Goal: Task Accomplishment & Management: Use online tool/utility

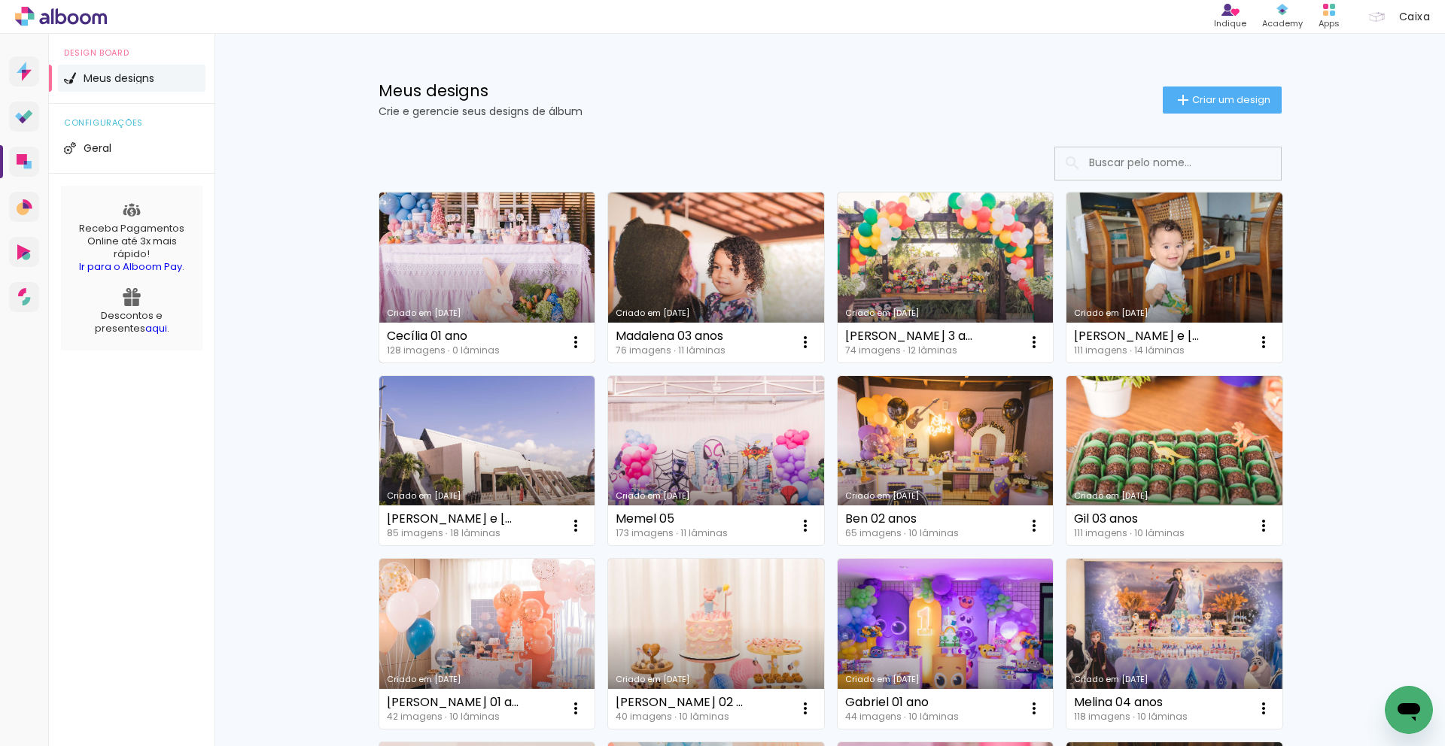
click at [433, 269] on link "Criado em [DATE]" at bounding box center [487, 278] width 216 height 170
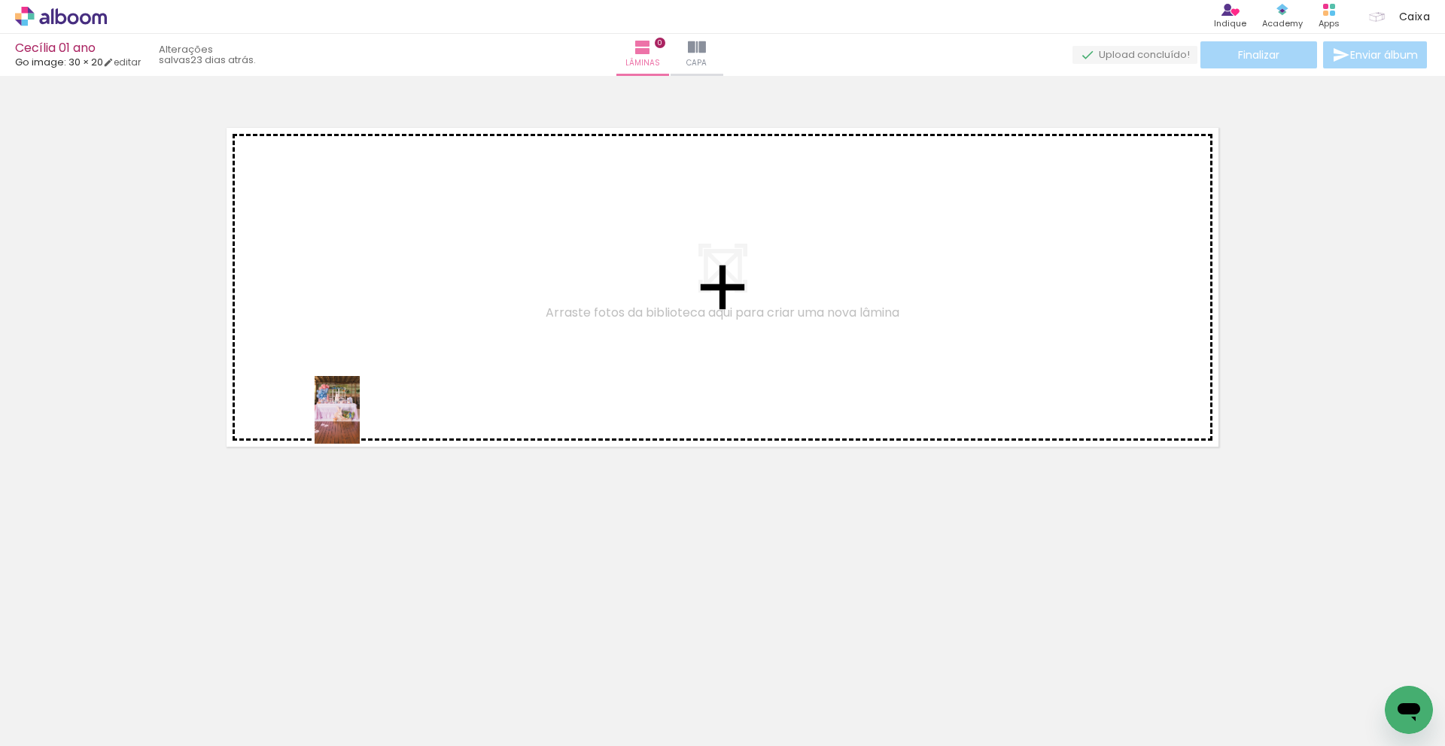
drag, startPoint x: 166, startPoint y: 712, endPoint x: 362, endPoint y: 410, distance: 360.0
click at [362, 410] on quentale-workspace at bounding box center [722, 373] width 1445 height 746
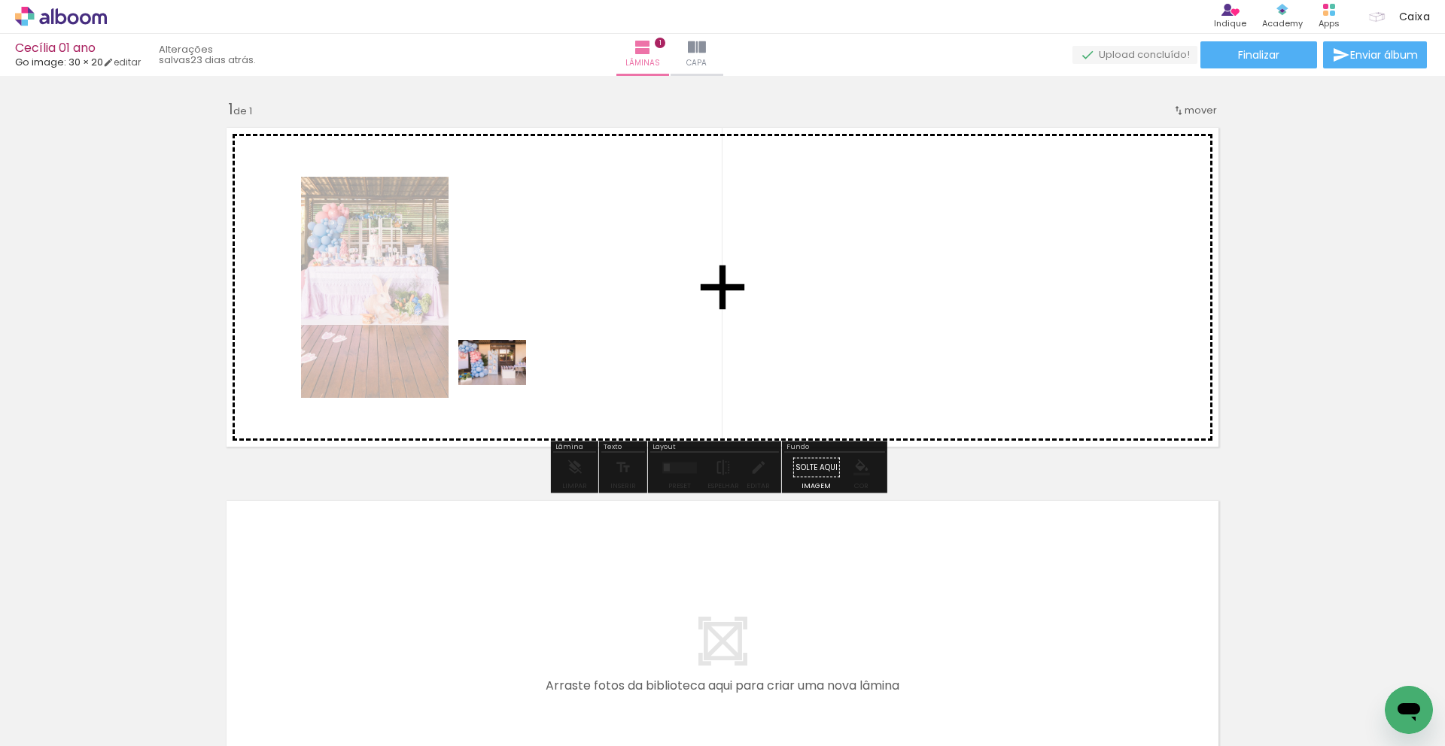
drag, startPoint x: 234, startPoint y: 709, endPoint x: 508, endPoint y: 381, distance: 427.3
click at [508, 381] on quentale-workspace at bounding box center [722, 373] width 1445 height 746
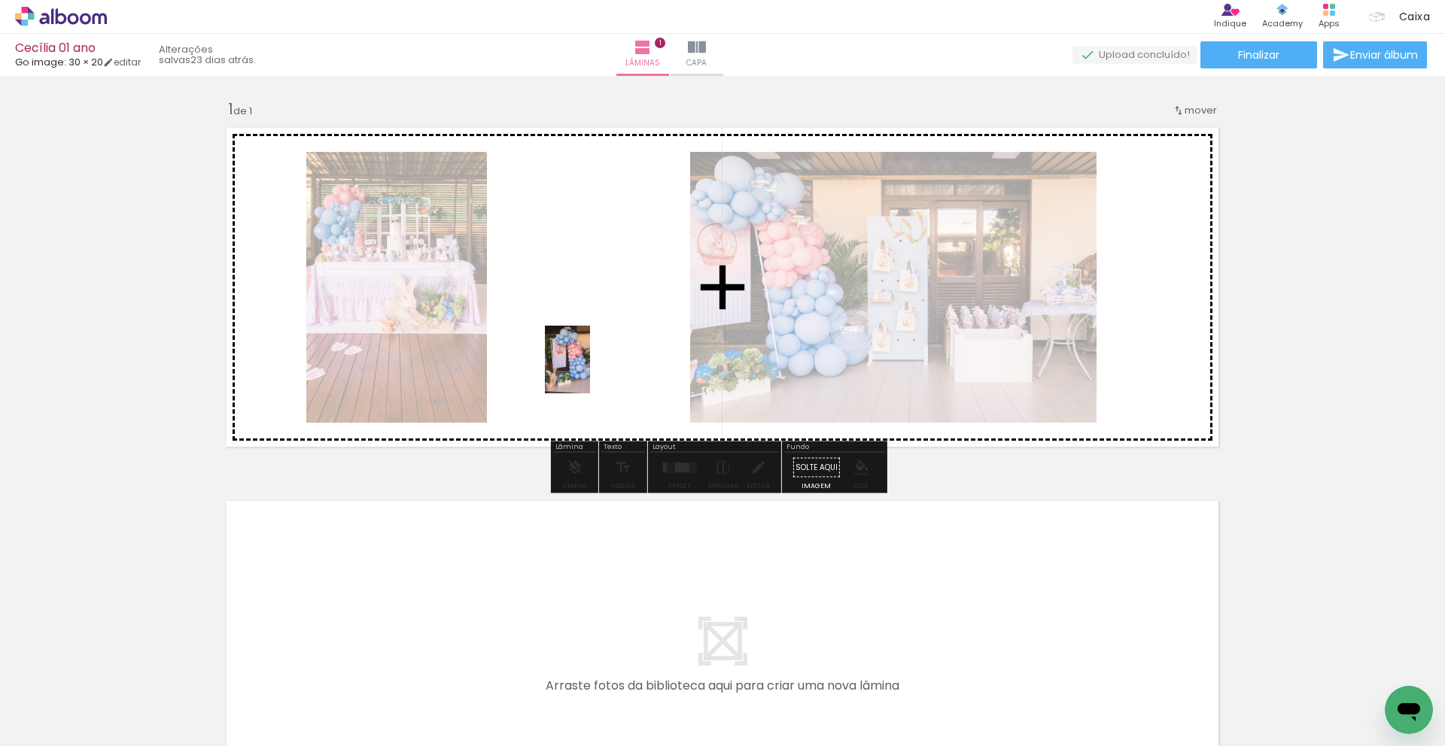
drag, startPoint x: 330, startPoint y: 716, endPoint x: 590, endPoint y: 371, distance: 431.9
click at [590, 371] on quentale-workspace at bounding box center [722, 373] width 1445 height 746
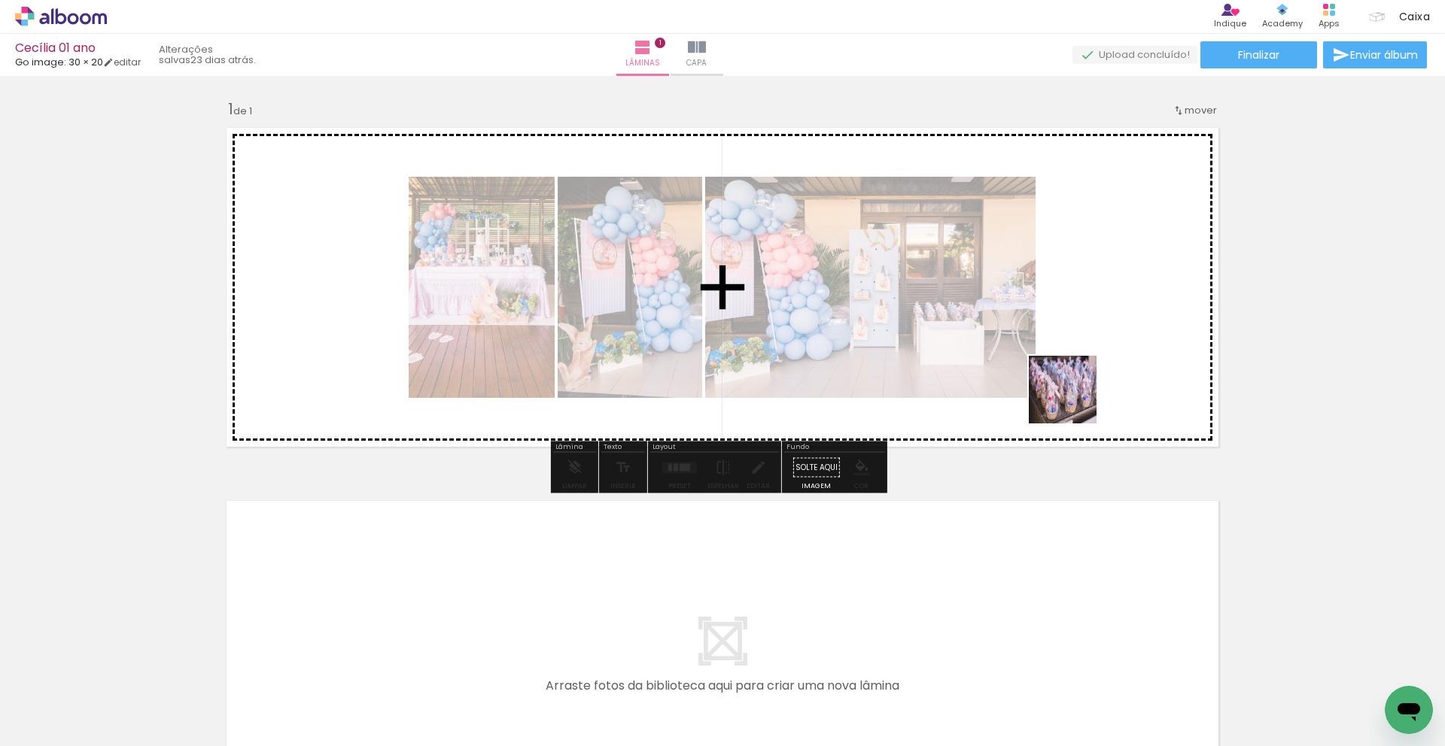
drag, startPoint x: 1315, startPoint y: 709, endPoint x: 1074, endPoint y: 401, distance: 391.2
click at [1074, 401] on quentale-workspace at bounding box center [722, 373] width 1445 height 746
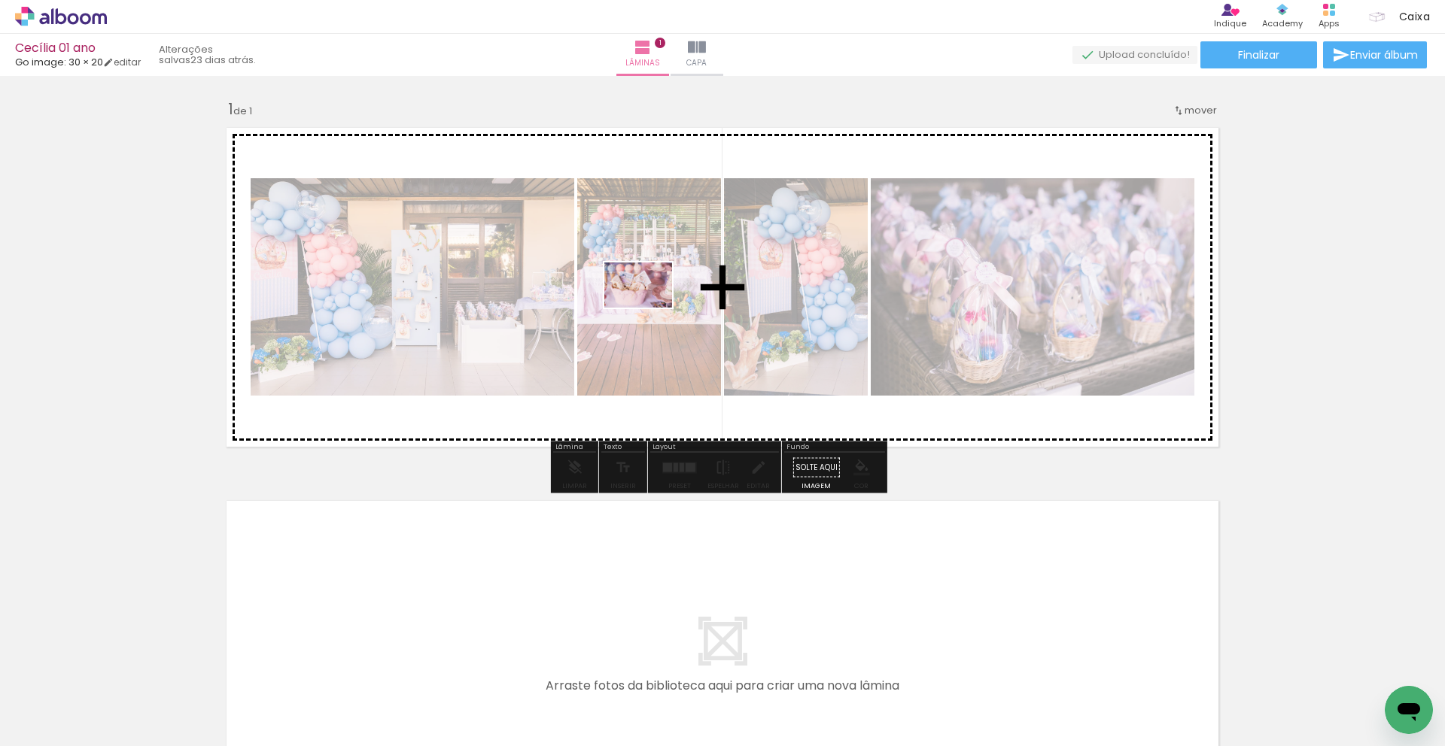
drag, startPoint x: 589, startPoint y: 709, endPoint x: 649, endPoint y: 308, distance: 406.3
click at [649, 308] on quentale-workspace at bounding box center [722, 373] width 1445 height 746
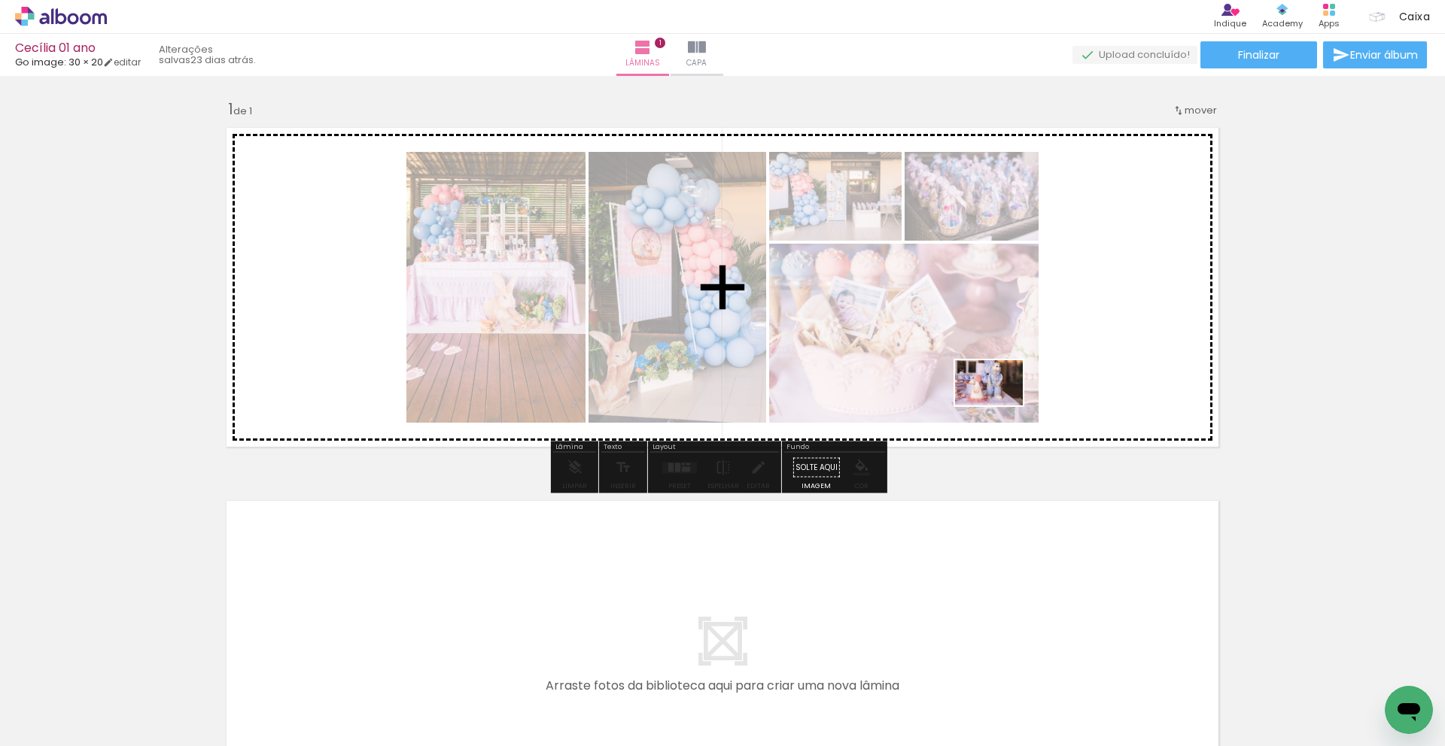
drag, startPoint x: 497, startPoint y: 706, endPoint x: 1000, endPoint y: 406, distance: 585.4
click at [1000, 406] on quentale-workspace at bounding box center [722, 373] width 1445 height 746
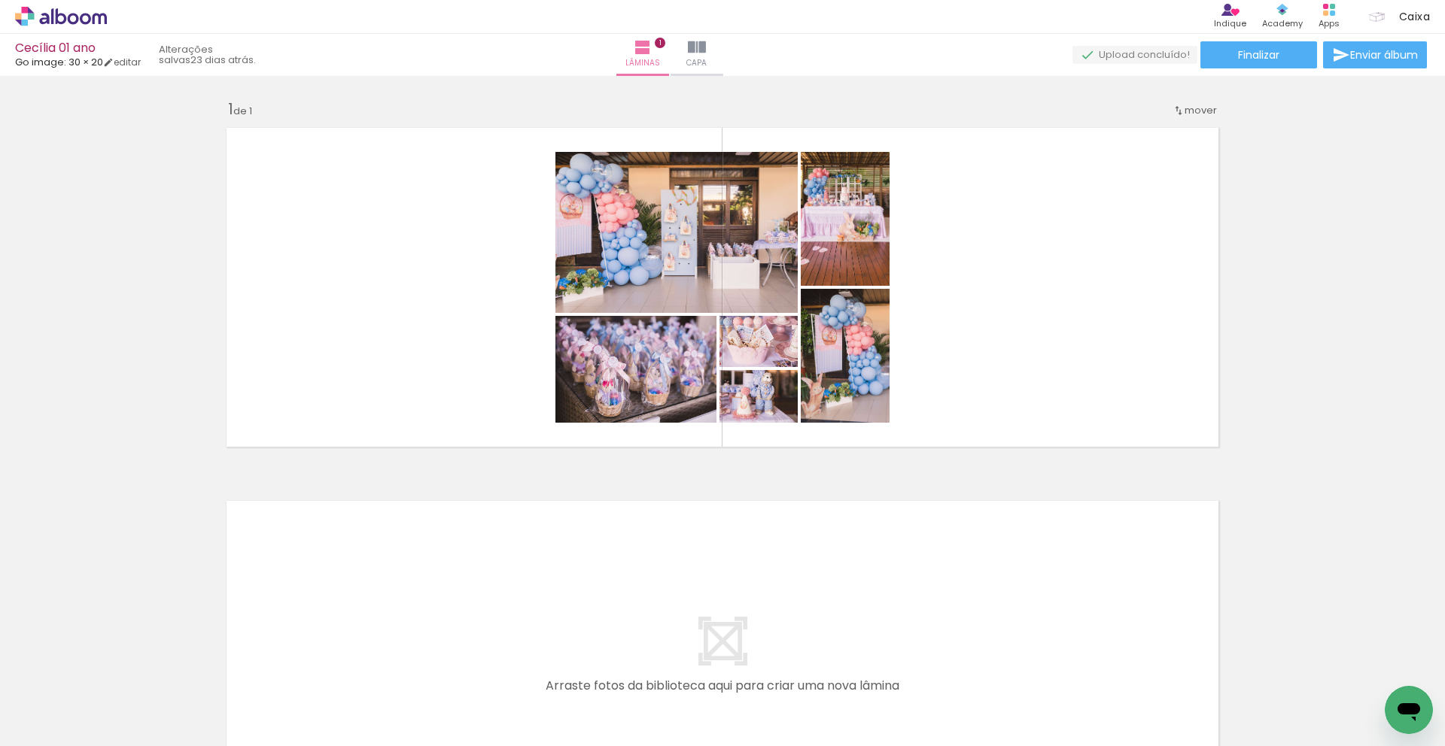
scroll to position [0, 750]
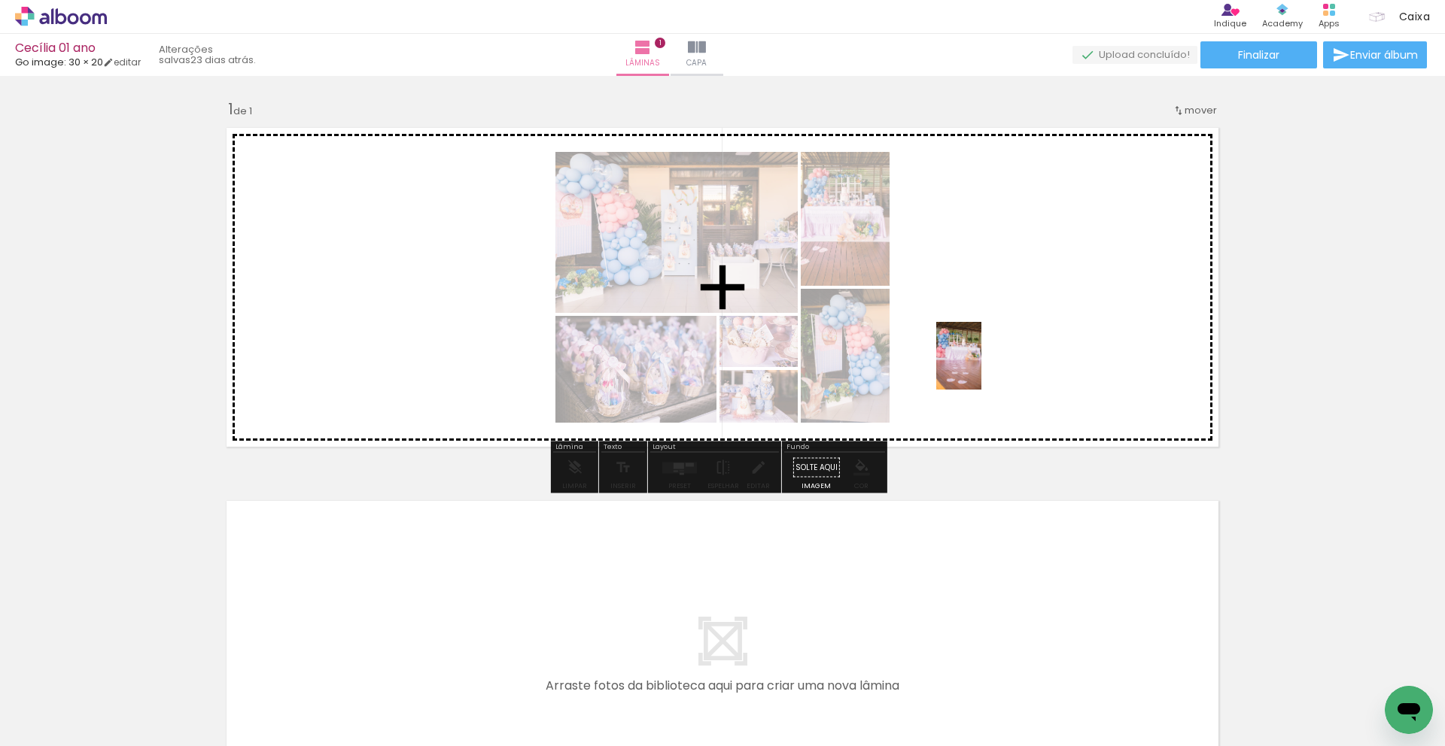
drag, startPoint x: 755, startPoint y: 709, endPoint x: 981, endPoint y: 367, distance: 410.5
click at [981, 367] on quentale-workspace at bounding box center [722, 373] width 1445 height 746
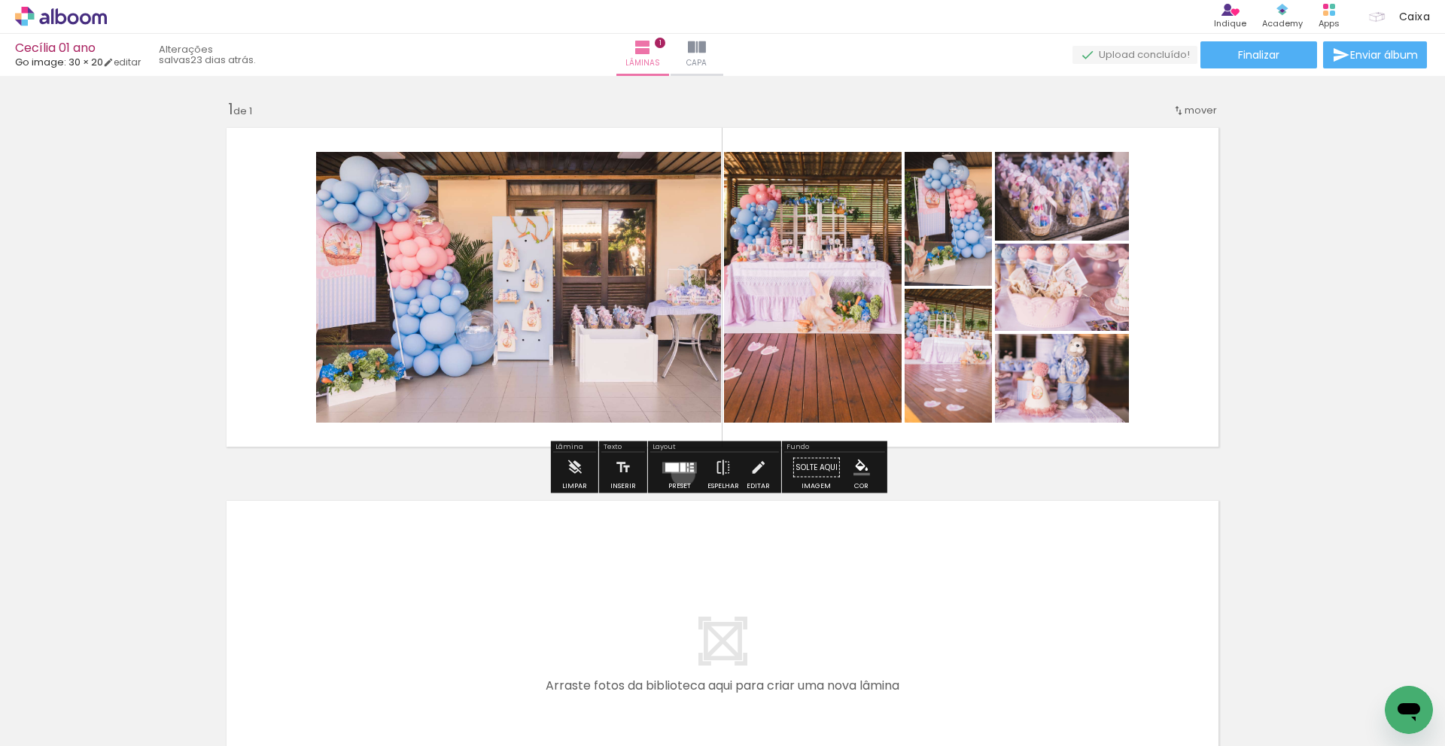
click at [679, 474] on div at bounding box center [679, 468] width 41 height 30
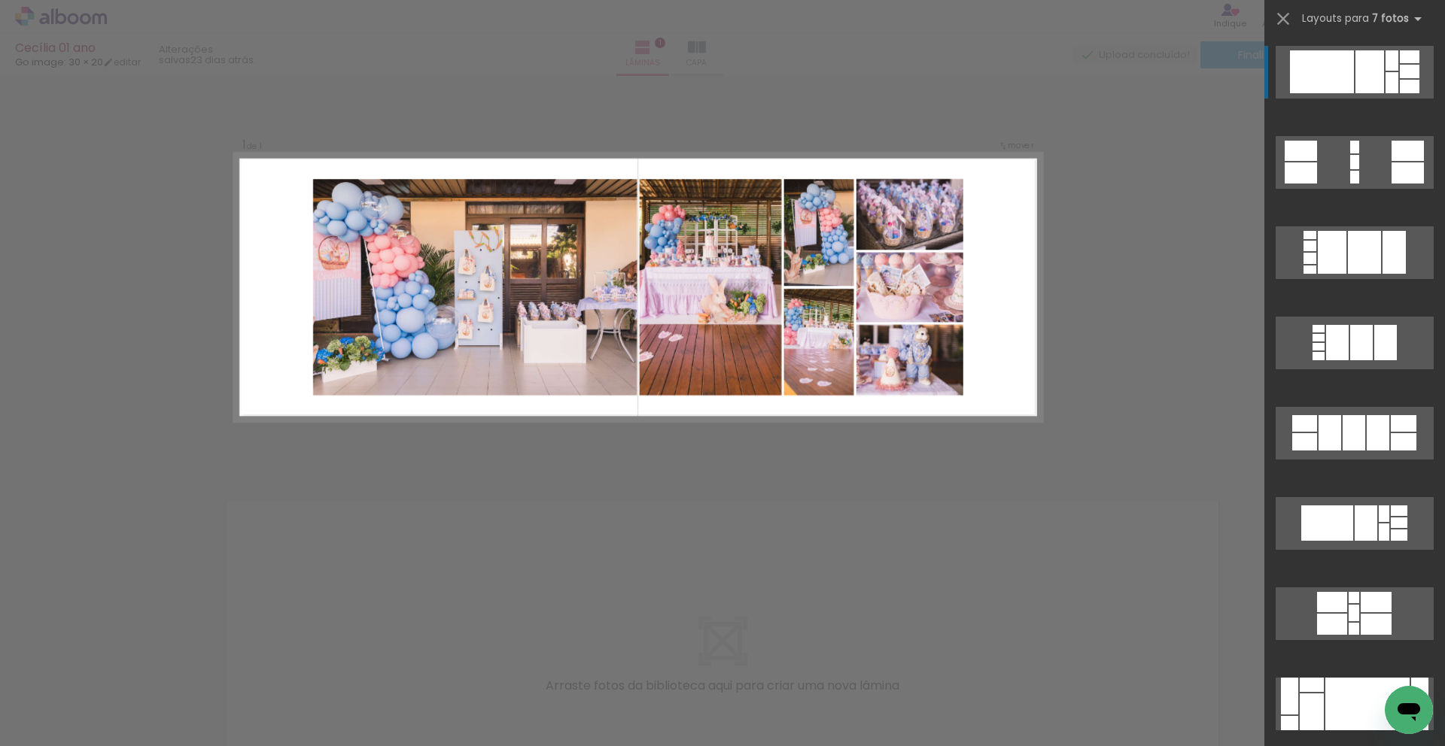
click at [1357, 67] on div at bounding box center [1369, 71] width 29 height 43
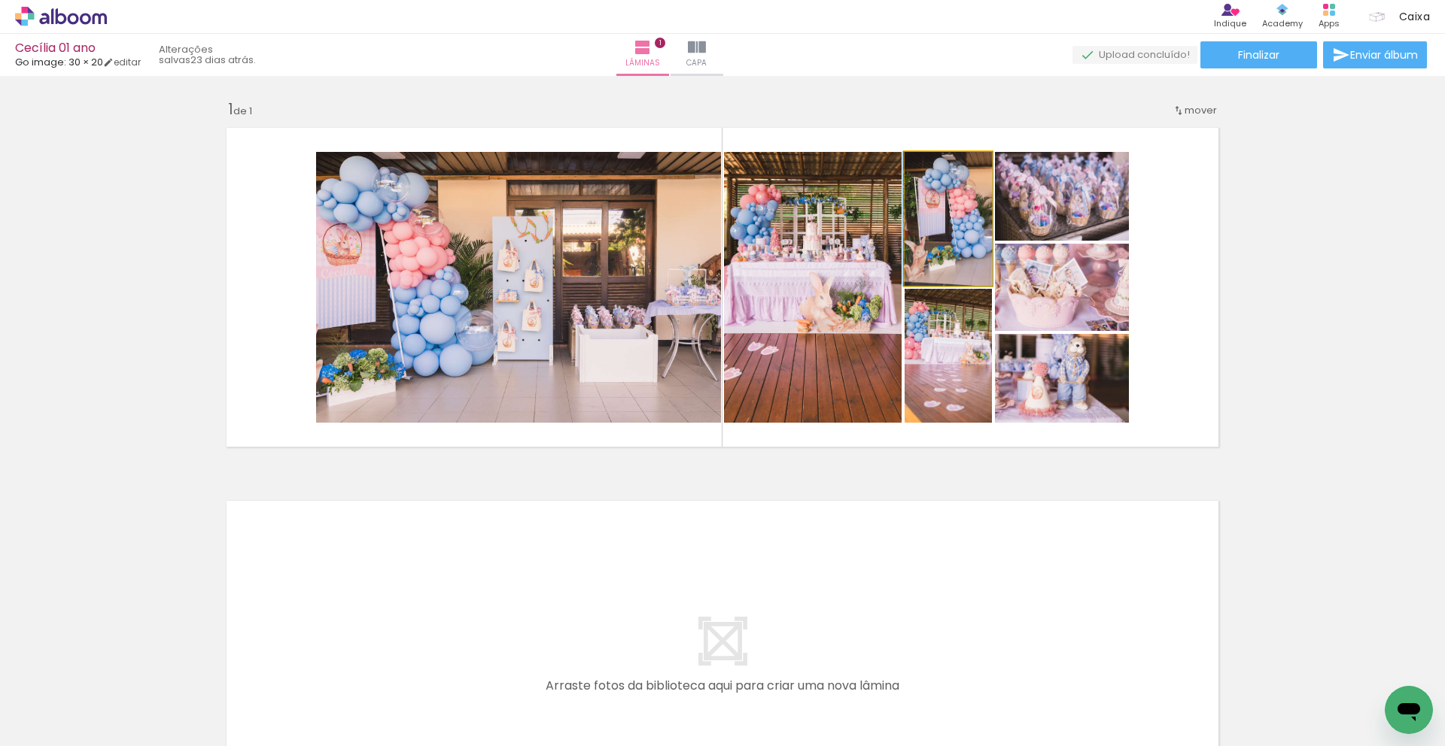
click at [956, 236] on quentale-photo at bounding box center [947, 219] width 87 height 134
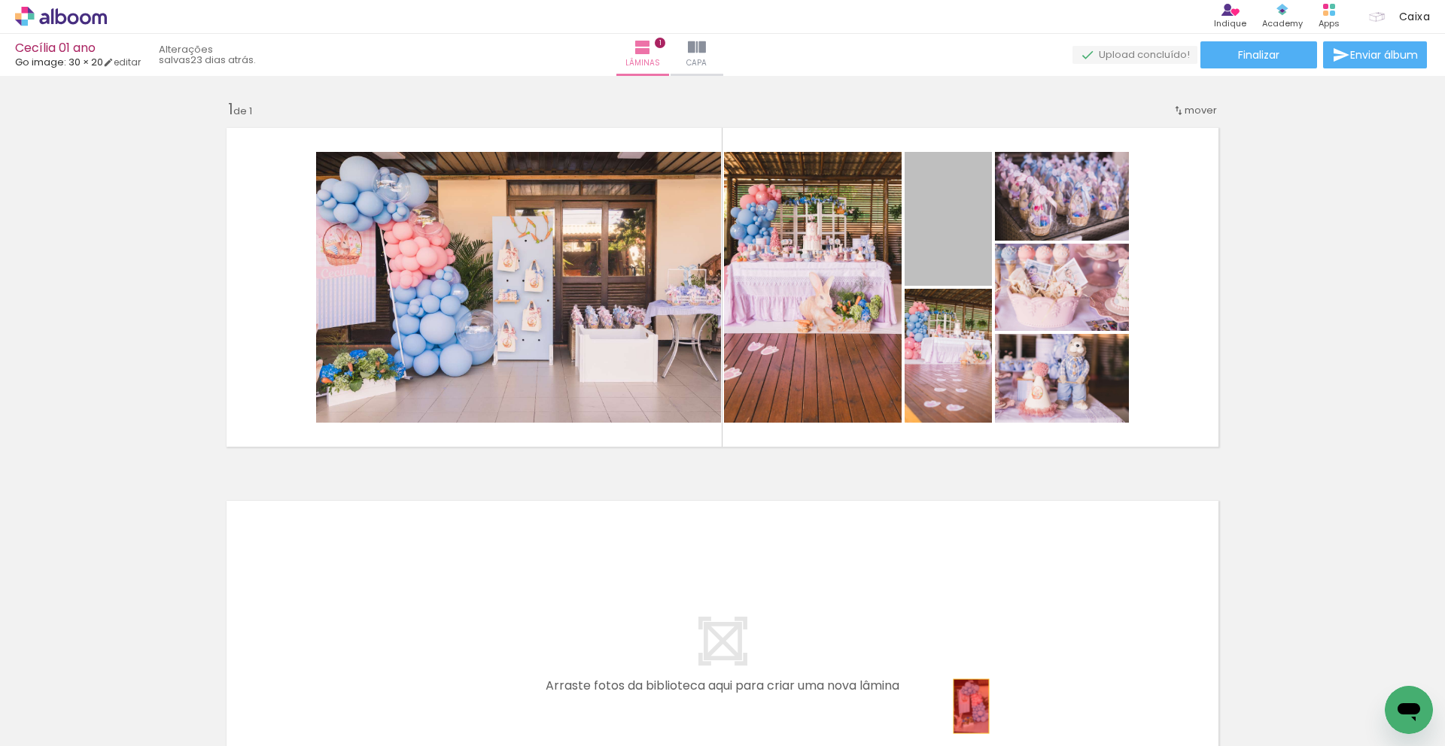
drag, startPoint x: 956, startPoint y: 236, endPoint x: 965, endPoint y: 706, distance: 470.3
click at [965, 706] on quentale-workspace at bounding box center [722, 373] width 1445 height 746
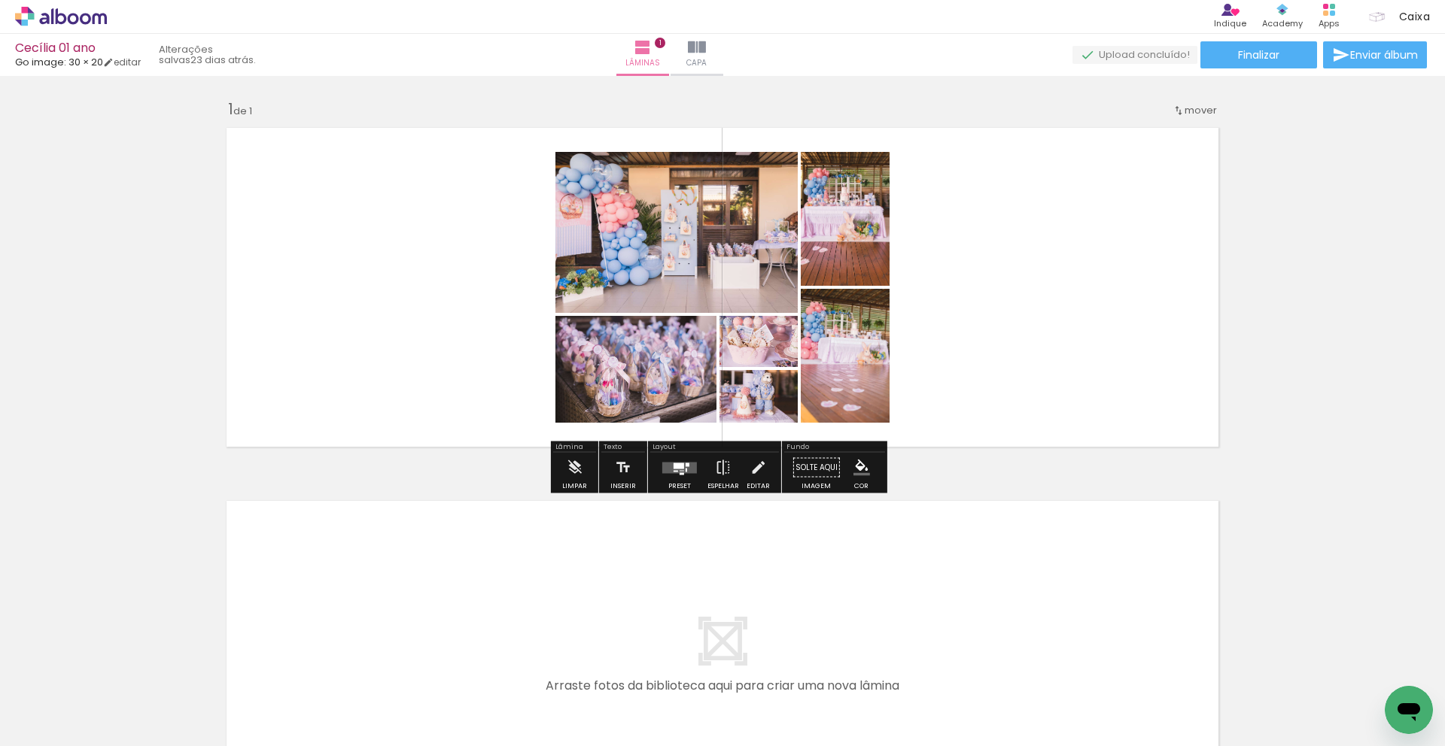
click at [673, 470] on div at bounding box center [675, 471] width 5 height 2
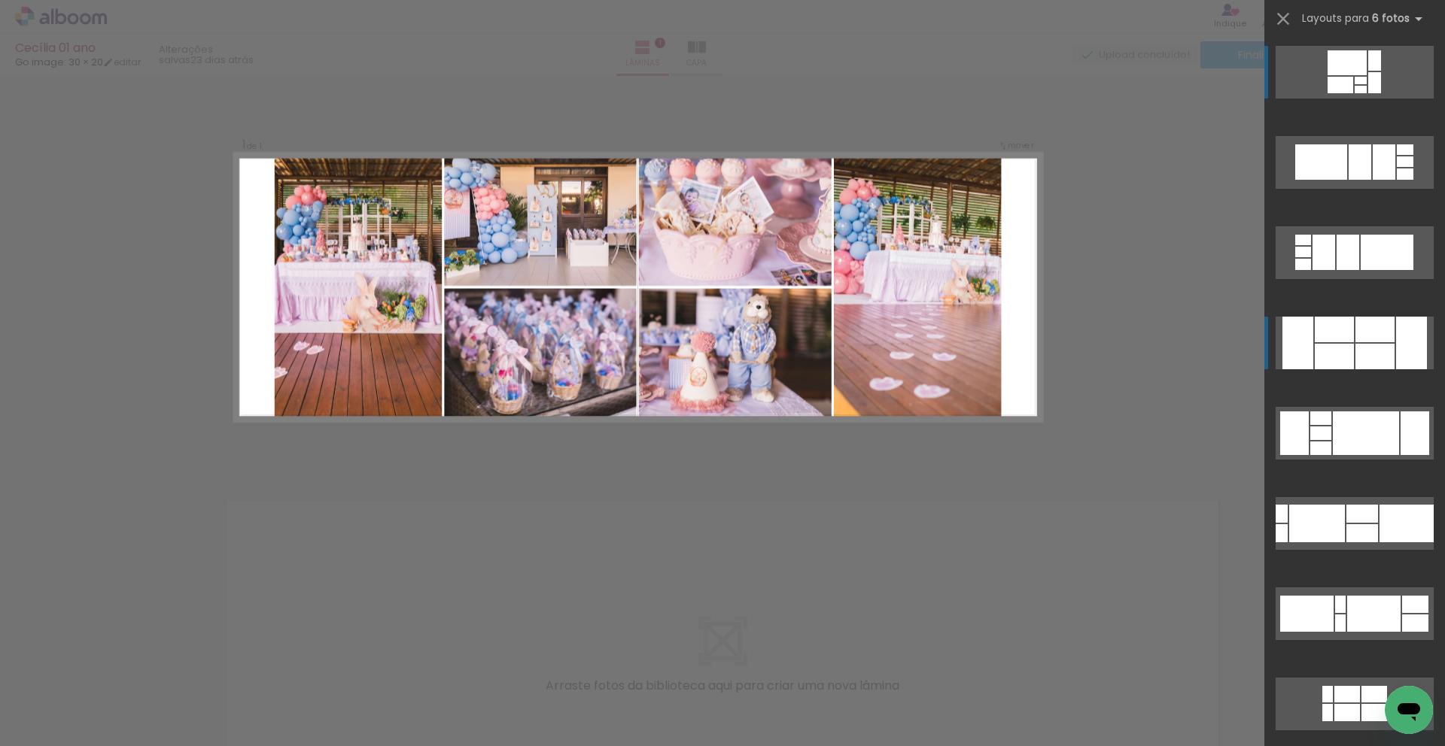
click at [1338, 336] on div at bounding box center [1333, 330] width 39 height 26
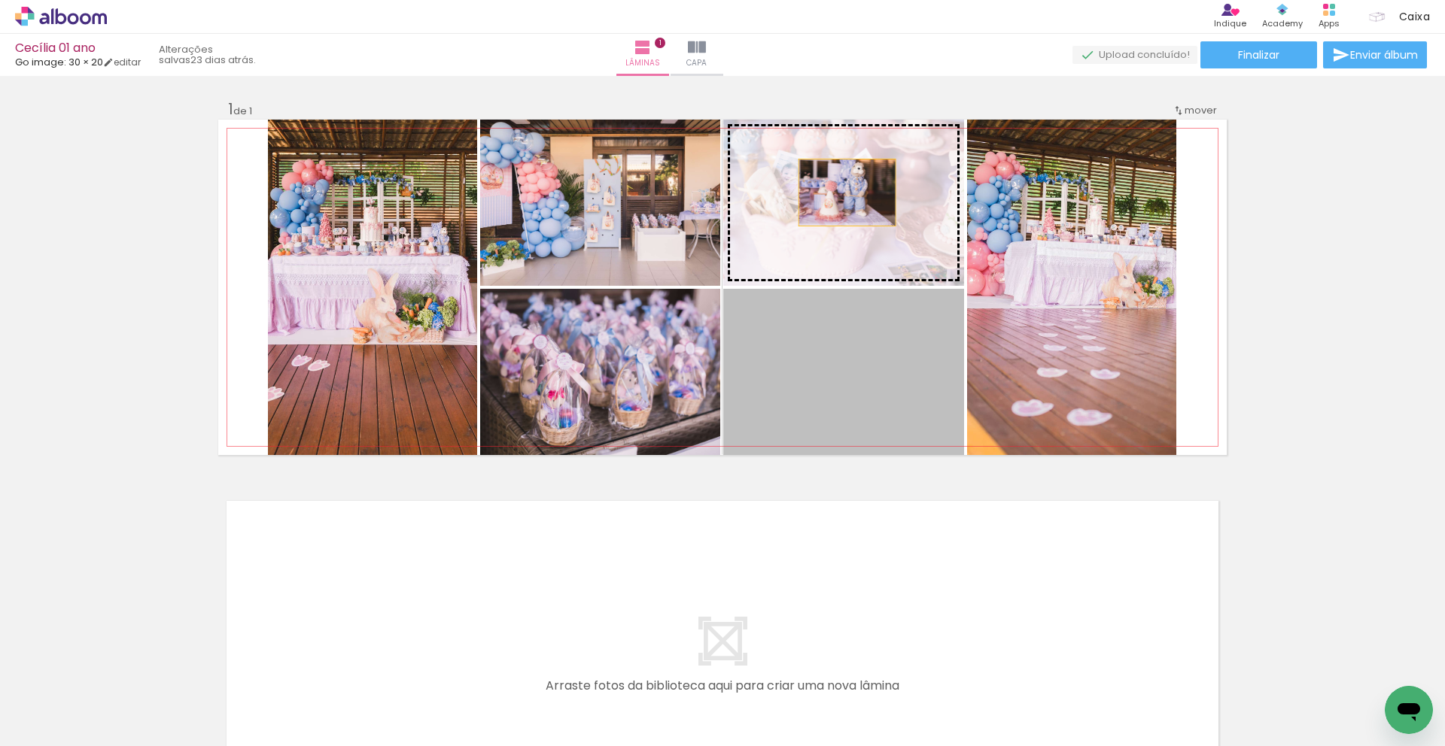
drag, startPoint x: 839, startPoint y: 364, endPoint x: 841, endPoint y: 193, distance: 171.6
click at [0, 0] on slot at bounding box center [0, 0] width 0 height 0
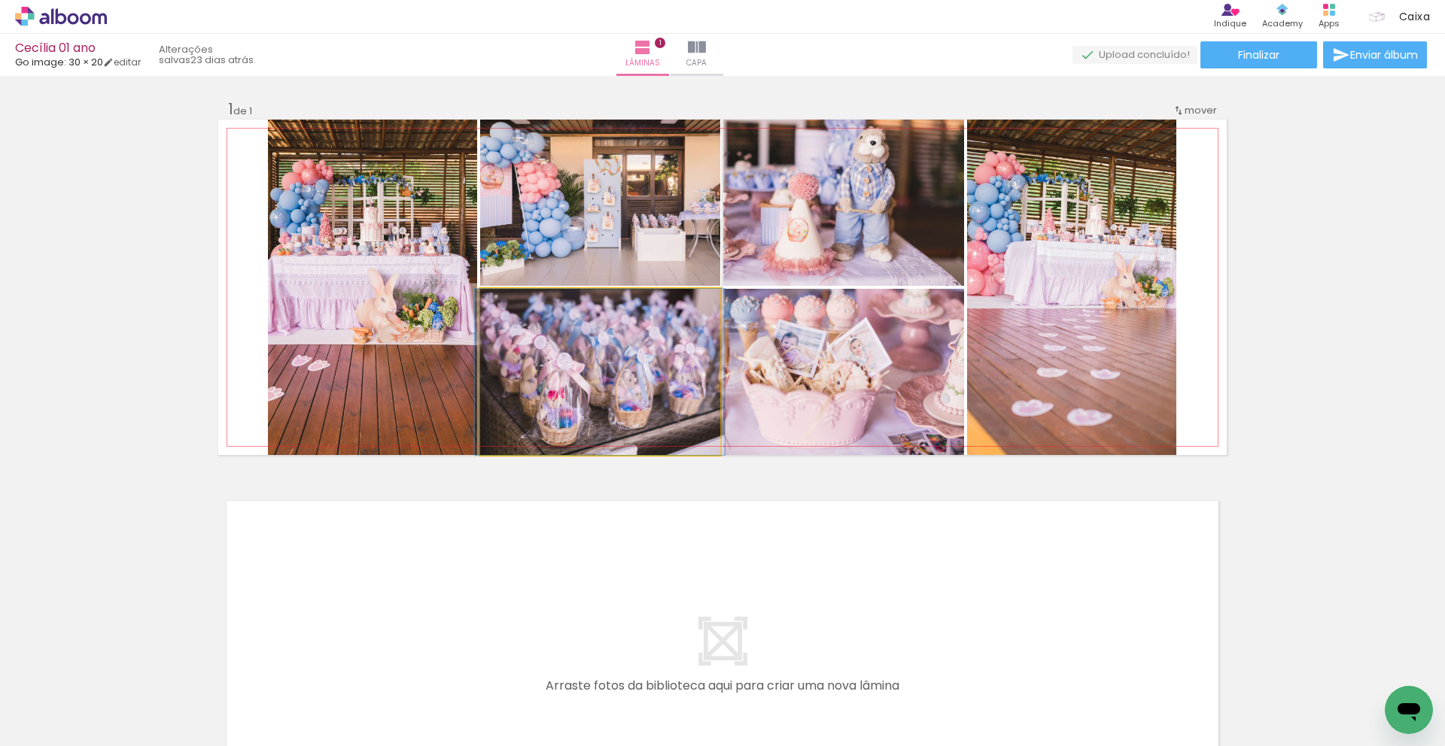
drag, startPoint x: 637, startPoint y: 401, endPoint x: 787, endPoint y: 390, distance: 150.9
click at [0, 0] on slot at bounding box center [0, 0] width 0 height 0
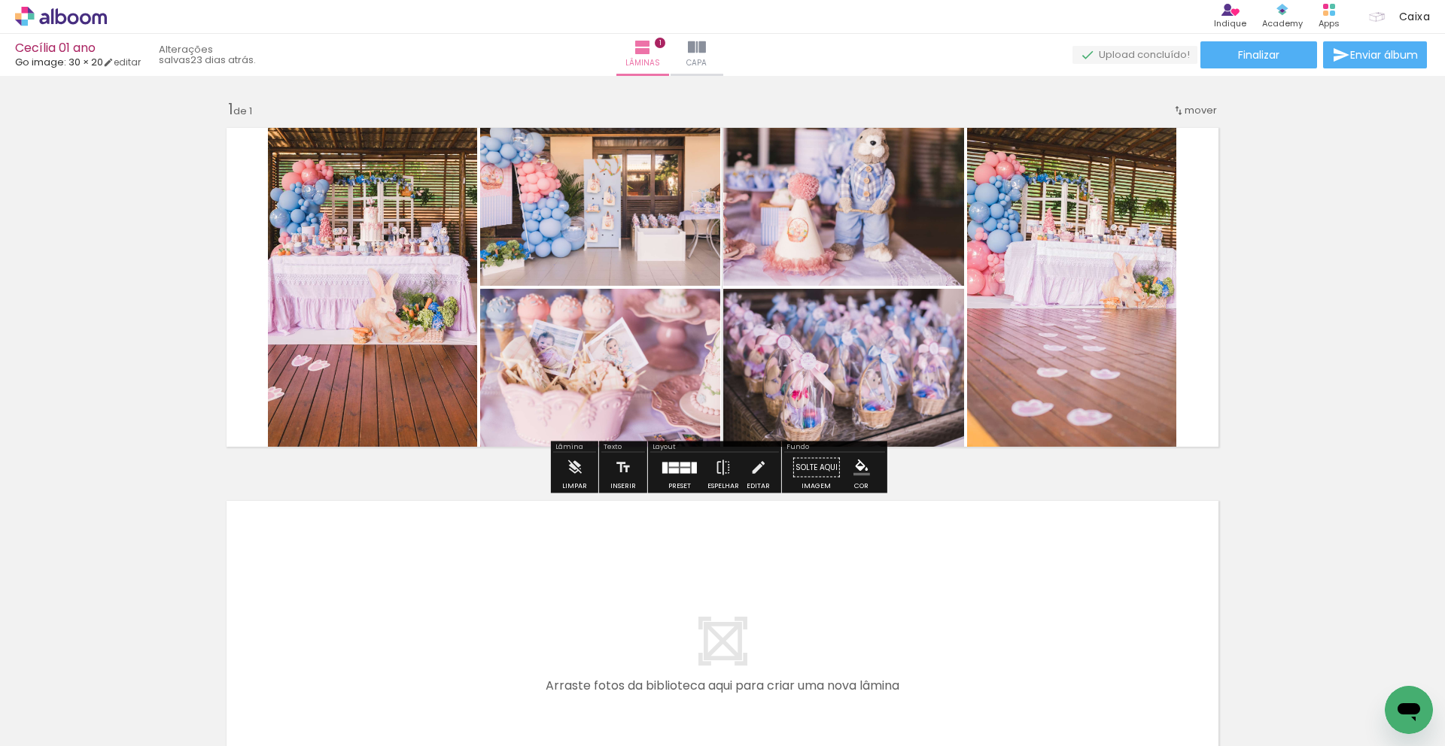
scroll to position [229, 0]
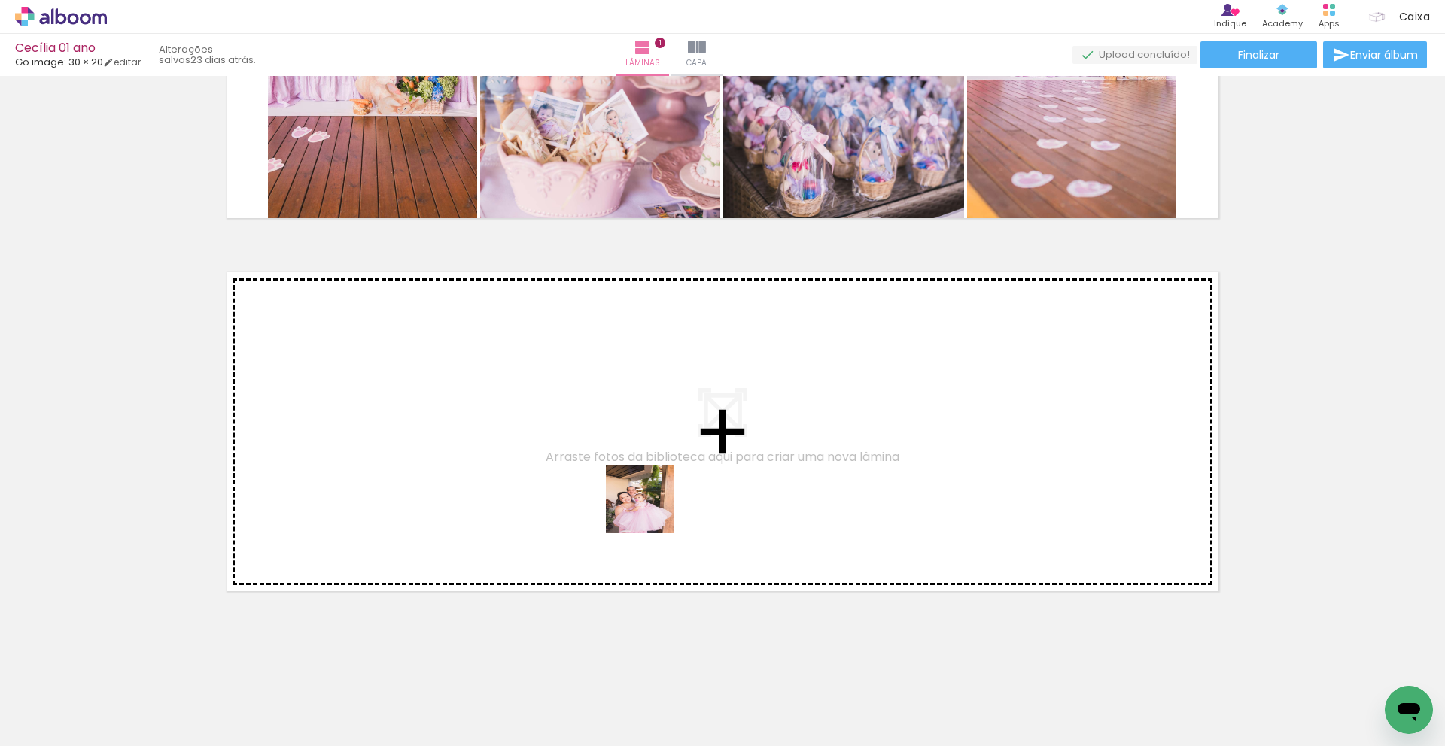
drag, startPoint x: 916, startPoint y: 708, endPoint x: 649, endPoint y: 511, distance: 331.4
click at [649, 511] on quentale-workspace at bounding box center [722, 373] width 1445 height 746
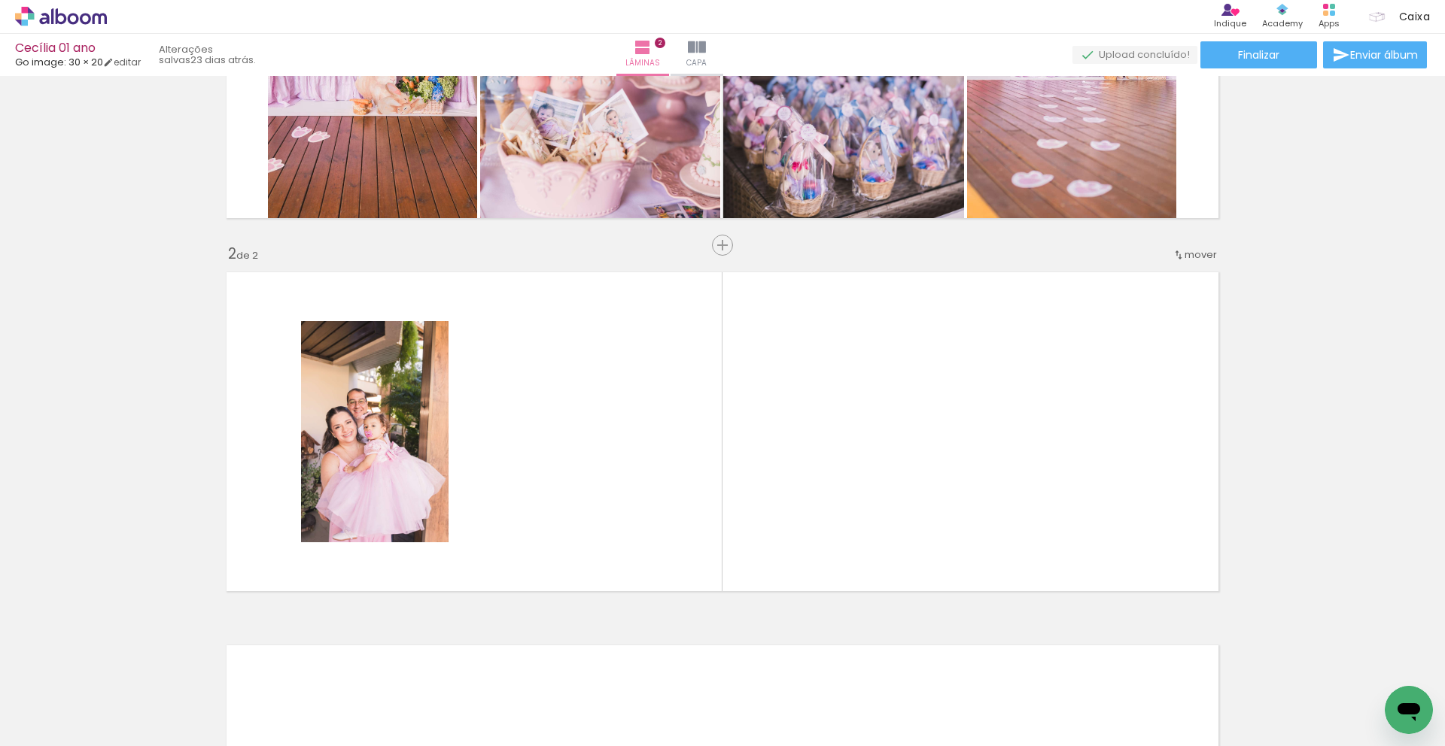
scroll to position [296, 0]
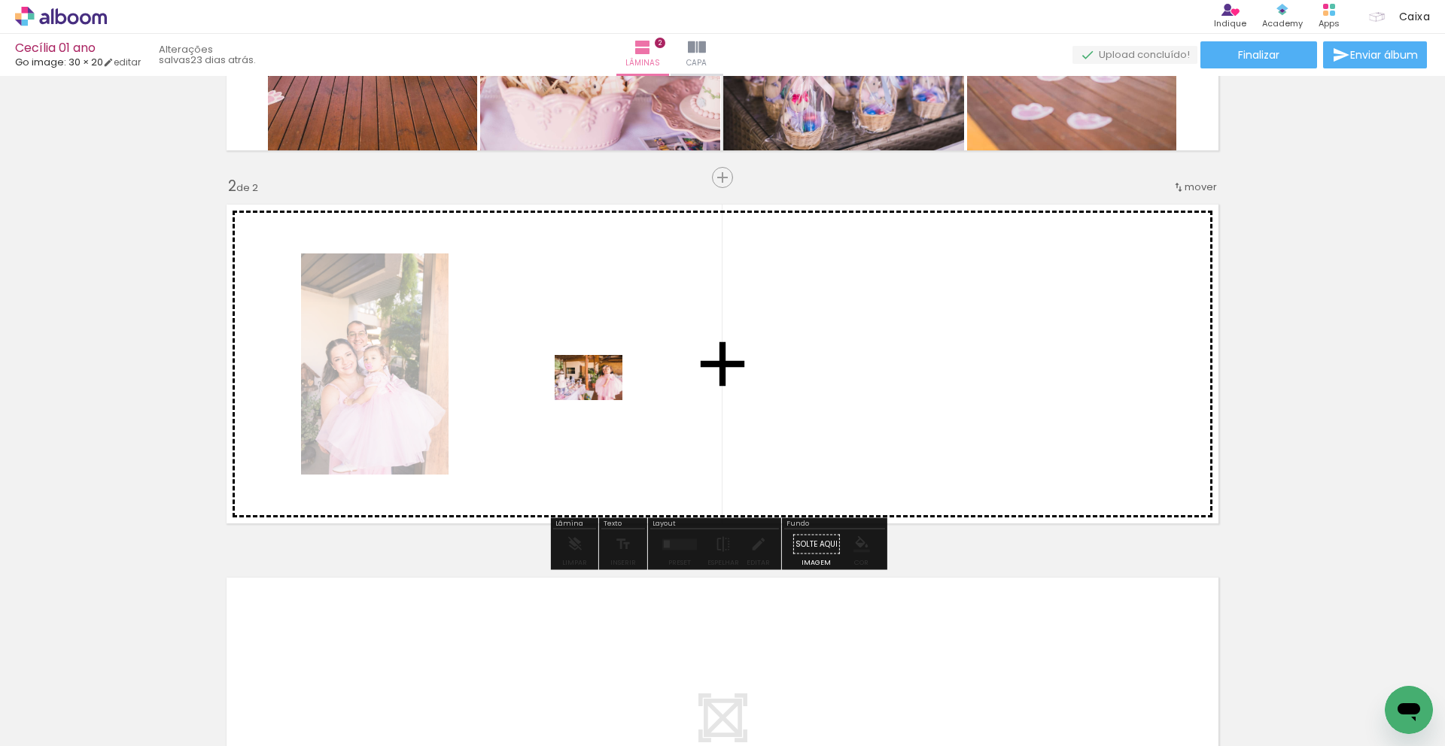
drag, startPoint x: 1065, startPoint y: 698, endPoint x: 600, endPoint y: 400, distance: 552.9
click at [600, 400] on quentale-workspace at bounding box center [722, 373] width 1445 height 746
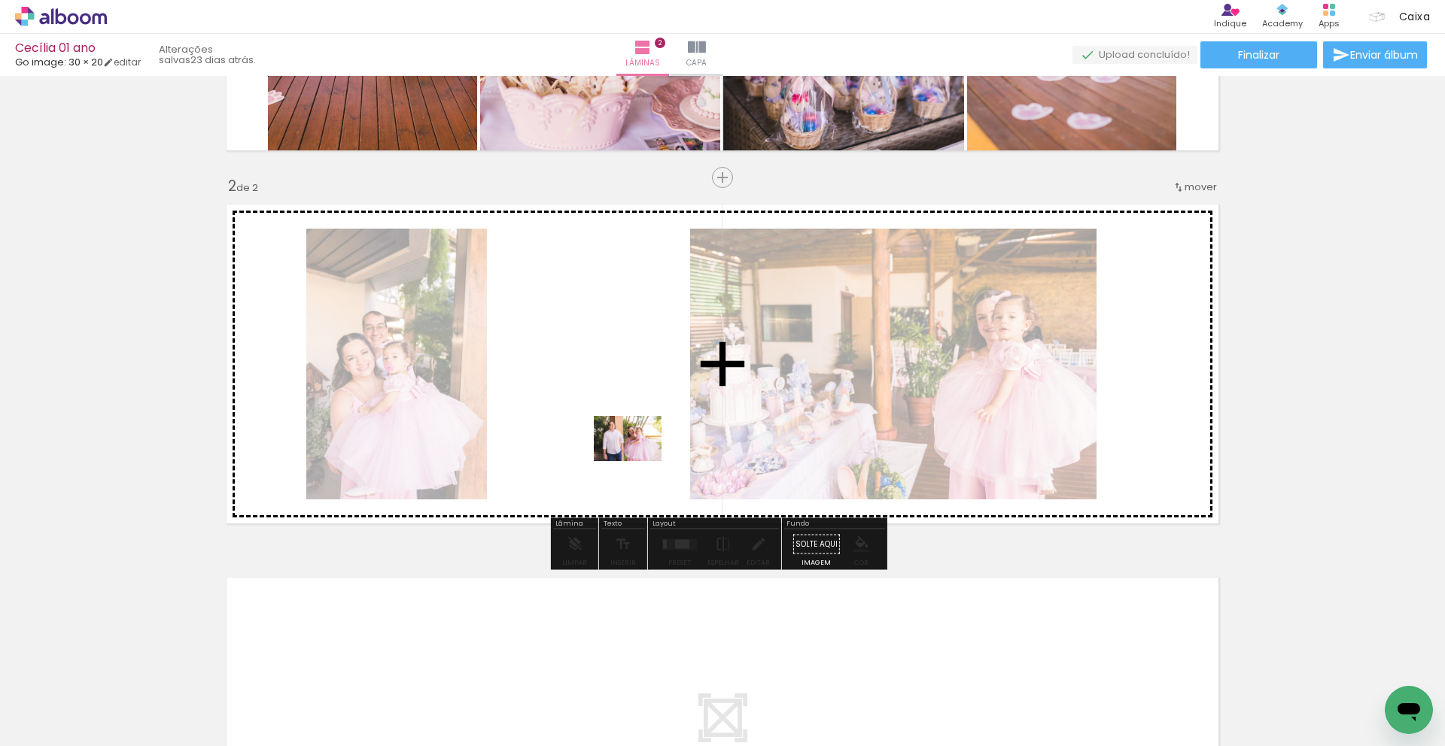
drag, startPoint x: 983, startPoint y: 703, endPoint x: 639, endPoint y: 461, distance: 420.8
click at [639, 461] on quentale-workspace at bounding box center [722, 373] width 1445 height 746
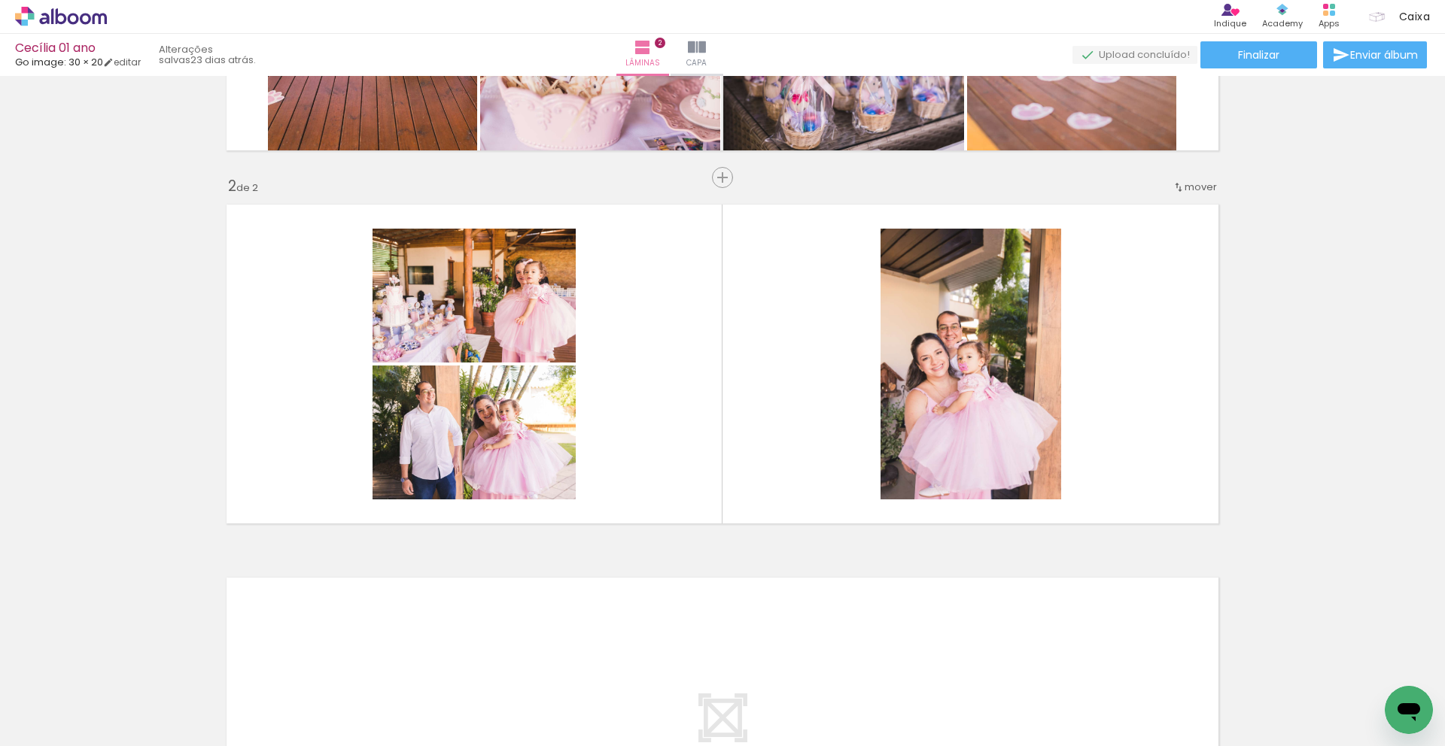
scroll to position [0, 1354]
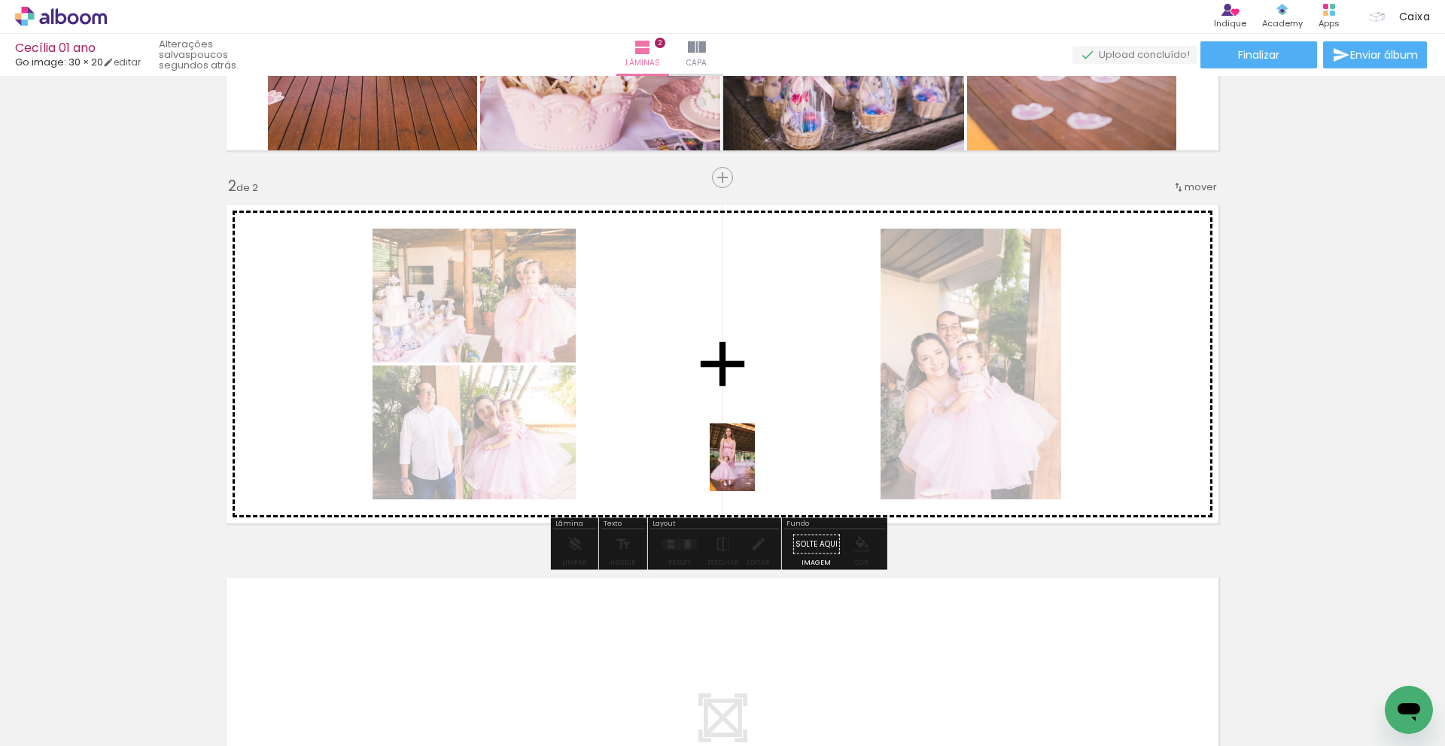
drag, startPoint x: 747, startPoint y: 709, endPoint x: 755, endPoint y: 469, distance: 240.9
click at [755, 469] on quentale-workspace at bounding box center [722, 373] width 1445 height 746
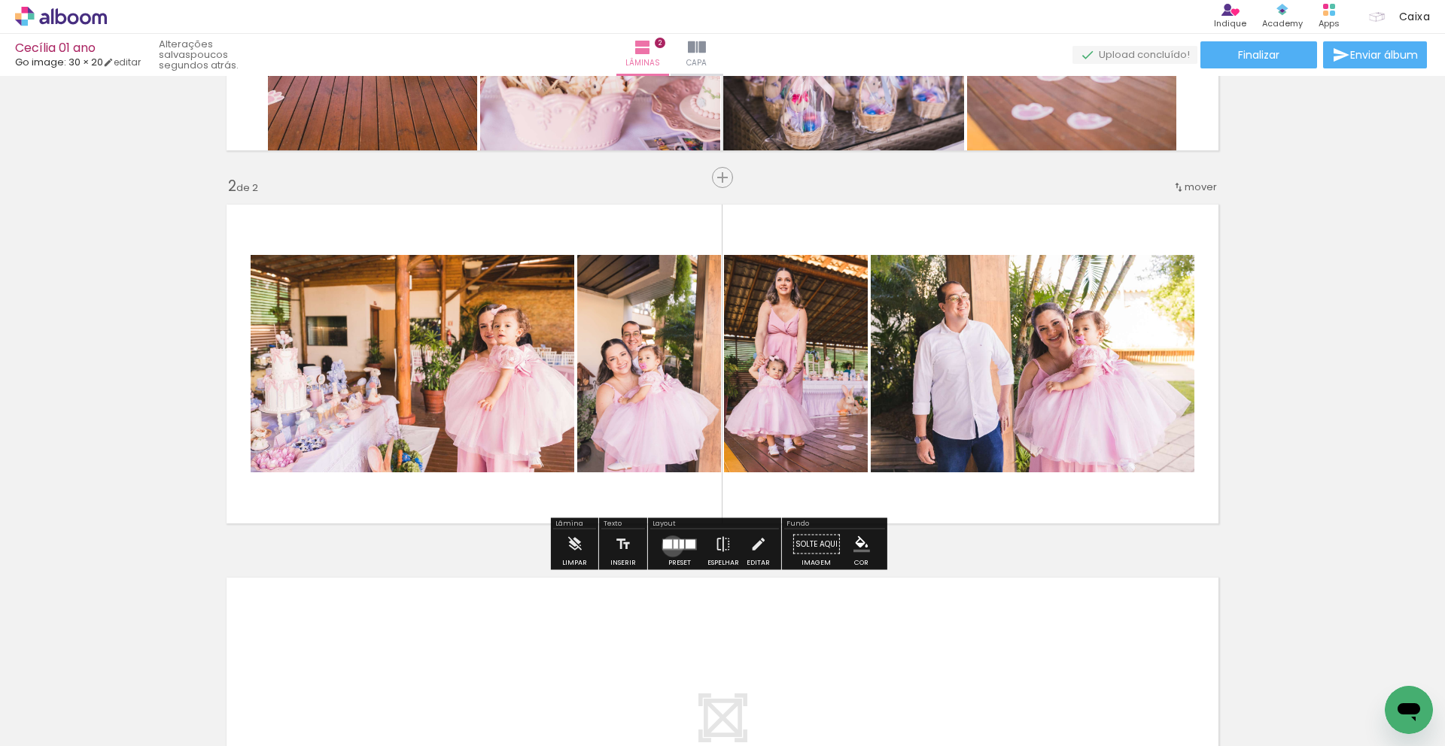
click at [673, 546] on div at bounding box center [675, 543] width 5 height 9
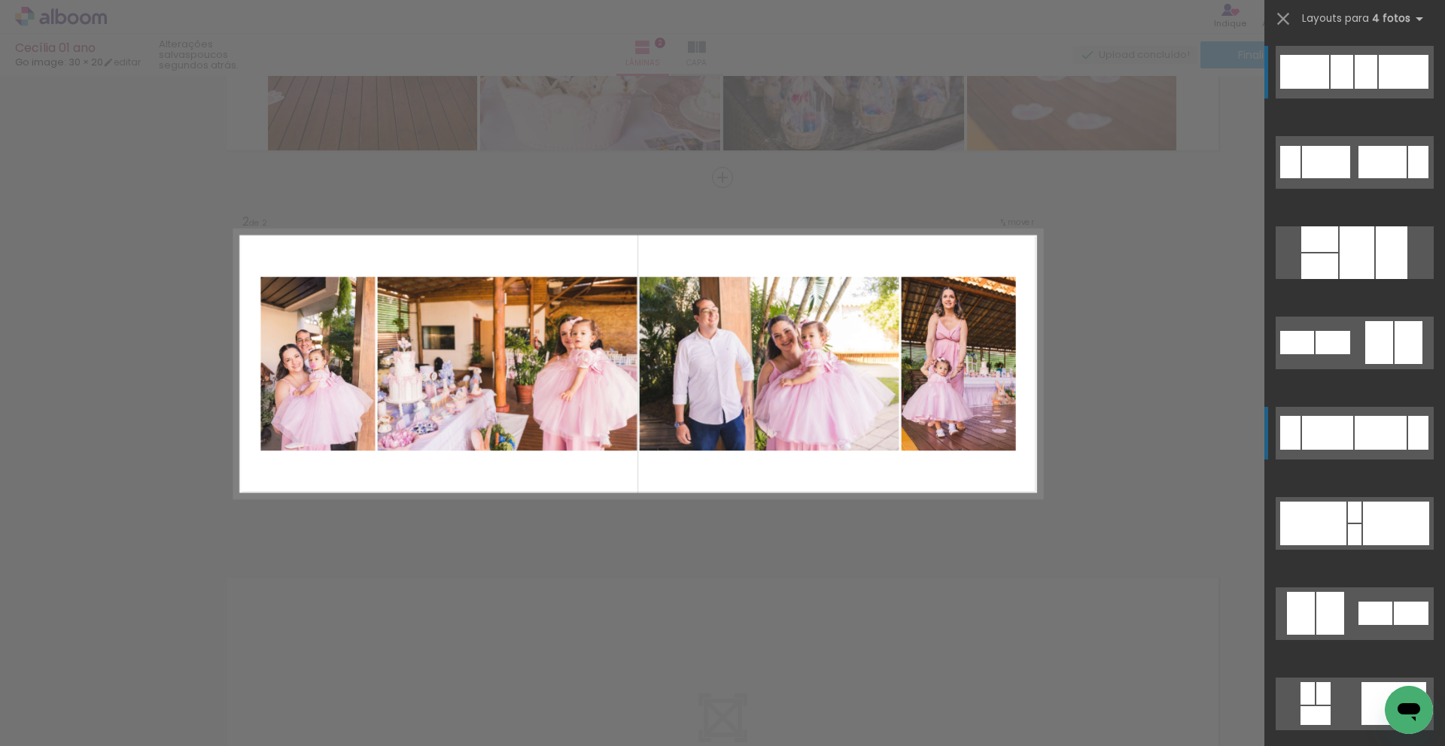
click at [1318, 439] on div at bounding box center [1327, 433] width 51 height 34
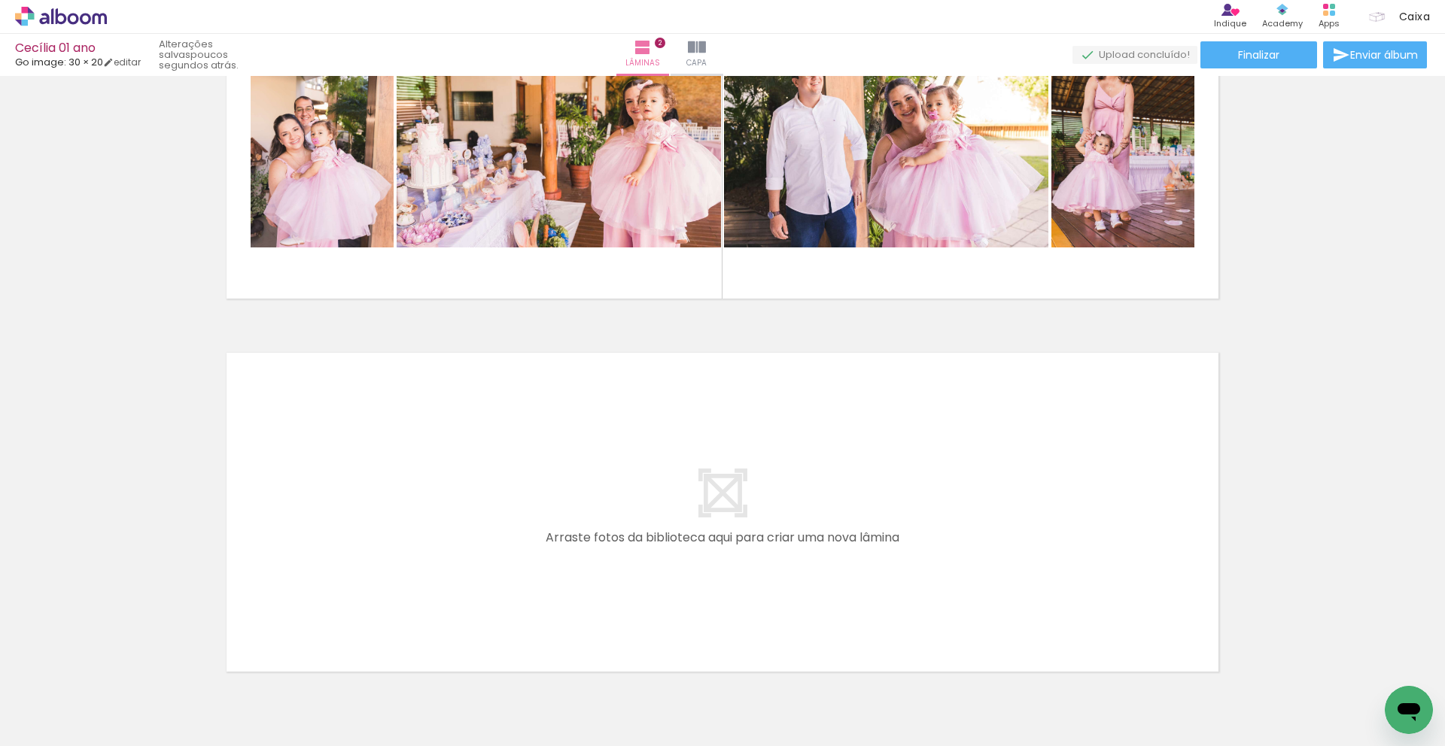
scroll to position [558, 0]
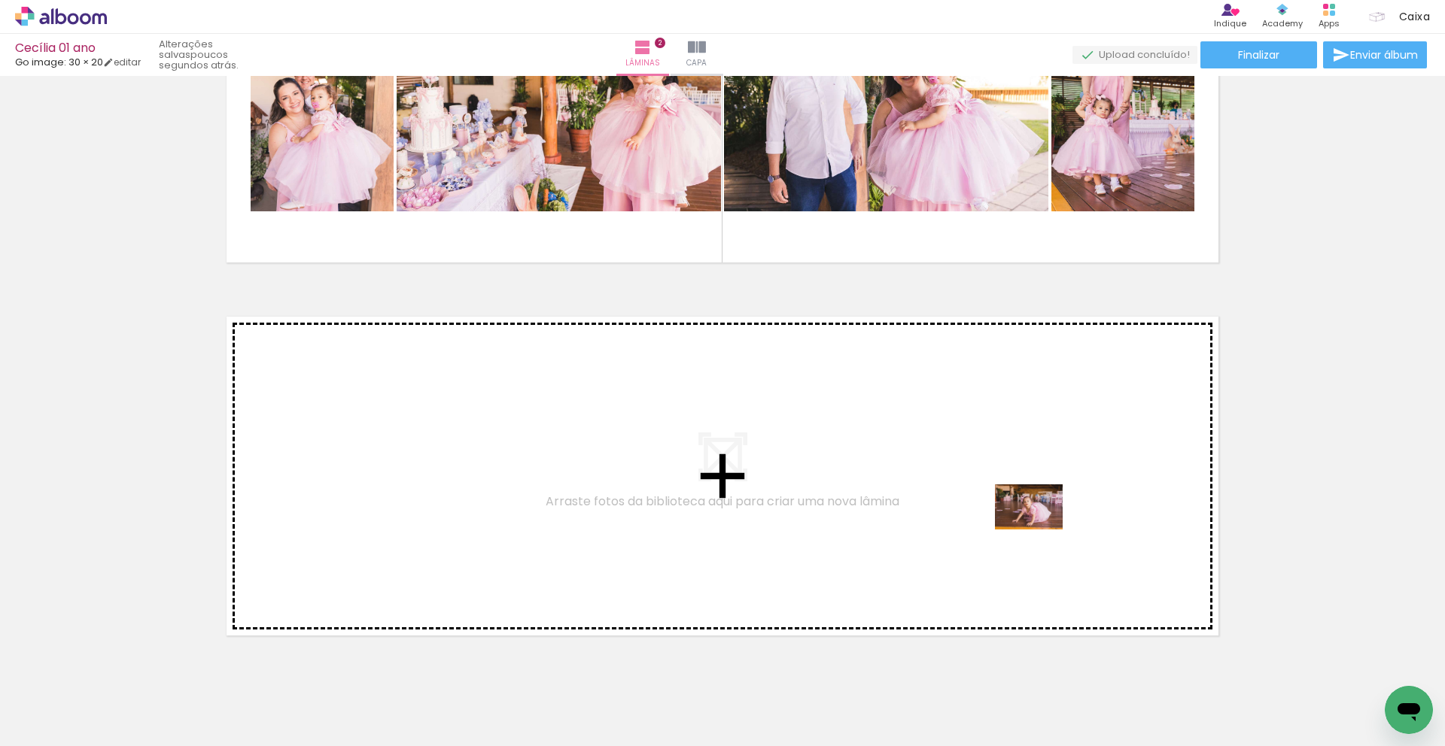
drag, startPoint x: 1168, startPoint y: 709, endPoint x: 1040, endPoint y: 530, distance: 220.1
click at [1040, 530] on quentale-workspace at bounding box center [722, 373] width 1445 height 746
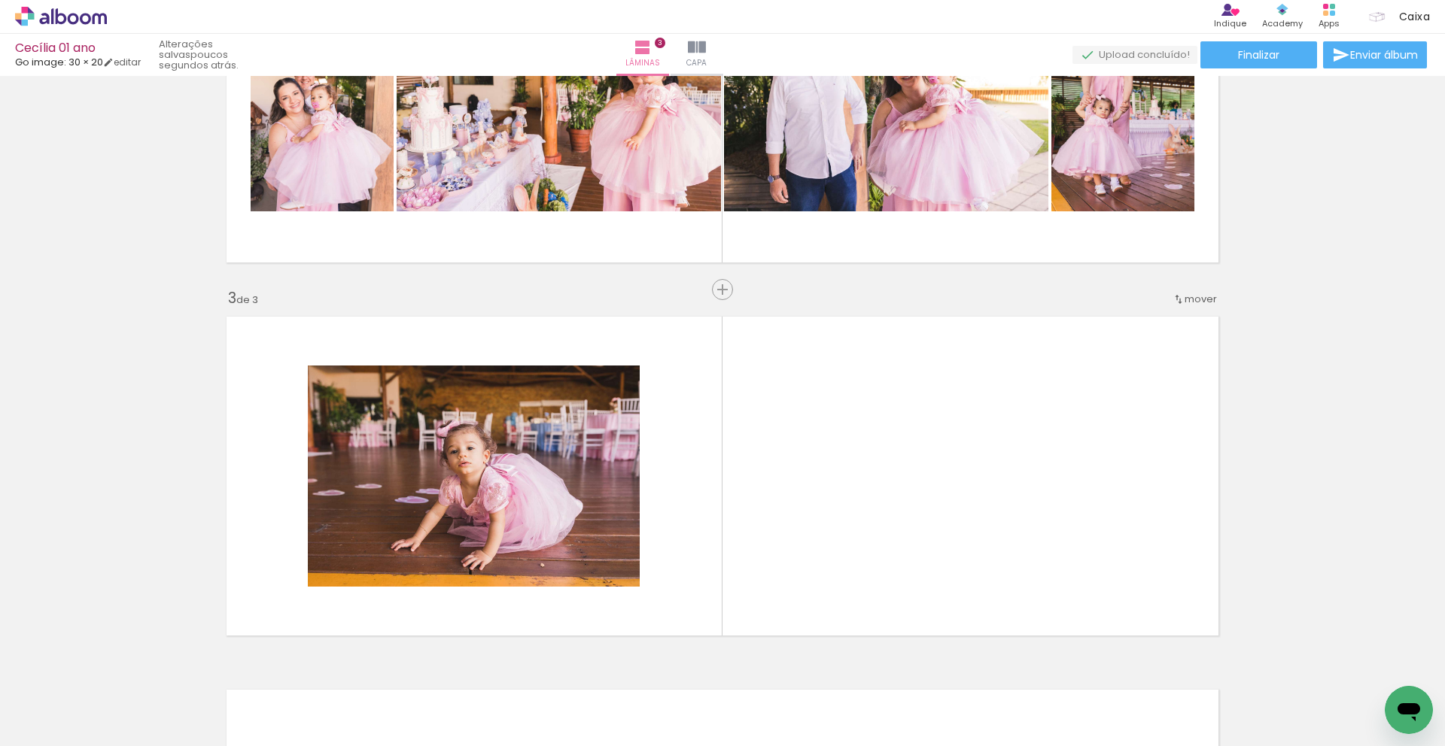
scroll to position [670, 0]
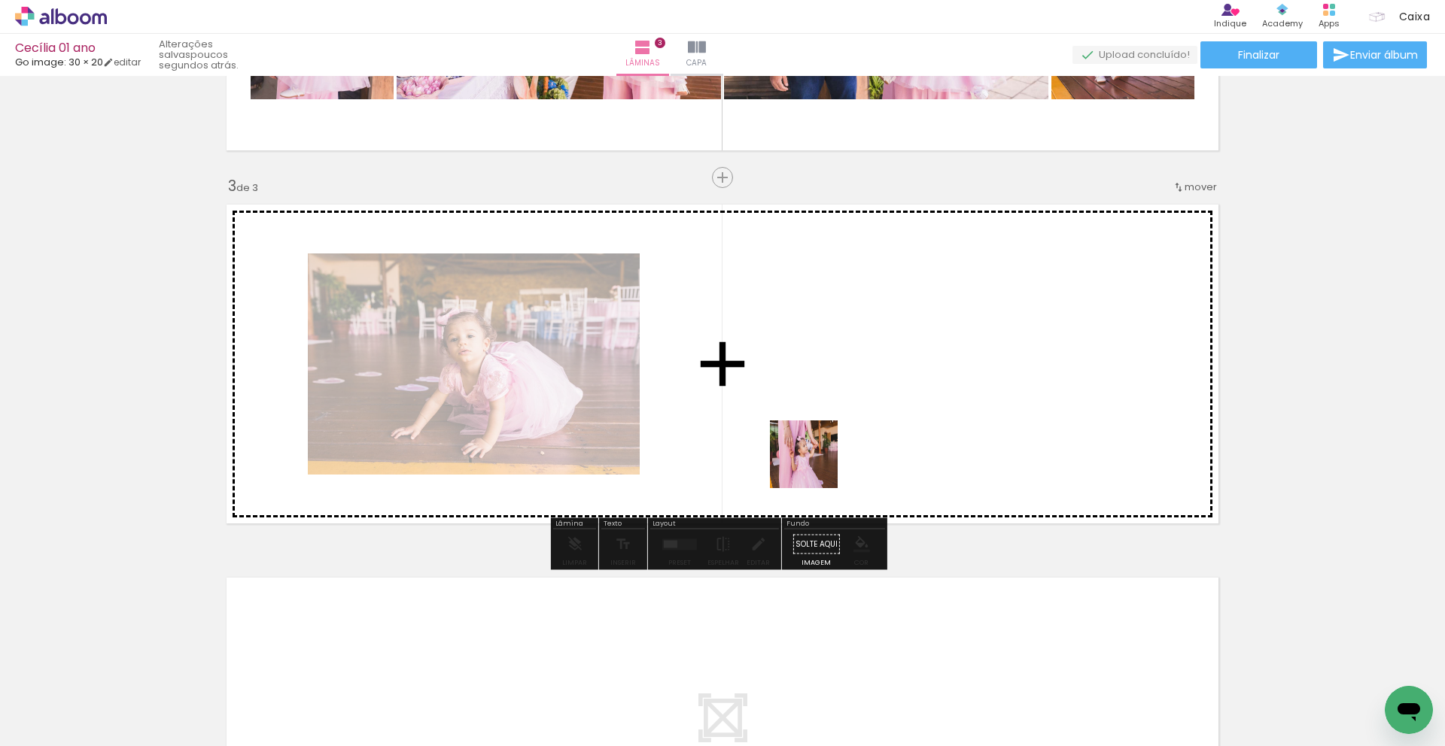
drag, startPoint x: 921, startPoint y: 705, endPoint x: 815, endPoint y: 466, distance: 261.7
click at [815, 466] on quentale-workspace at bounding box center [722, 373] width 1445 height 746
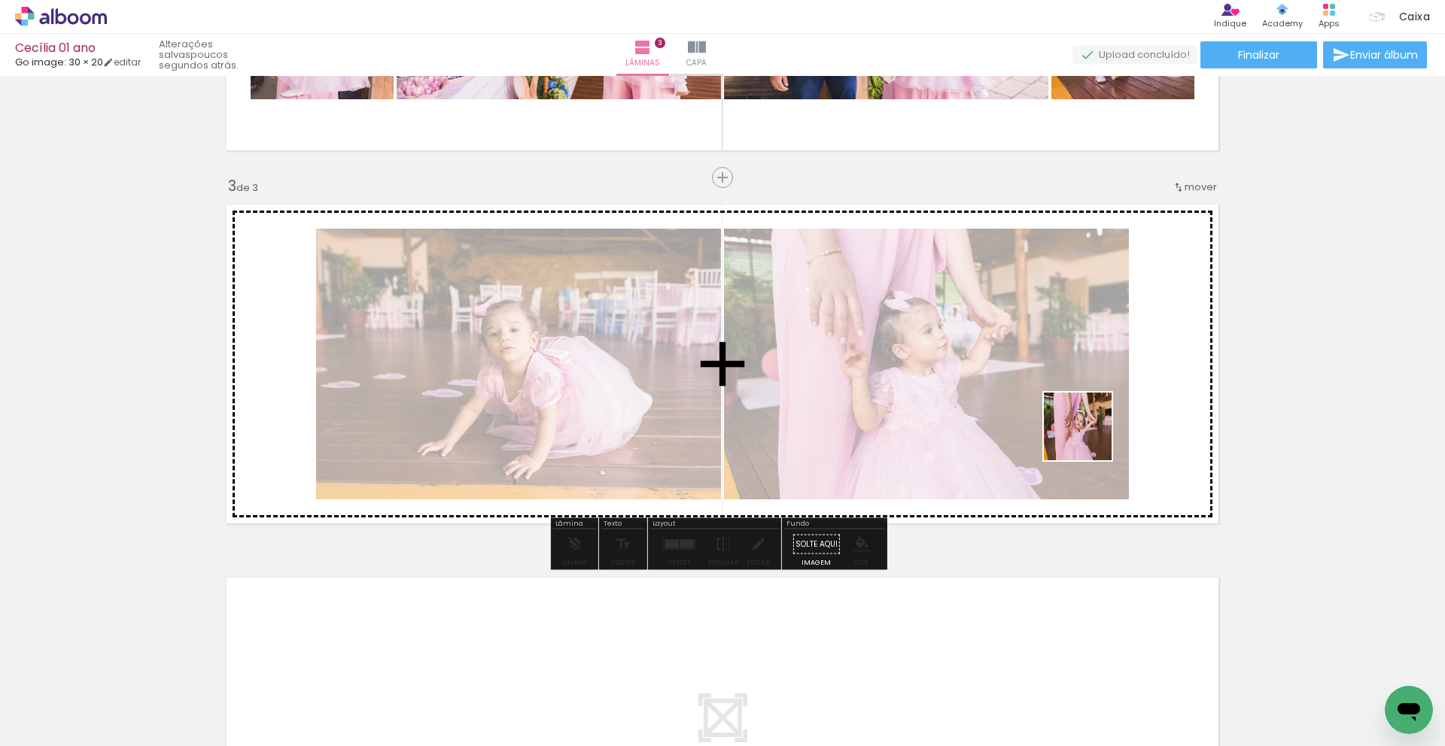
drag, startPoint x: 1086, startPoint y: 709, endPoint x: 1089, endPoint y: 438, distance: 271.6
click at [1089, 438] on quentale-workspace at bounding box center [722, 373] width 1445 height 746
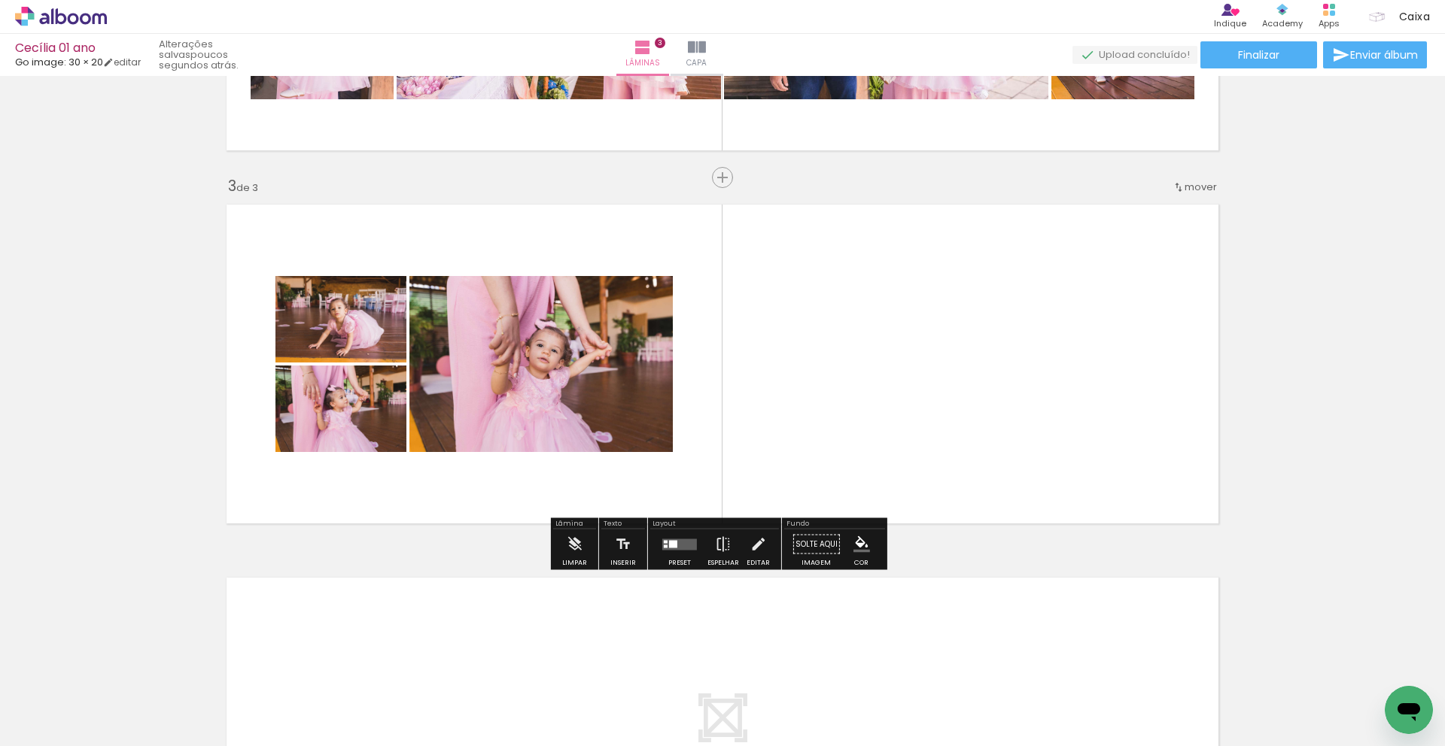
click at [681, 550] on div at bounding box center [679, 545] width 41 height 30
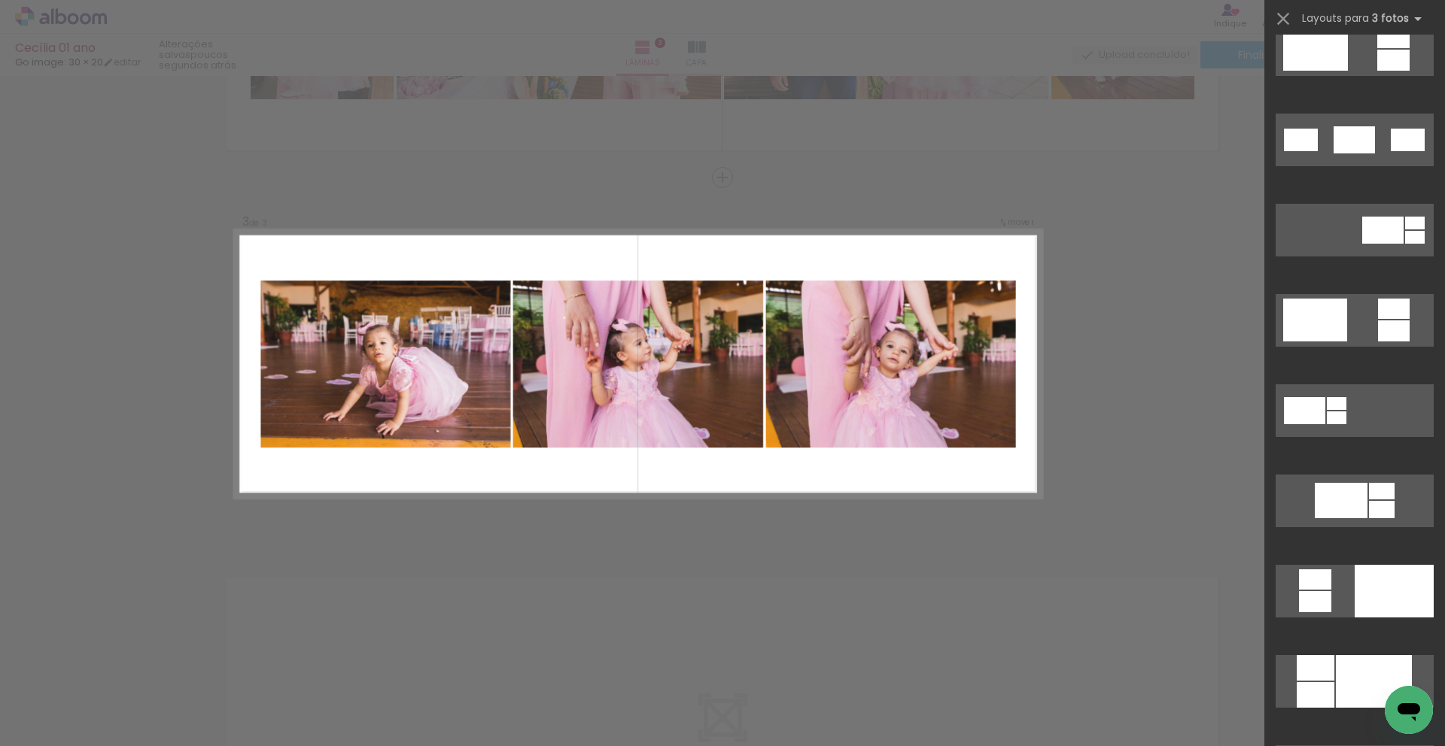
scroll to position [558, 0]
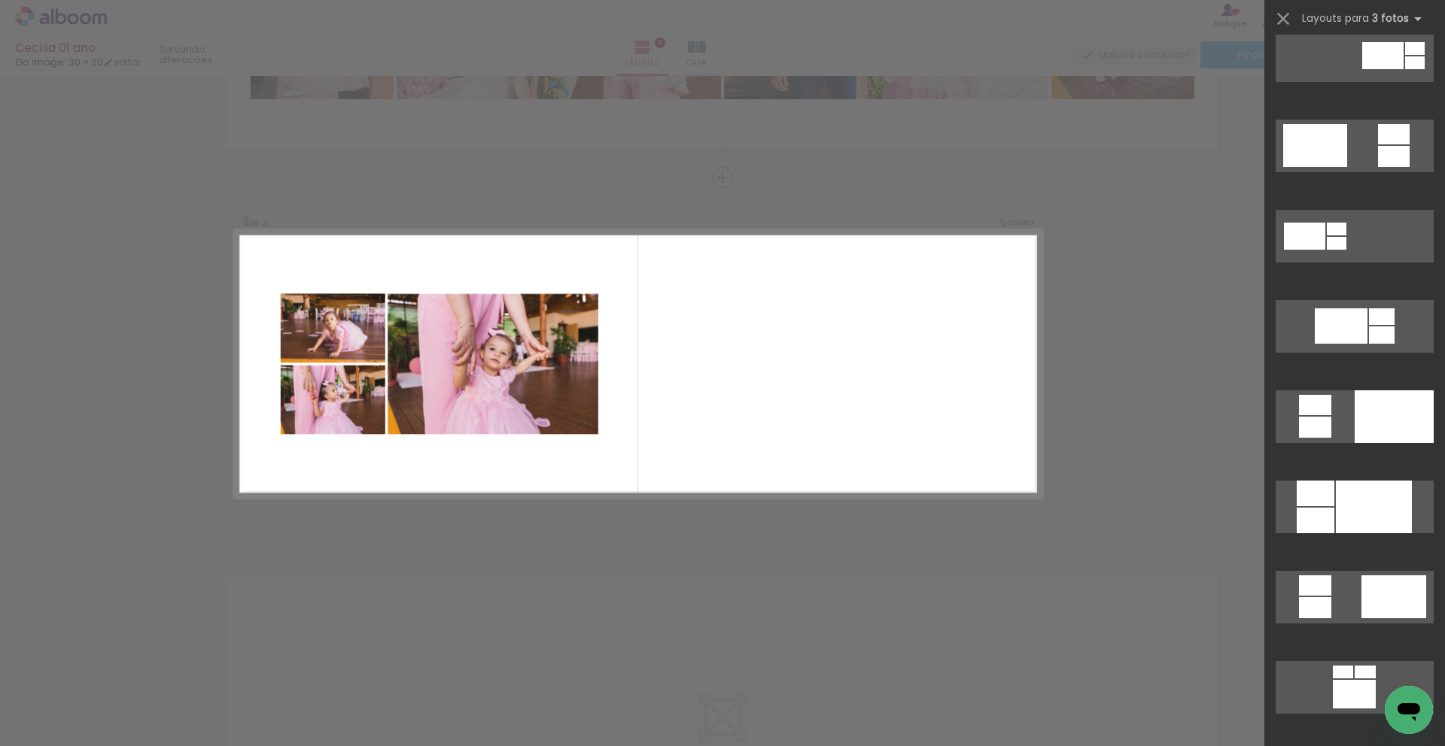
click at [983, 588] on div "Confirmar Cancelar" at bounding box center [722, 170] width 1445 height 1529
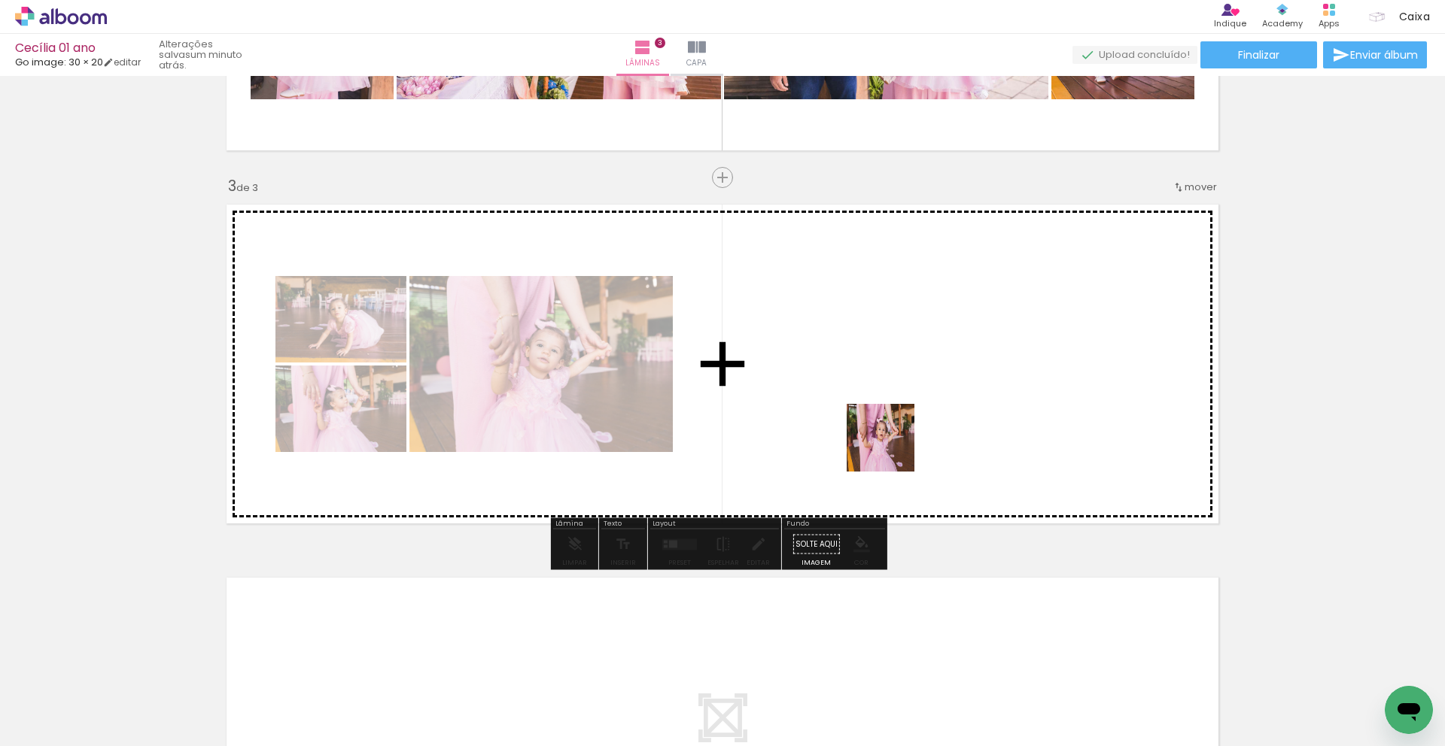
drag, startPoint x: 1003, startPoint y: 703, endPoint x: 886, endPoint y: 440, distance: 288.0
click at [886, 440] on quentale-workspace at bounding box center [722, 373] width 1445 height 746
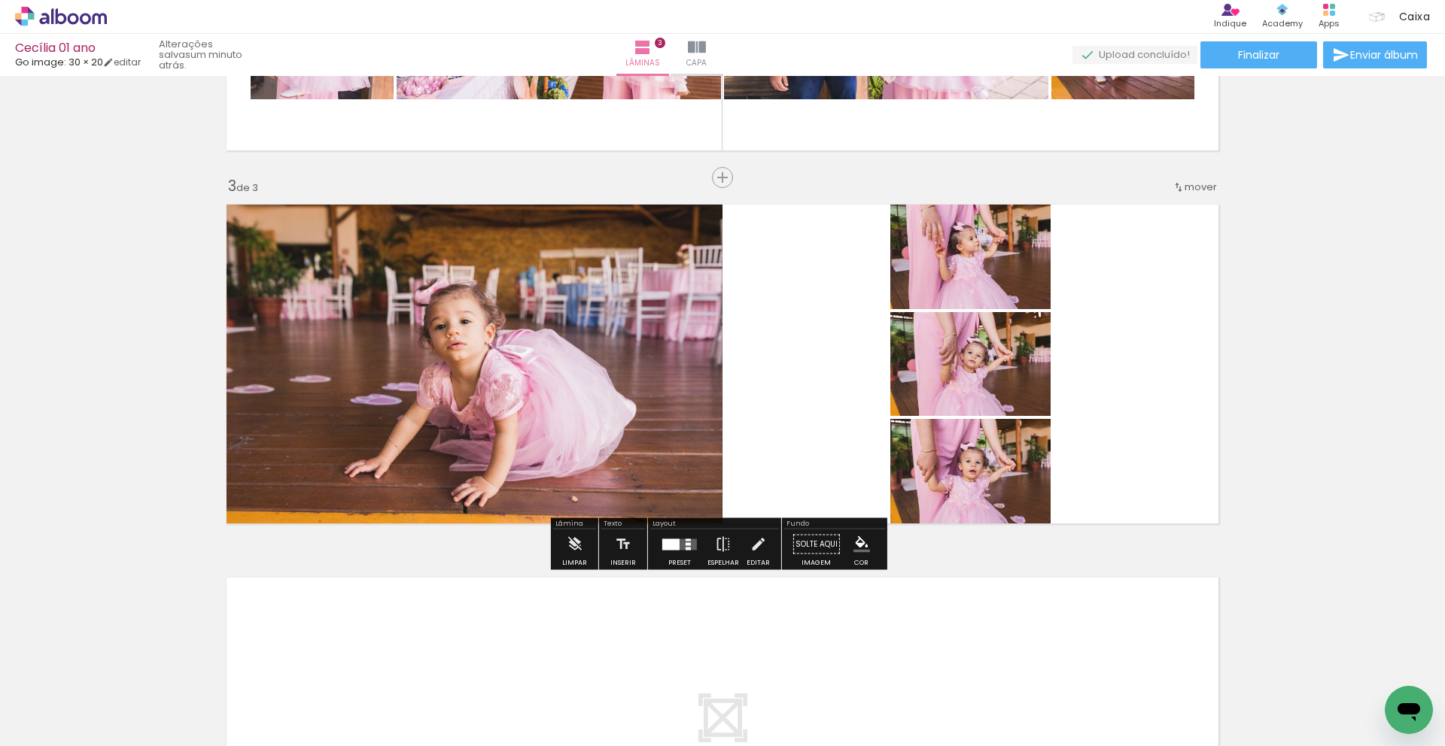
click at [676, 558] on div at bounding box center [679, 545] width 41 height 30
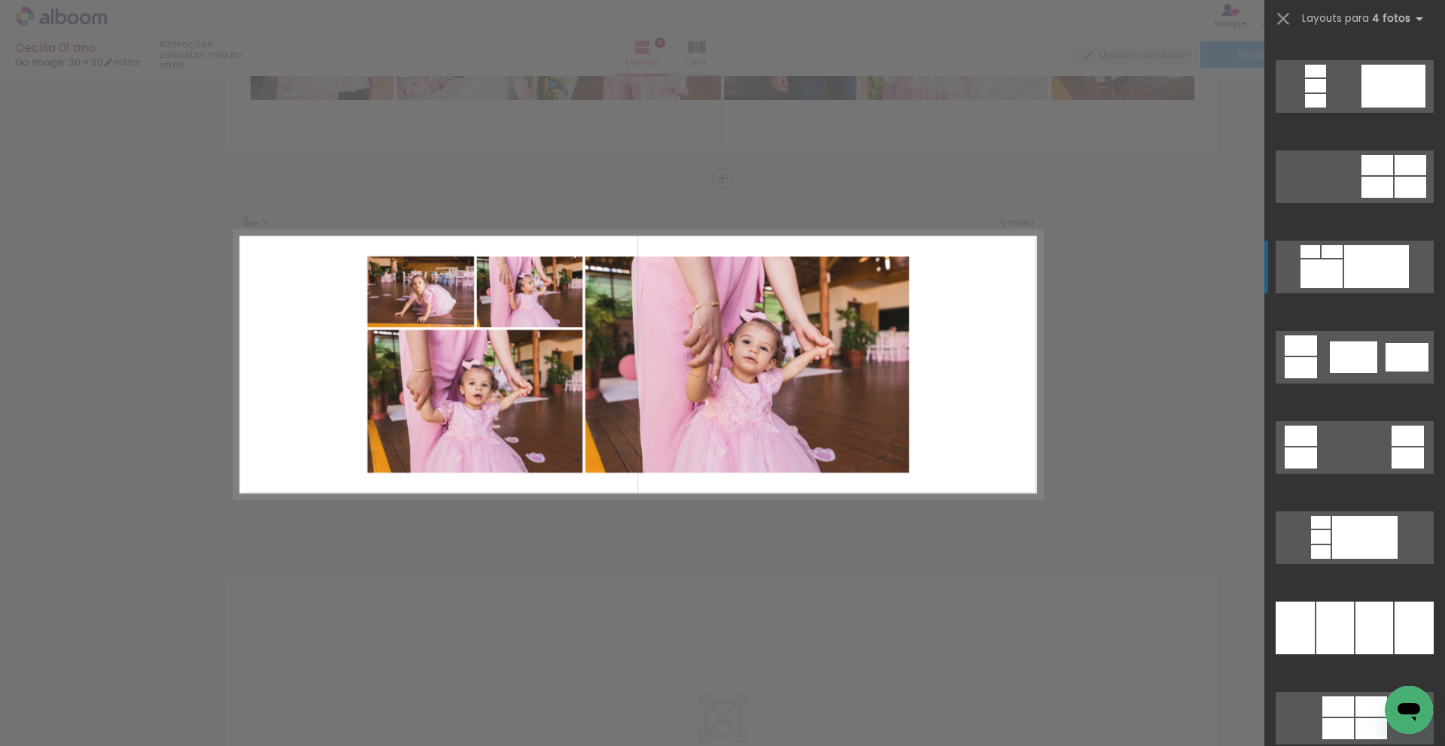
scroll to position [563, 0]
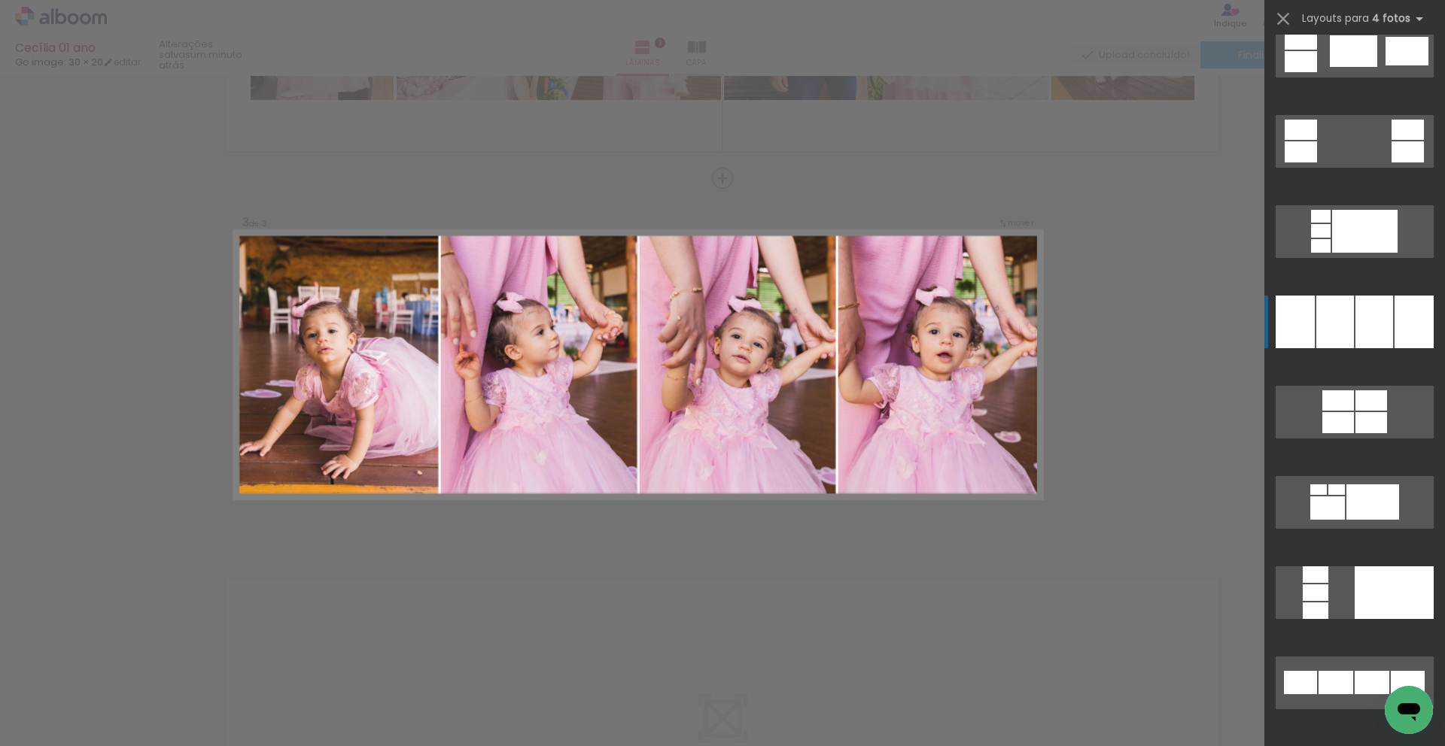
click at [1375, 324] on div at bounding box center [1374, 322] width 38 height 53
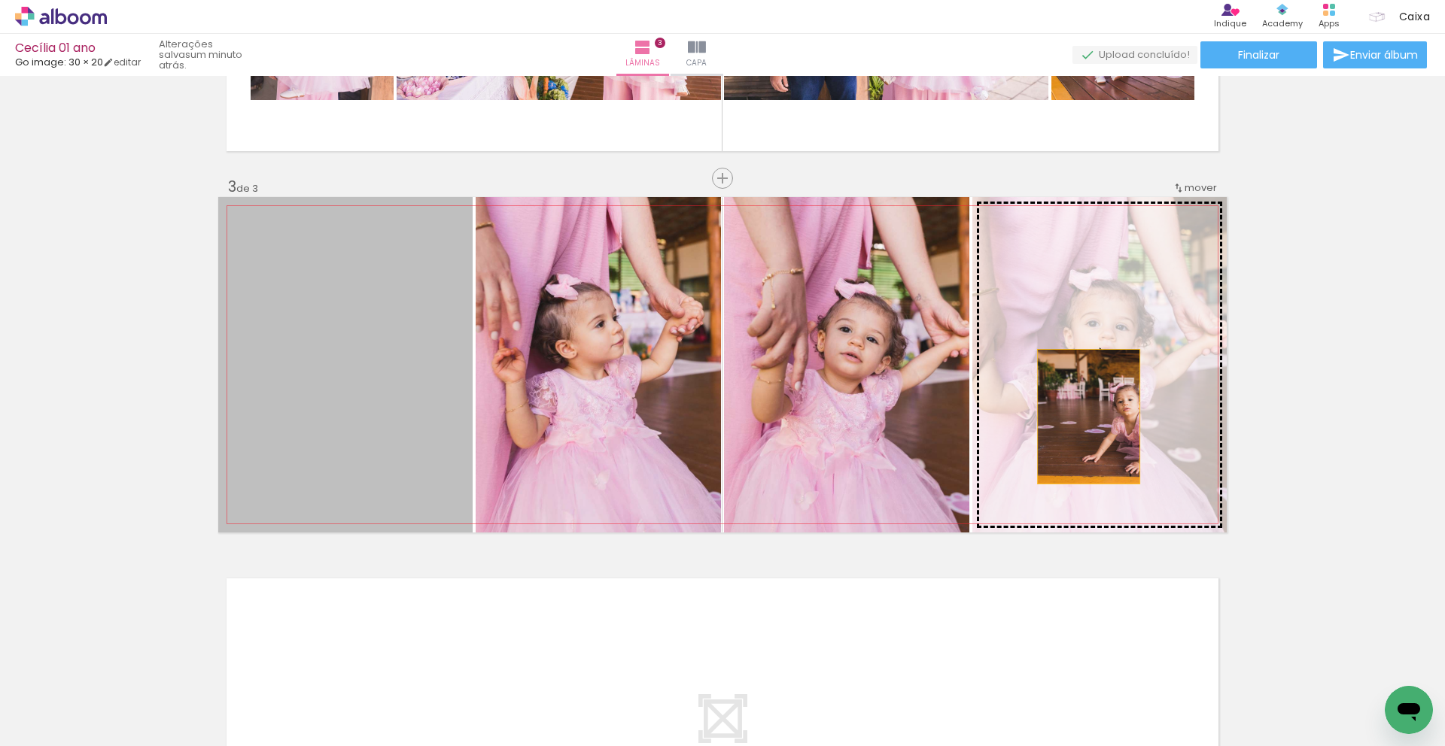
drag, startPoint x: 348, startPoint y: 446, endPoint x: 1083, endPoint y: 417, distance: 735.7
click at [0, 0] on slot at bounding box center [0, 0] width 0 height 0
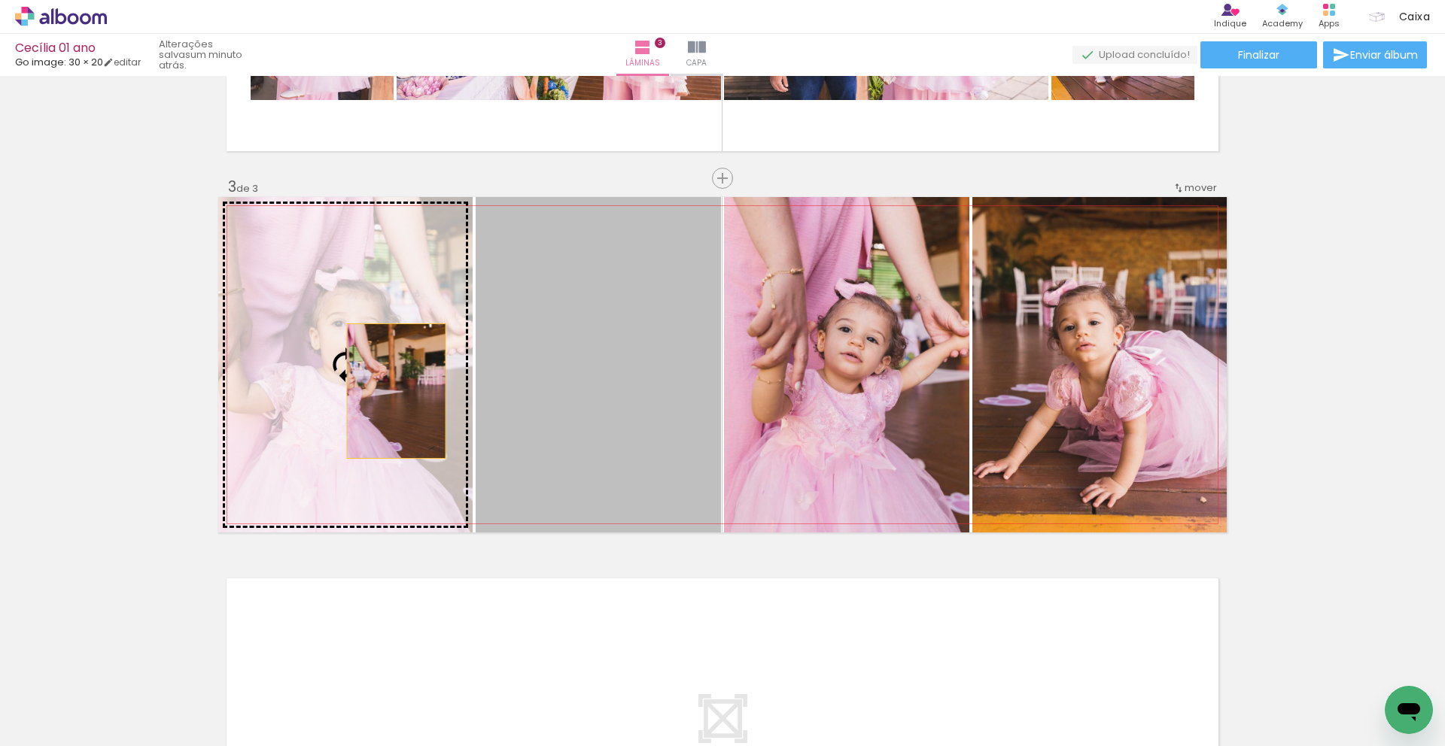
drag, startPoint x: 661, startPoint y: 403, endPoint x: 390, endPoint y: 391, distance: 270.3
click at [0, 0] on slot at bounding box center [0, 0] width 0 height 0
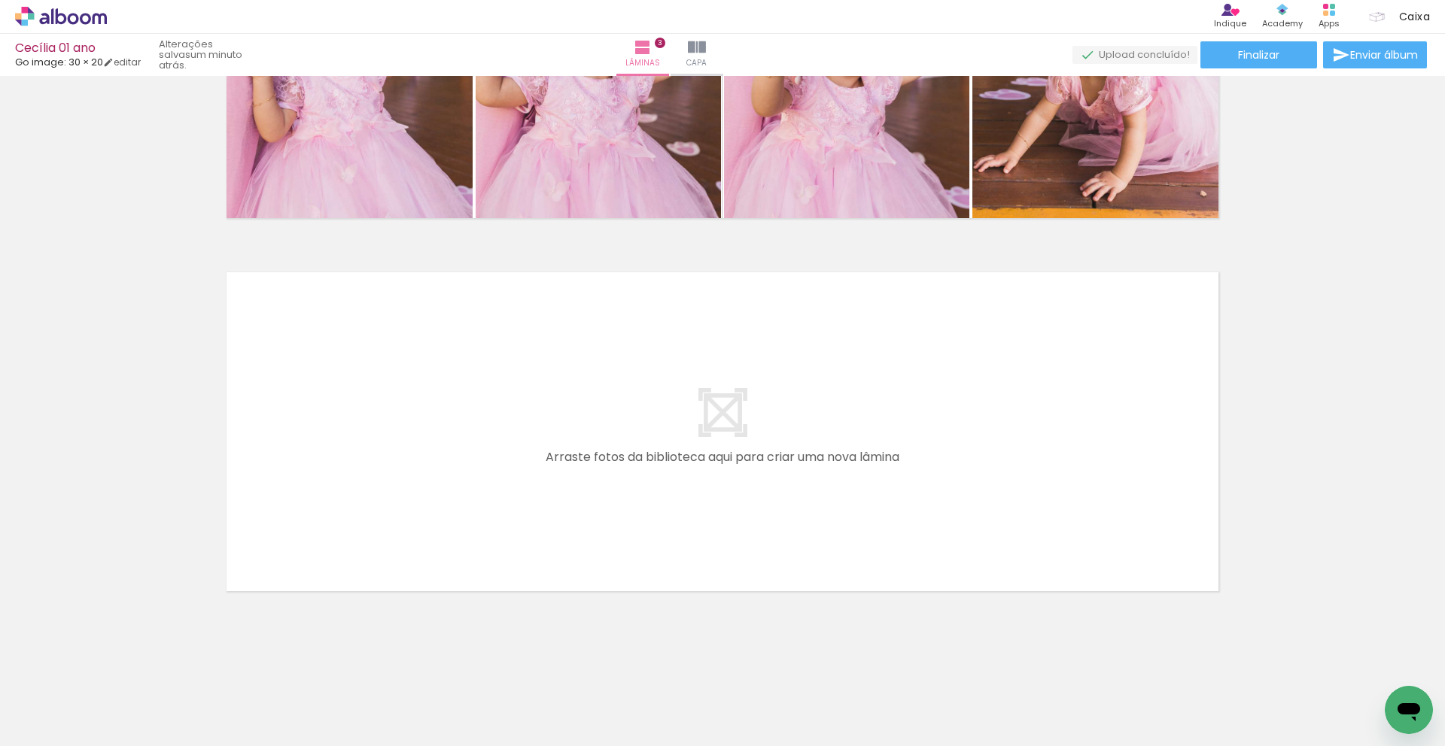
scroll to position [0, 2150]
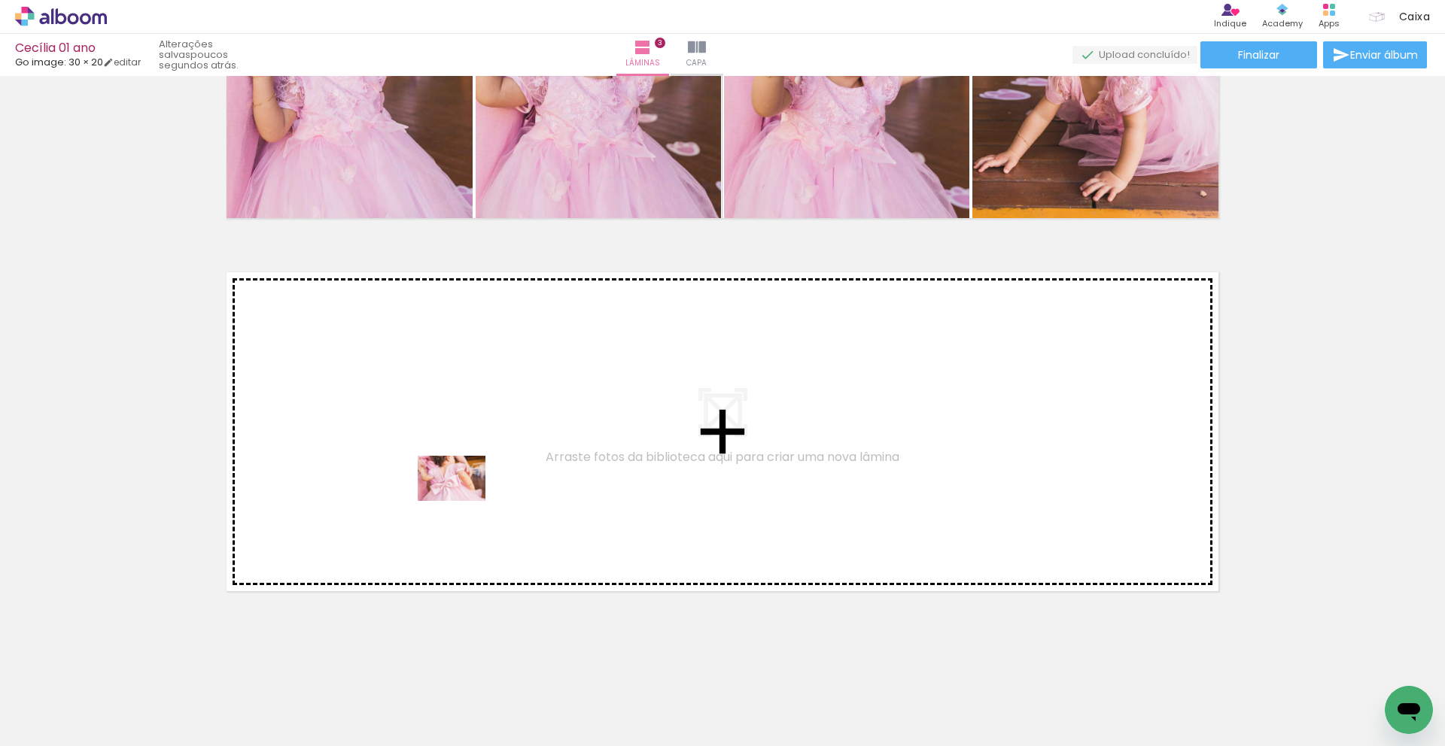
drag, startPoint x: 965, startPoint y: 711, endPoint x: 463, endPoint y: 501, distance: 544.0
click at [463, 501] on quentale-workspace at bounding box center [722, 373] width 1445 height 746
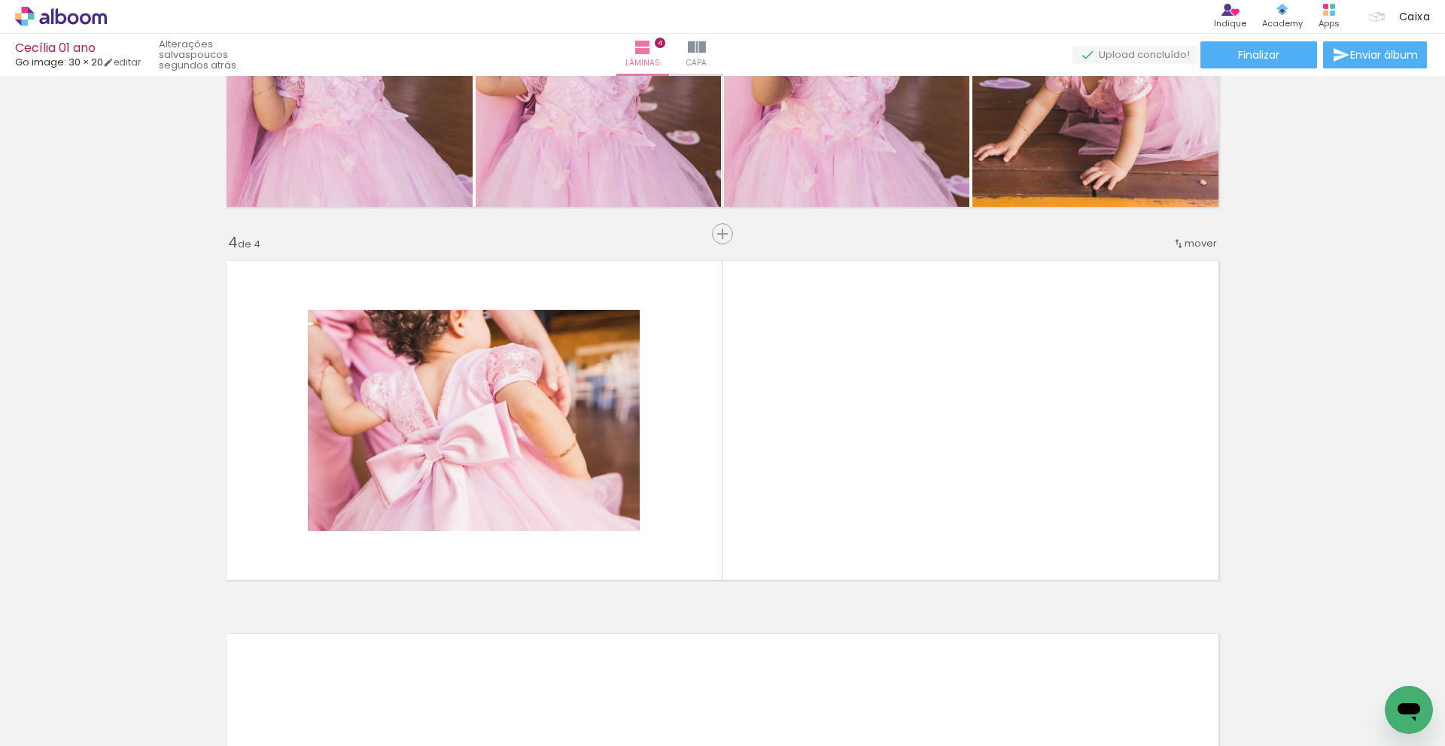
scroll to position [1043, 0]
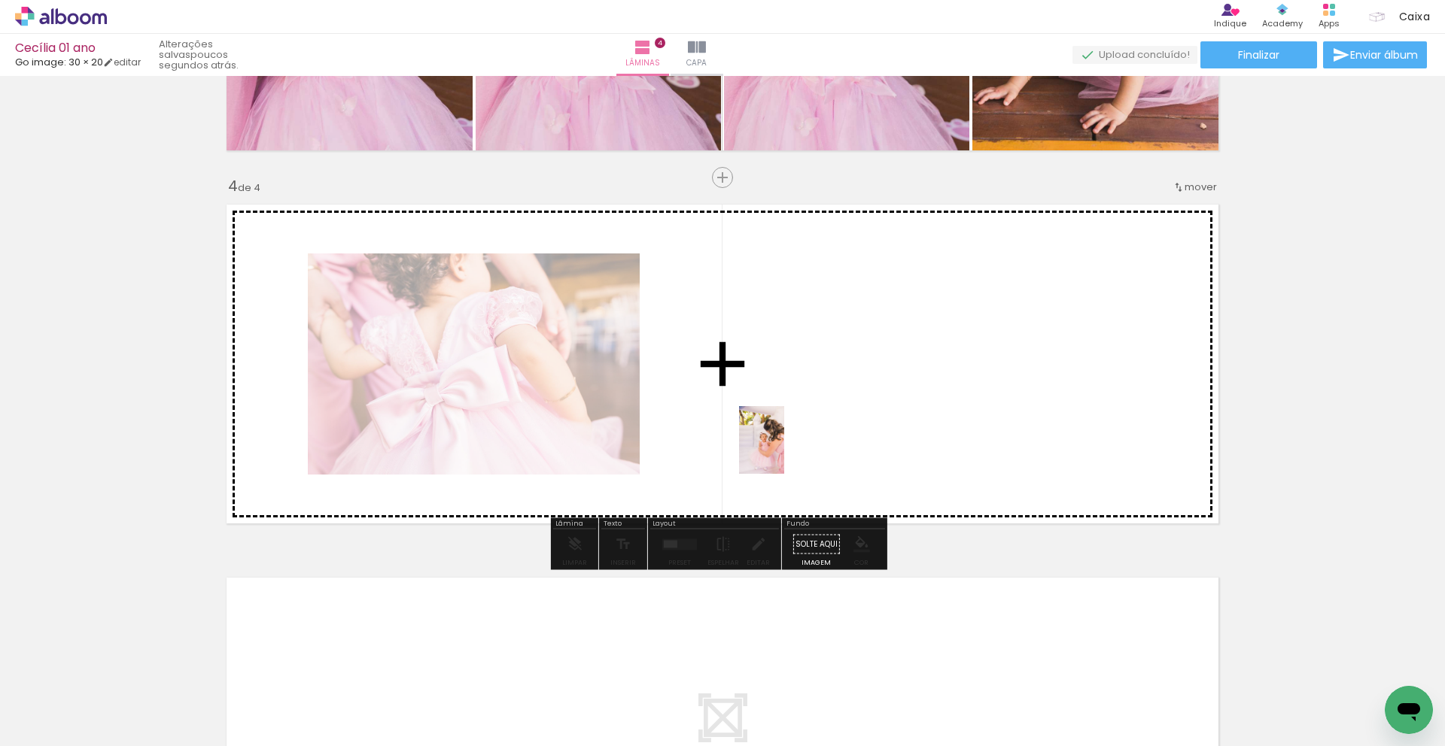
drag, startPoint x: 866, startPoint y: 709, endPoint x: 784, endPoint y: 451, distance: 270.8
click at [784, 451] on quentale-workspace at bounding box center [722, 373] width 1445 height 746
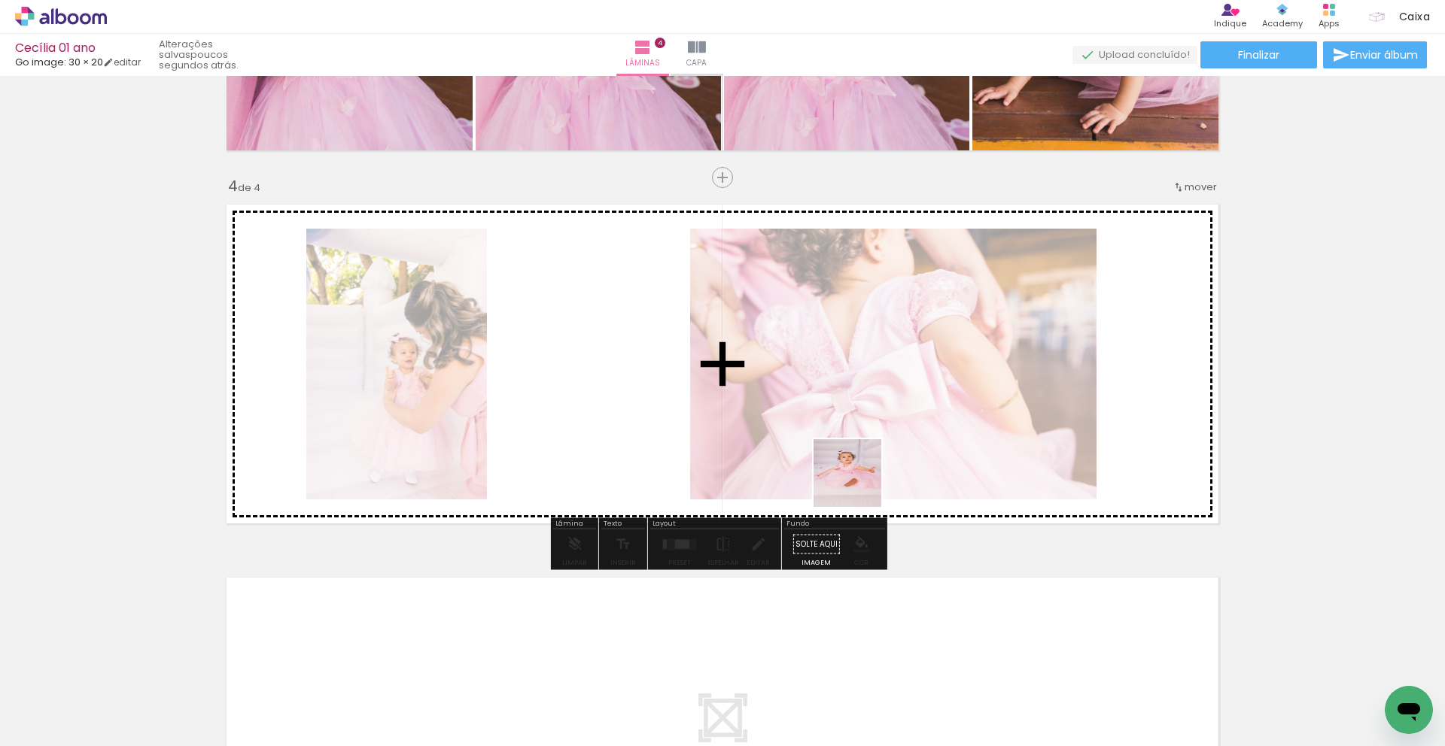
drag, startPoint x: 702, startPoint y: 707, endPoint x: 896, endPoint y: 445, distance: 326.5
click at [896, 445] on quentale-workspace at bounding box center [722, 373] width 1445 height 746
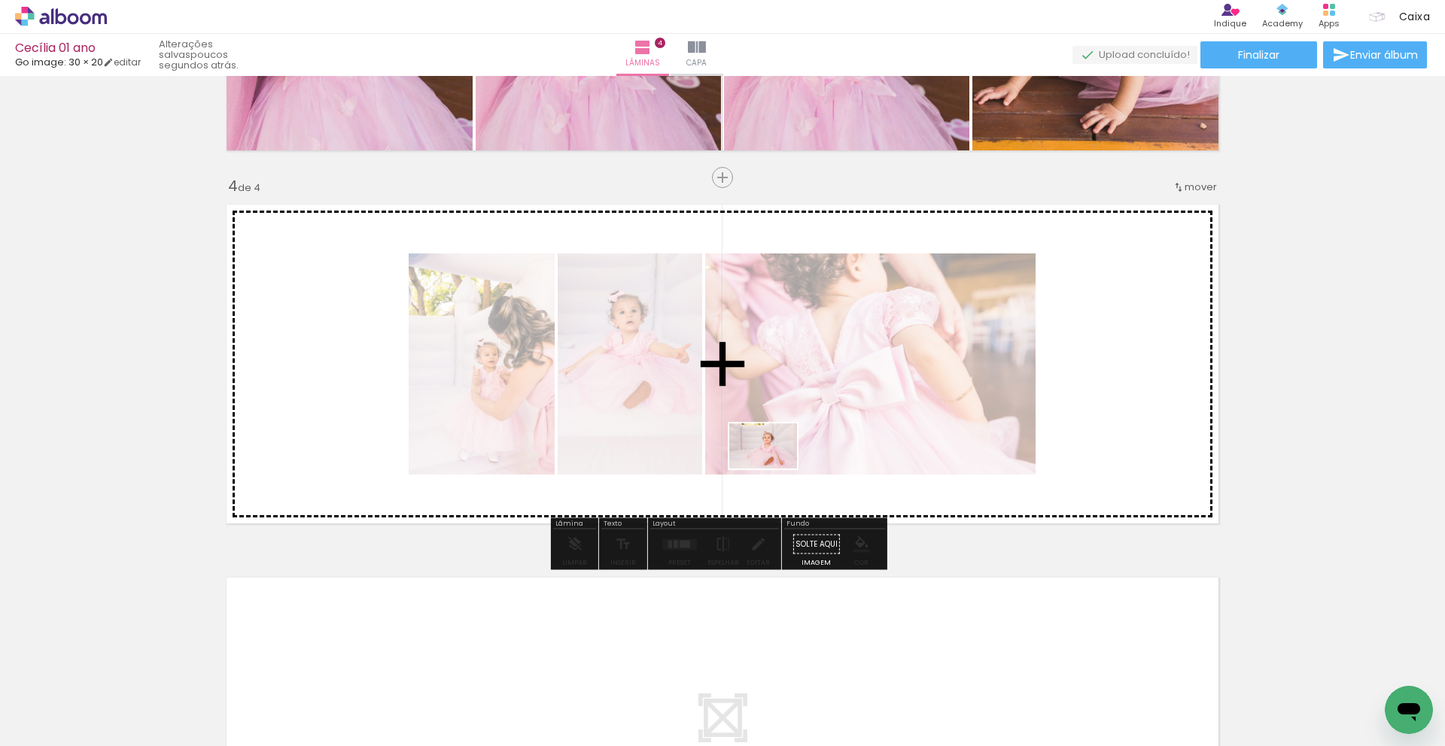
drag, startPoint x: 790, startPoint y: 709, endPoint x: 774, endPoint y: 469, distance: 240.5
click at [774, 469] on quentale-workspace at bounding box center [722, 373] width 1445 height 746
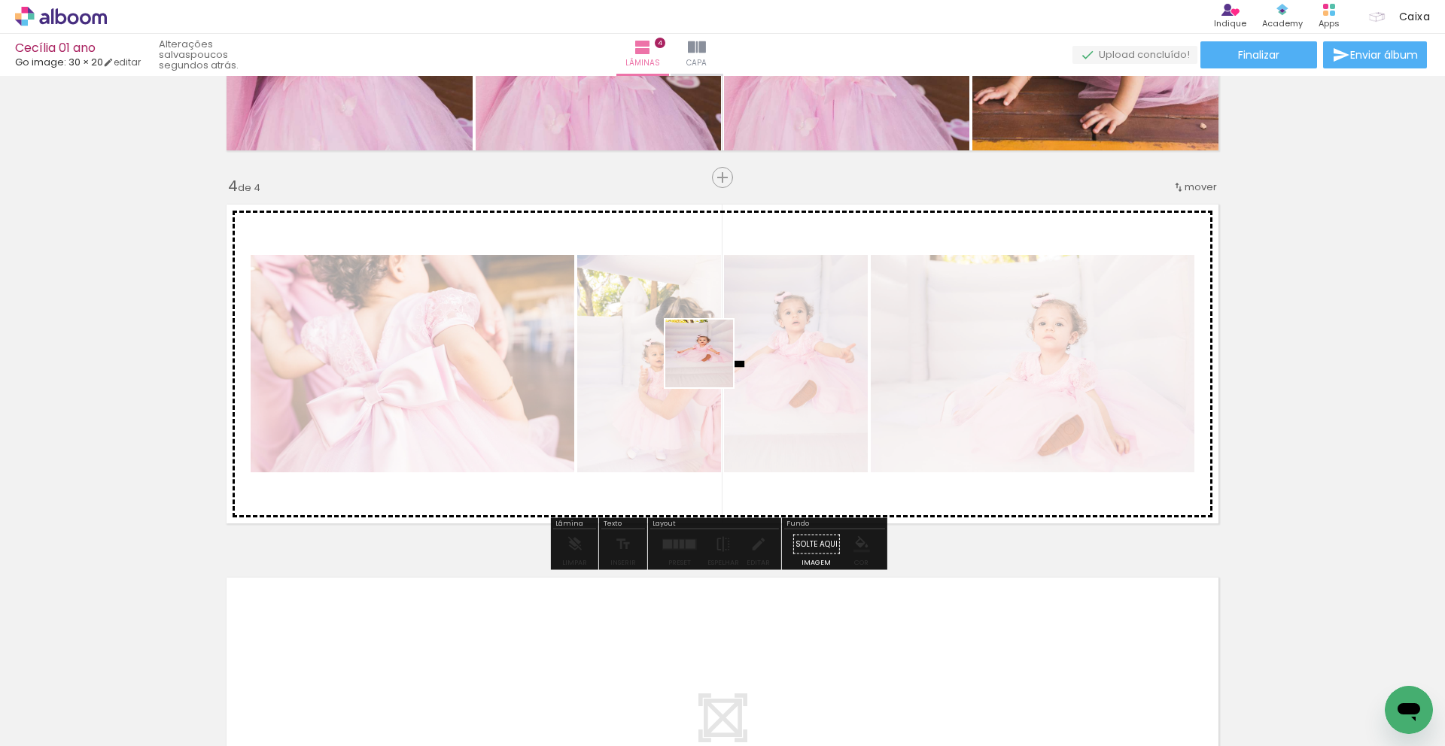
drag, startPoint x: 616, startPoint y: 681, endPoint x: 710, endPoint y: 365, distance: 329.7
click at [710, 365] on quentale-workspace at bounding box center [722, 373] width 1445 height 746
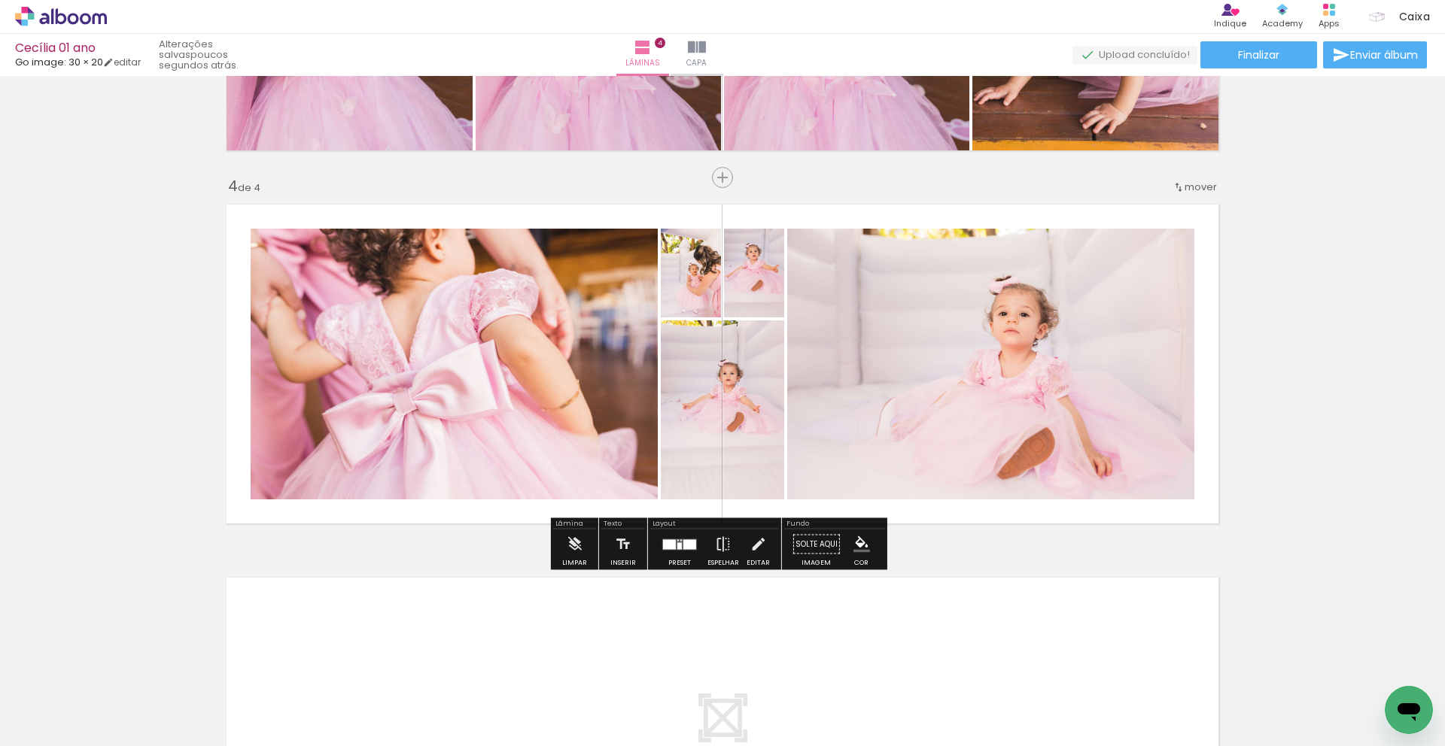
click at [677, 545] on div at bounding box center [679, 545] width 5 height 7
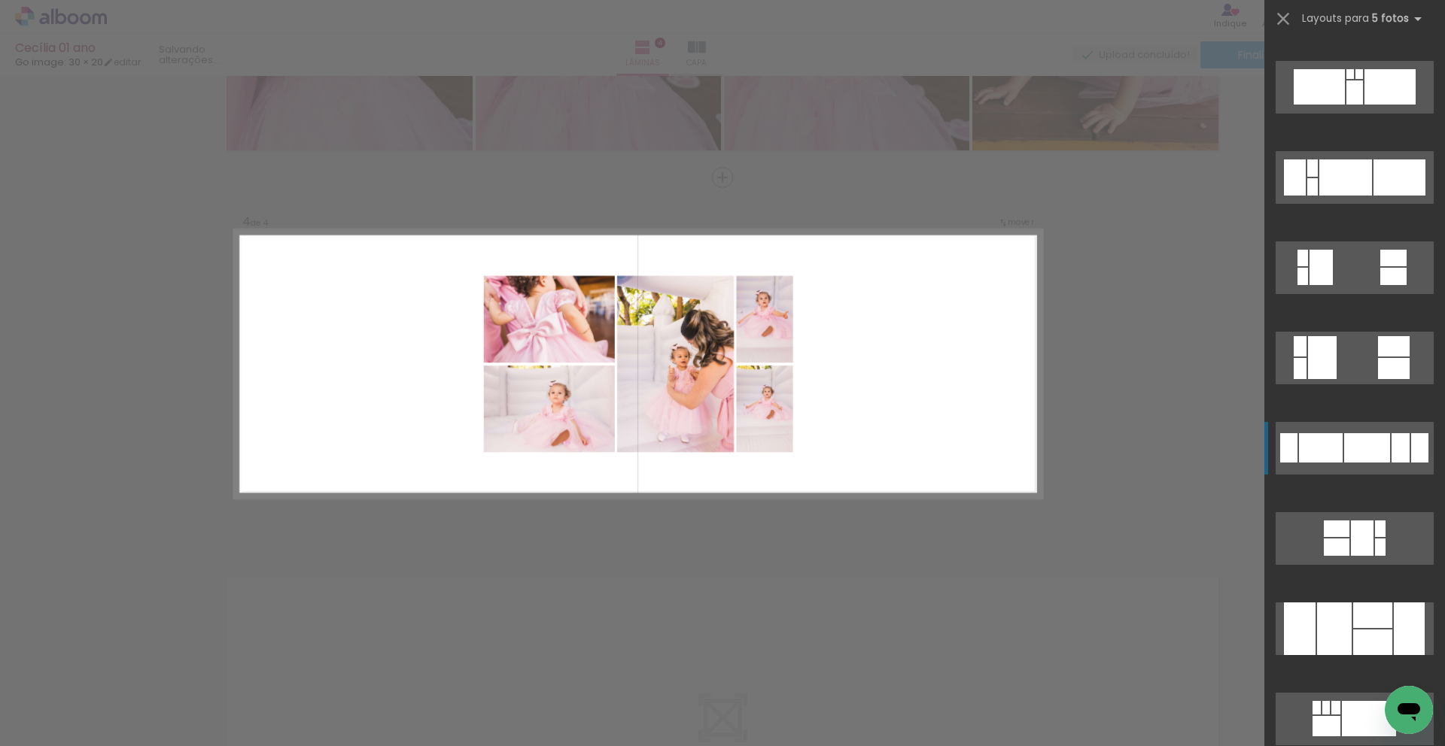
scroll to position [846, 0]
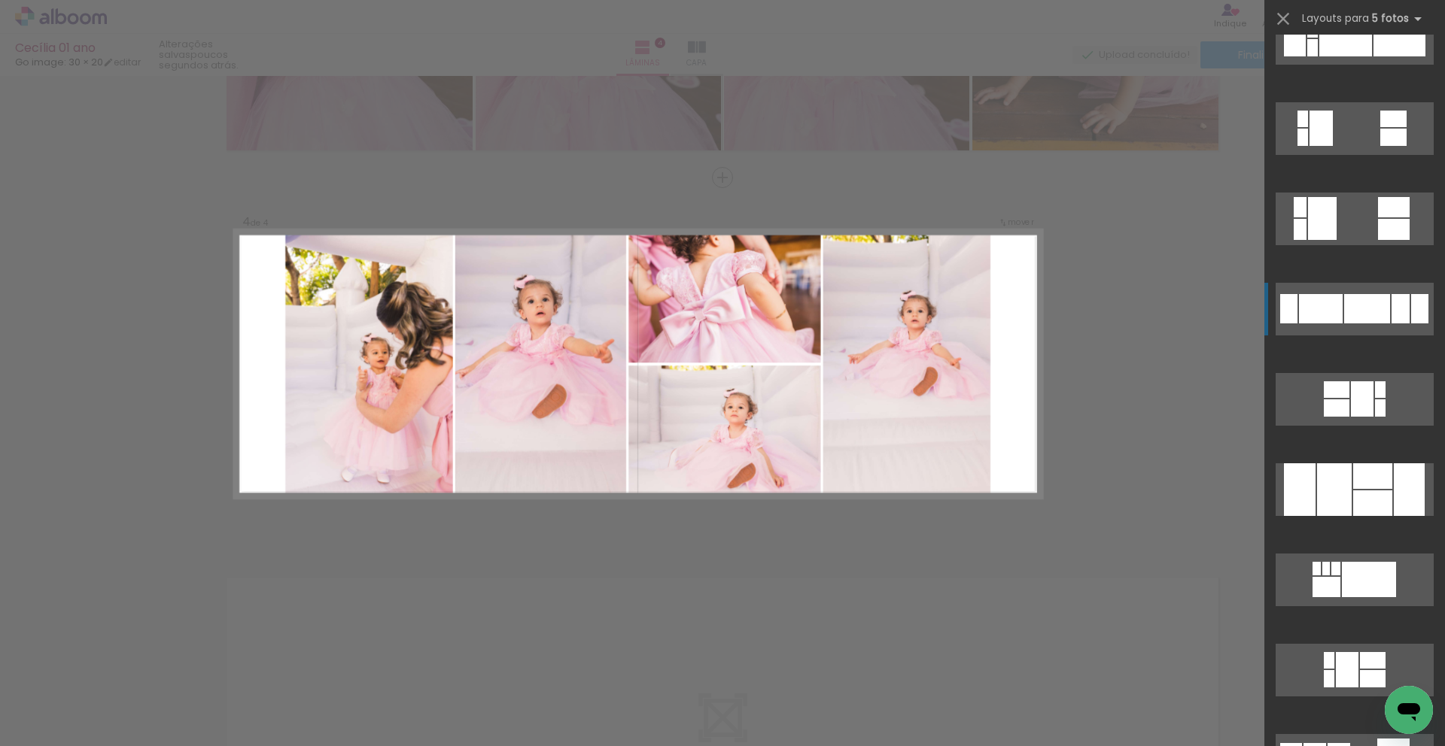
click at [1375, 471] on div at bounding box center [1372, 476] width 39 height 26
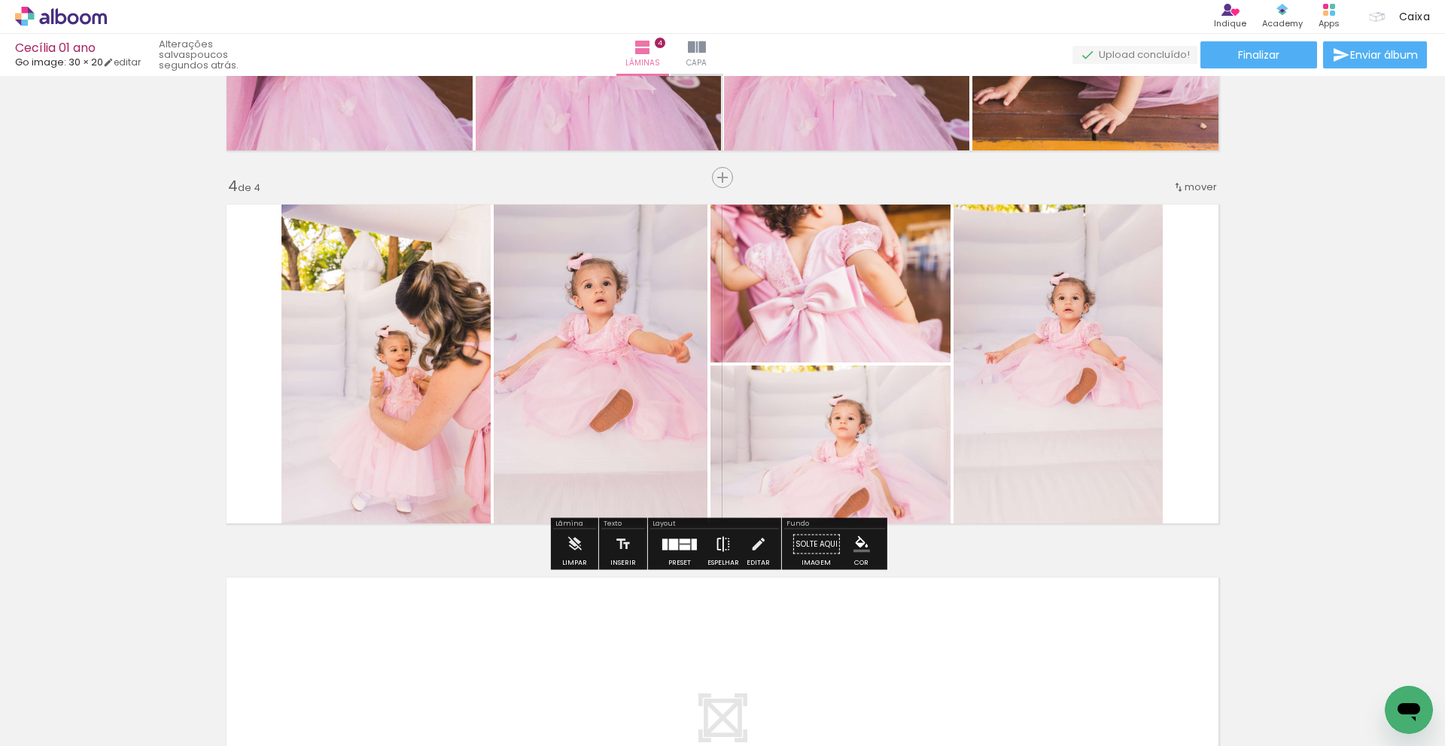
click at [715, 548] on iron-icon at bounding box center [723, 545] width 17 height 30
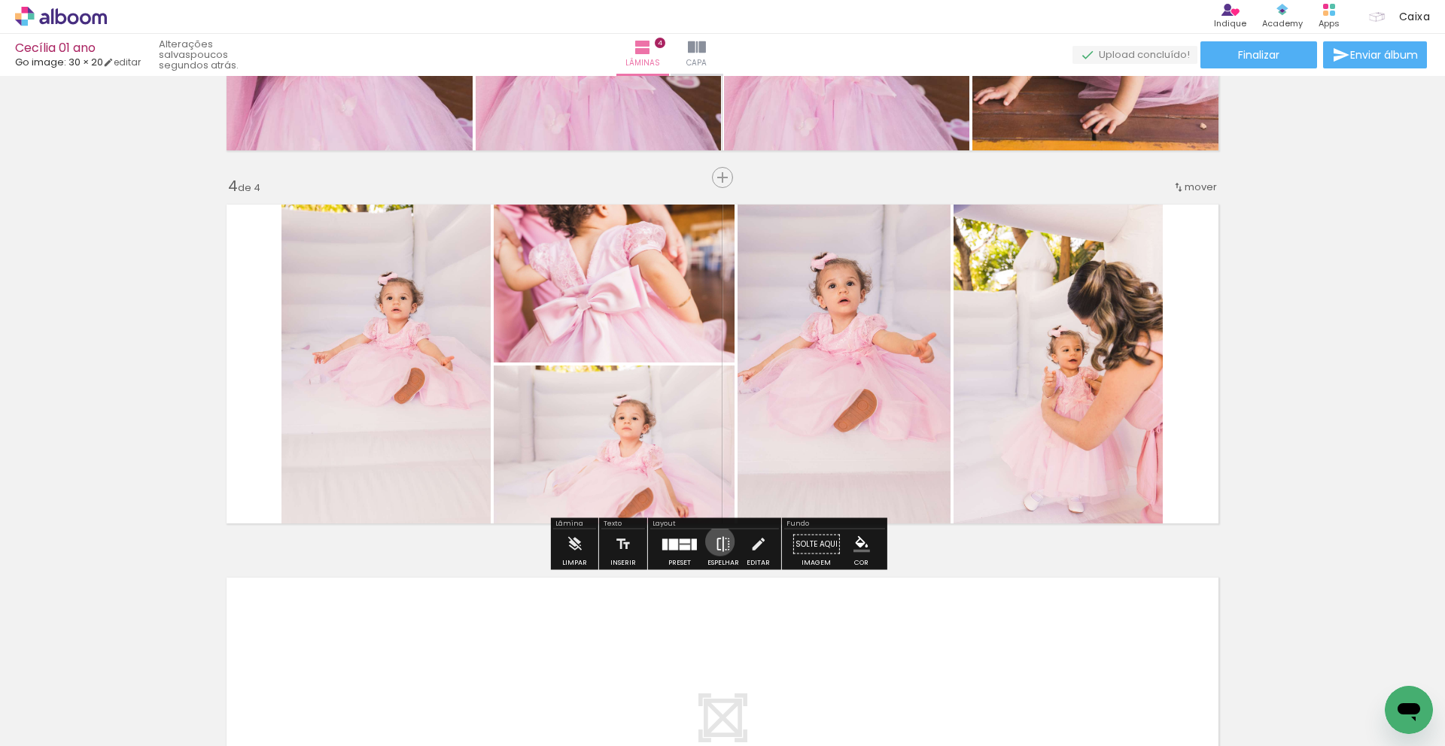
click at [716, 542] on iron-icon at bounding box center [723, 545] width 17 height 30
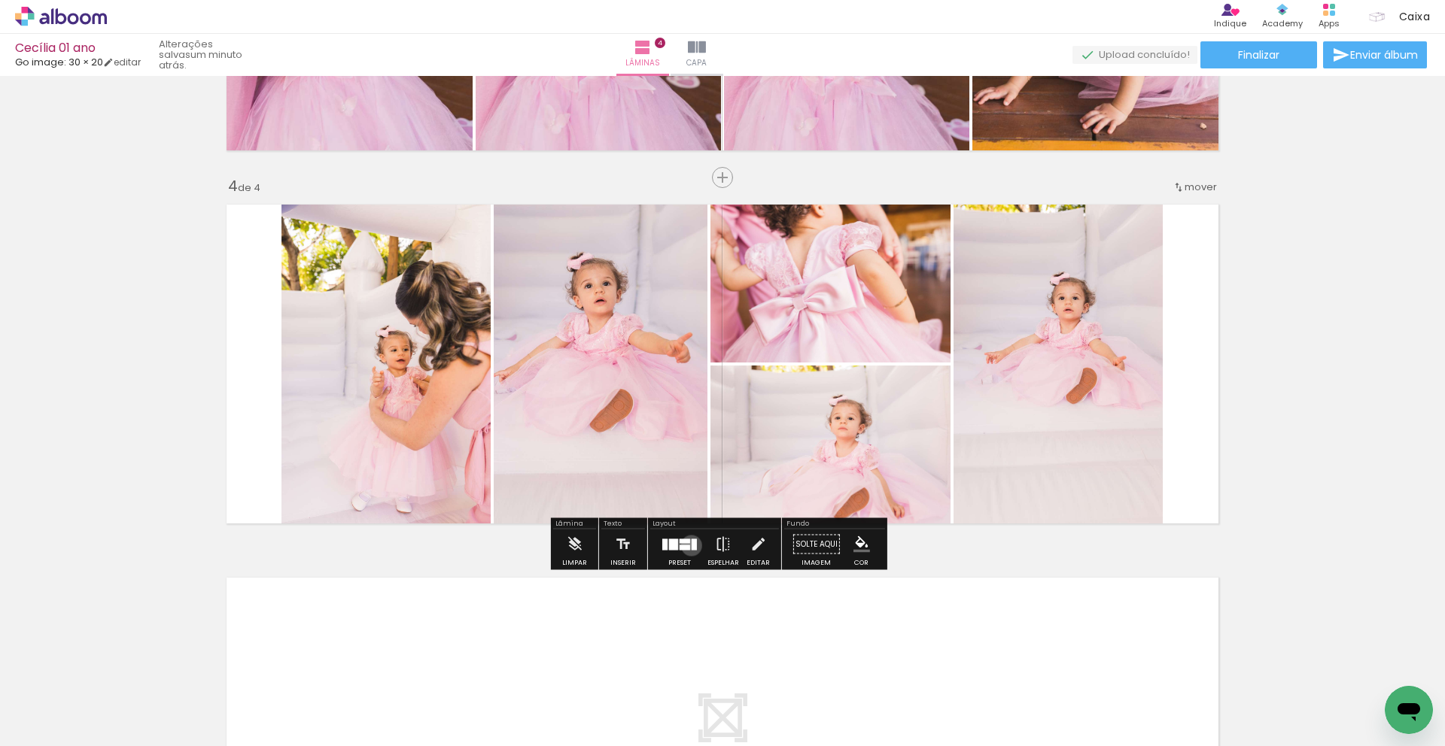
click at [691, 545] on div at bounding box center [693, 544] width 5 height 11
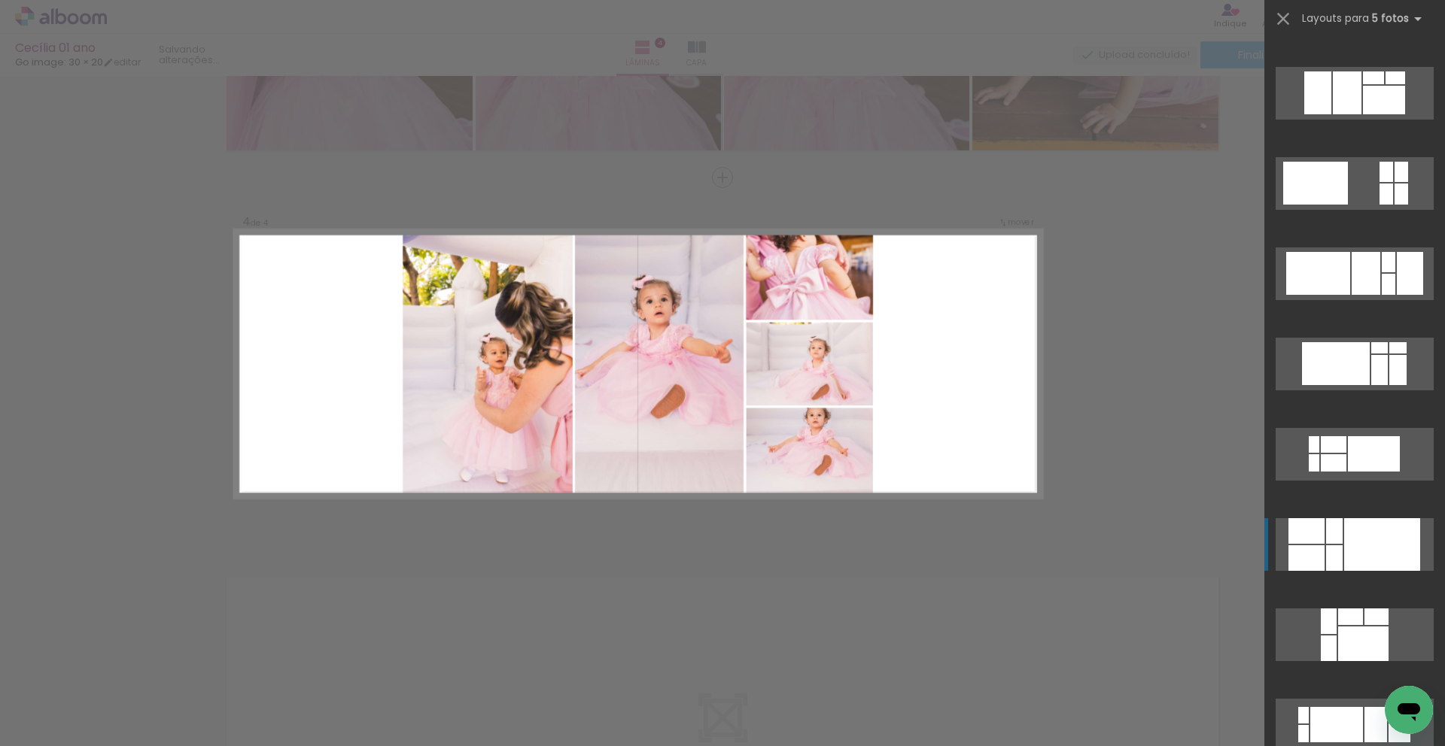
scroll to position [4682, 0]
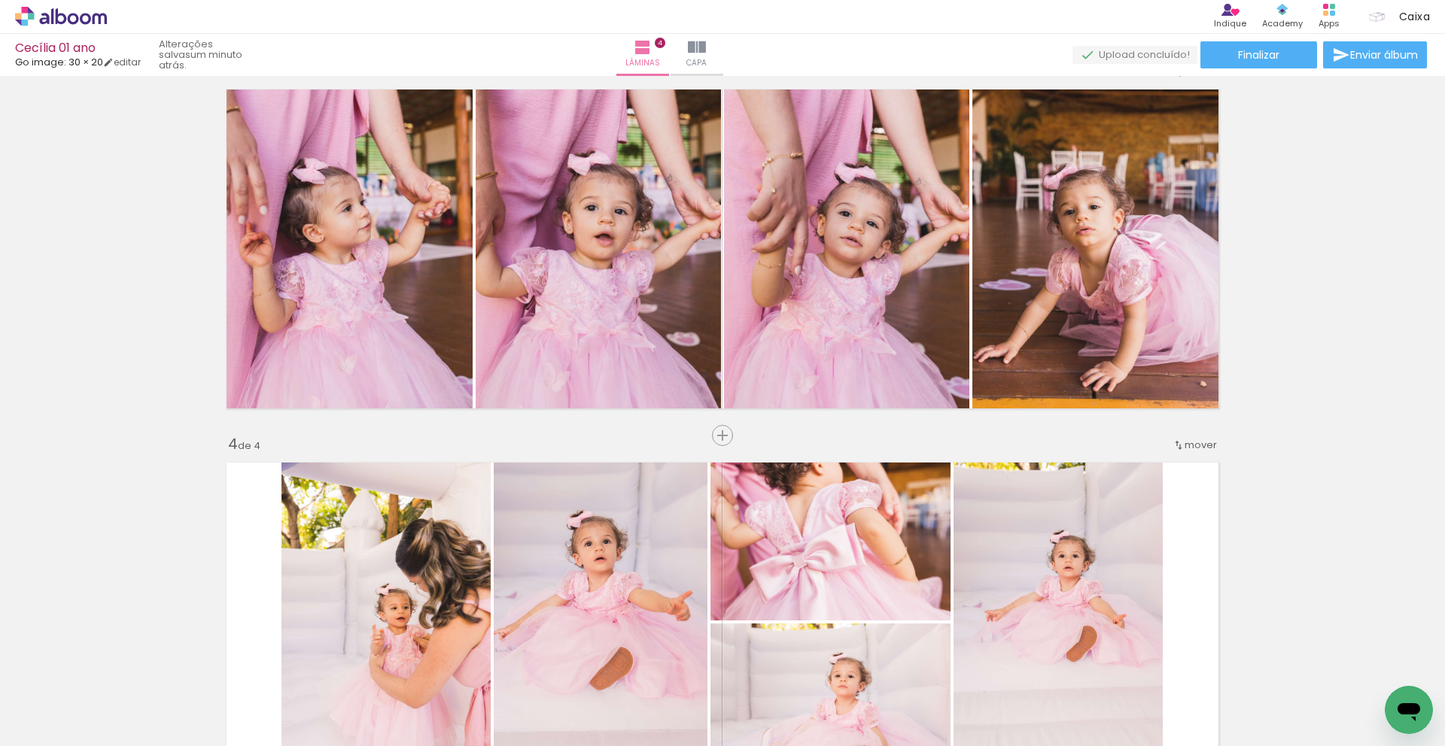
scroll to position [783, 0]
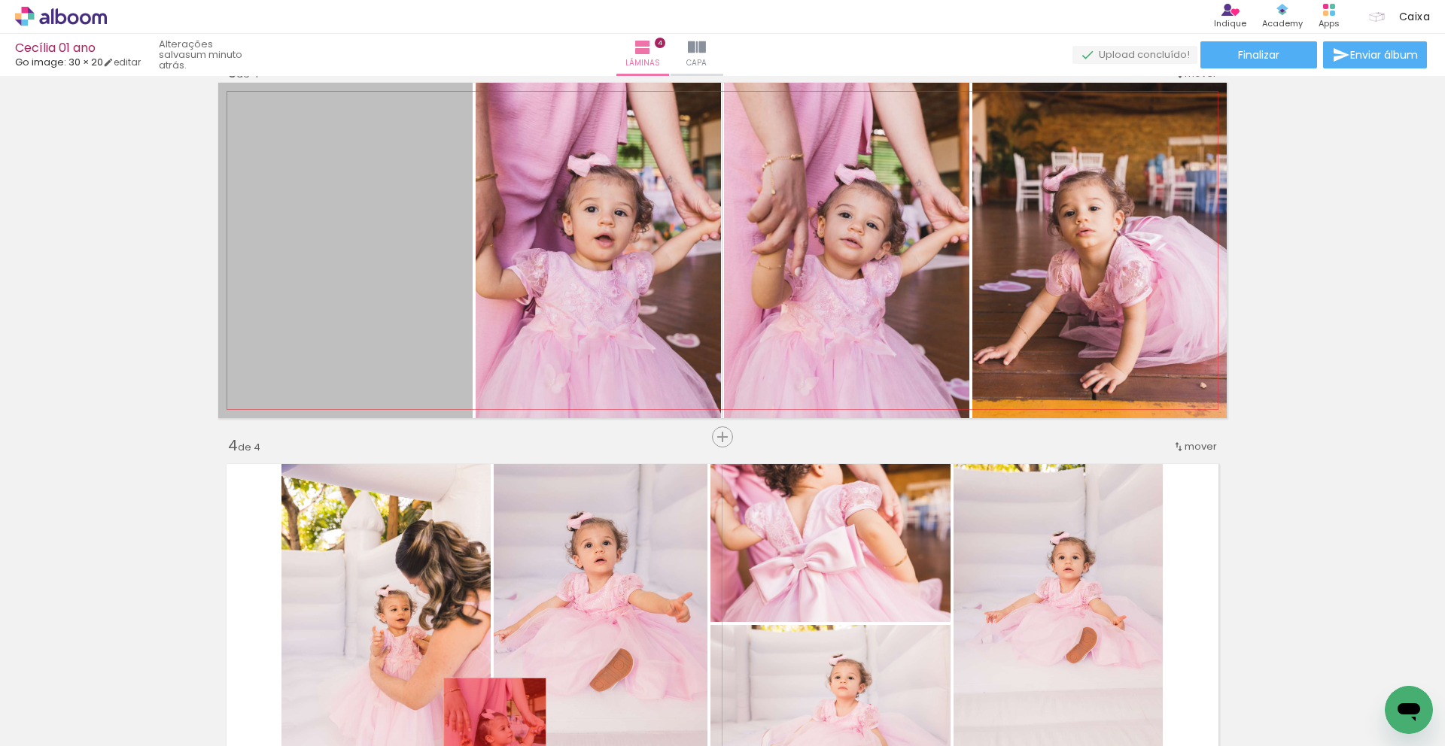
drag, startPoint x: 299, startPoint y: 242, endPoint x: 489, endPoint y: 746, distance: 538.8
click at [489, 746] on quentale-workspace at bounding box center [722, 373] width 1445 height 746
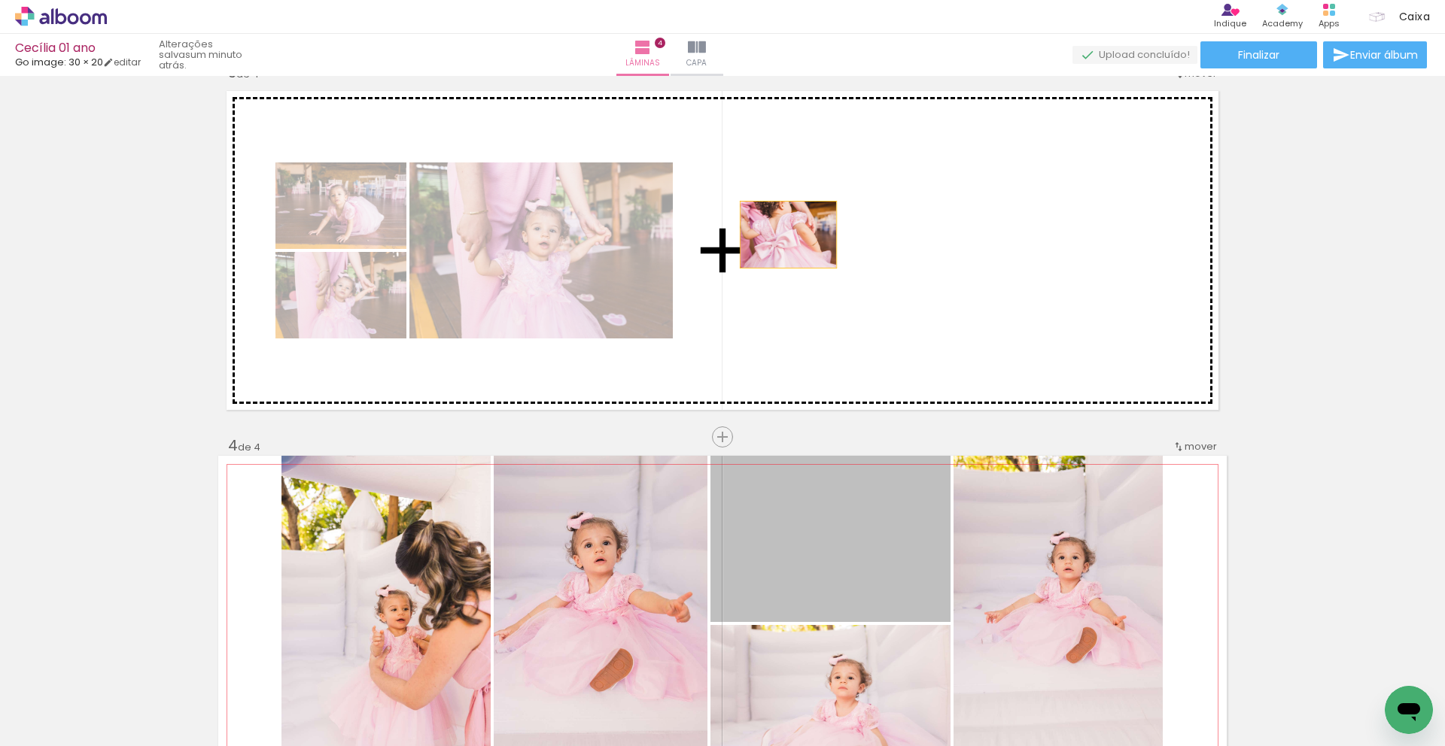
drag, startPoint x: 810, startPoint y: 564, endPoint x: 782, endPoint y: 235, distance: 329.9
click at [782, 235] on div "Inserir lâmina 1 de 4 Inserir lâmina 2 de 4 Inserir lâmina 3 de 4 Inserir lâmin…" at bounding box center [722, 231] width 1445 height 1867
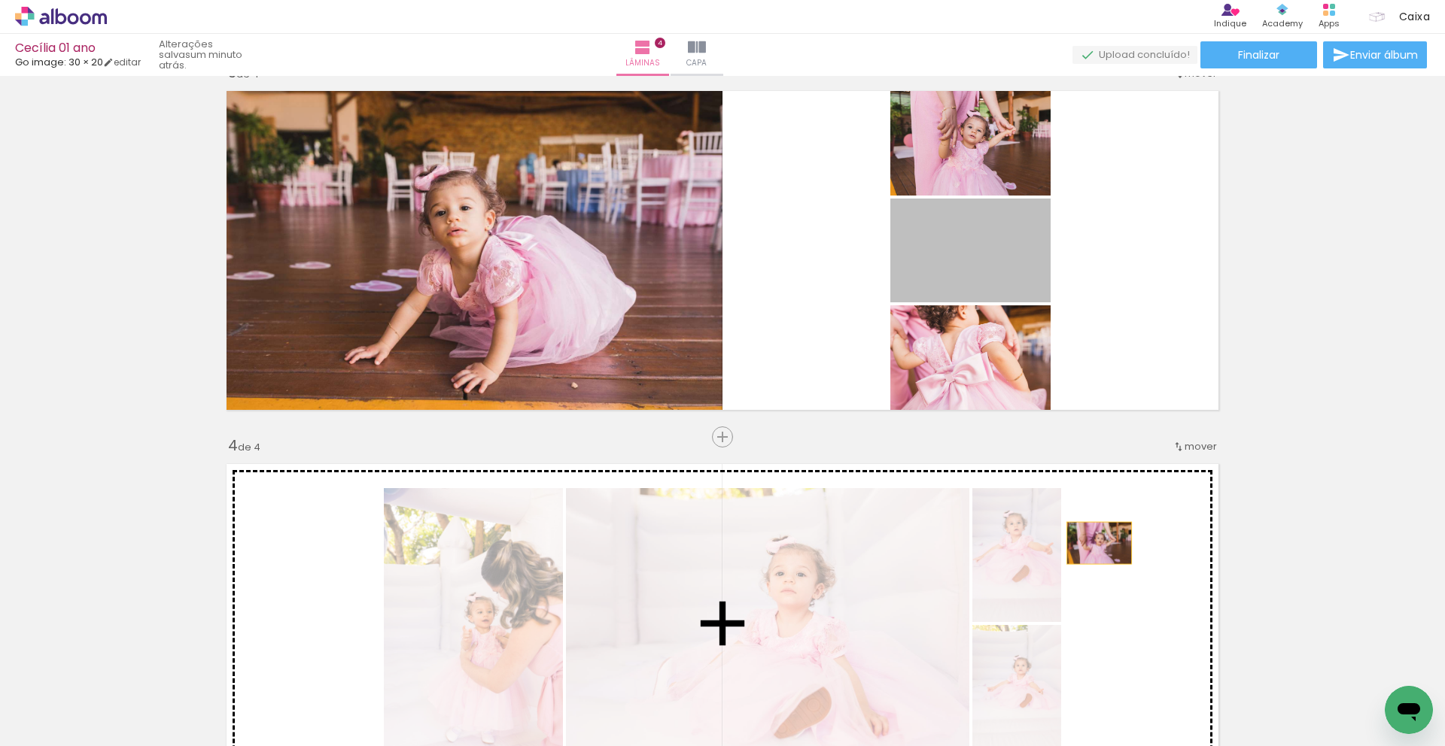
drag, startPoint x: 939, startPoint y: 275, endPoint x: 1111, endPoint y: 587, distance: 356.3
click at [1111, 587] on div "Inserir lâmina 1 de 4 Inserir lâmina 2 de 4 Inserir lâmina 3 de 4 Inserir lâmin…" at bounding box center [722, 231] width 1445 height 1867
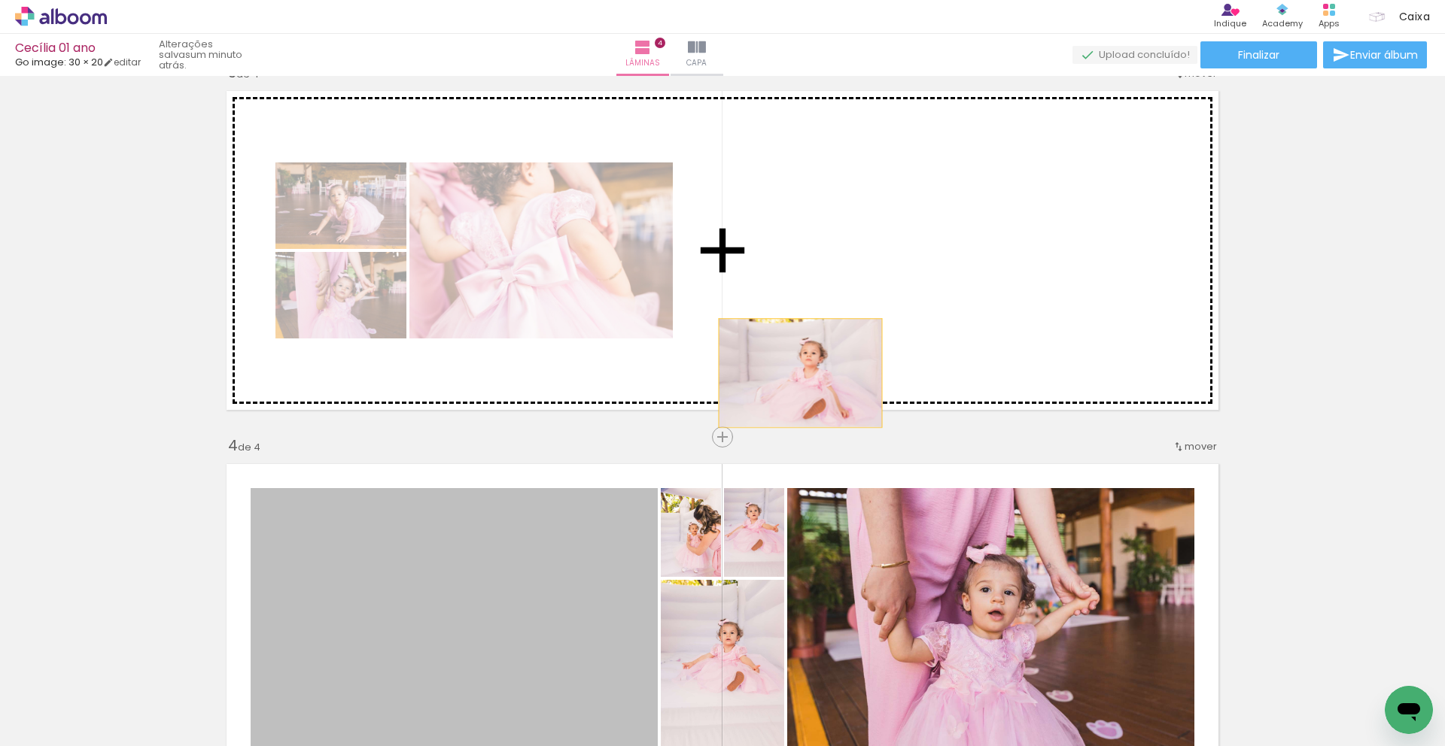
drag, startPoint x: 515, startPoint y: 618, endPoint x: 830, endPoint y: 329, distance: 427.6
click at [830, 329] on div "Inserir lâmina 1 de 4 Inserir lâmina 2 de 4 Inserir lâmina 3 de 4 Inserir lâmin…" at bounding box center [722, 231] width 1445 height 1867
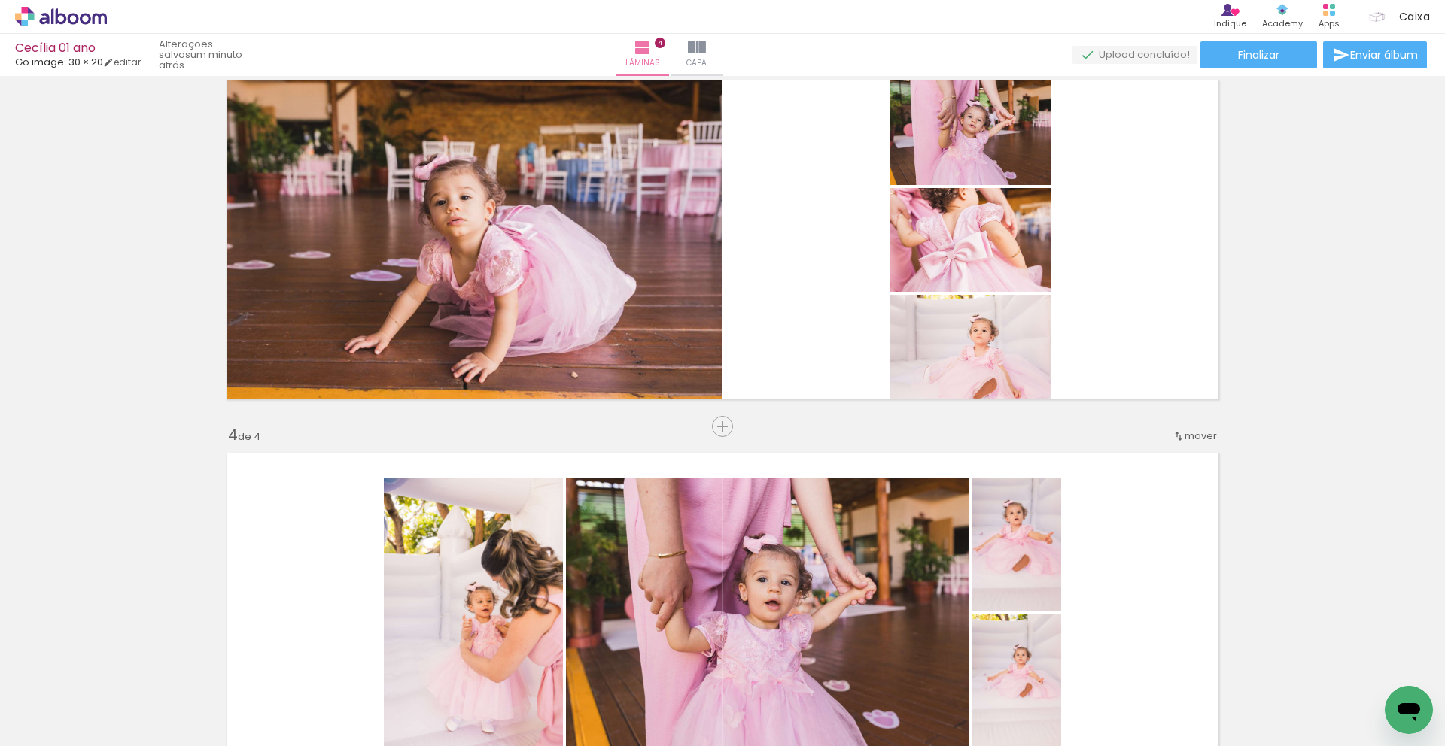
scroll to position [975, 0]
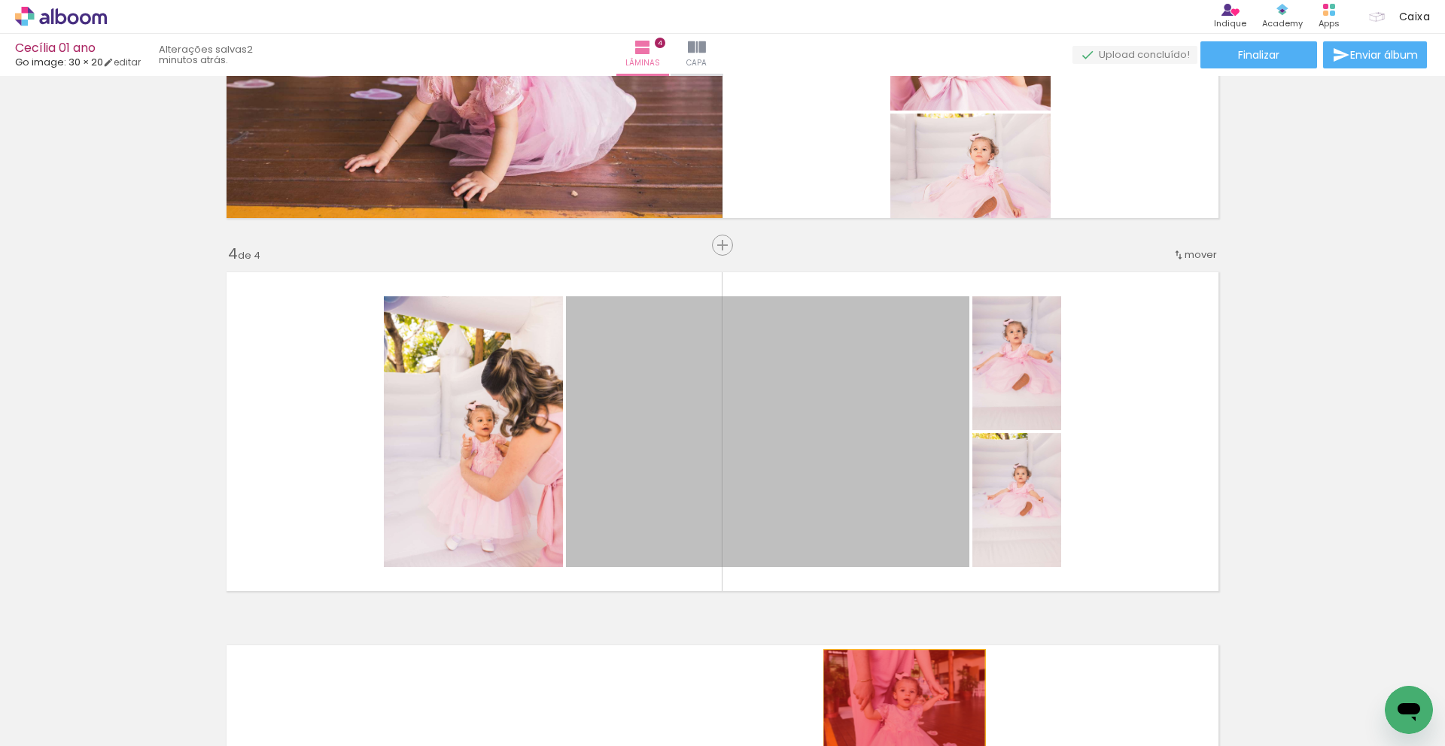
drag, startPoint x: 825, startPoint y: 460, endPoint x: 895, endPoint y: 697, distance: 247.1
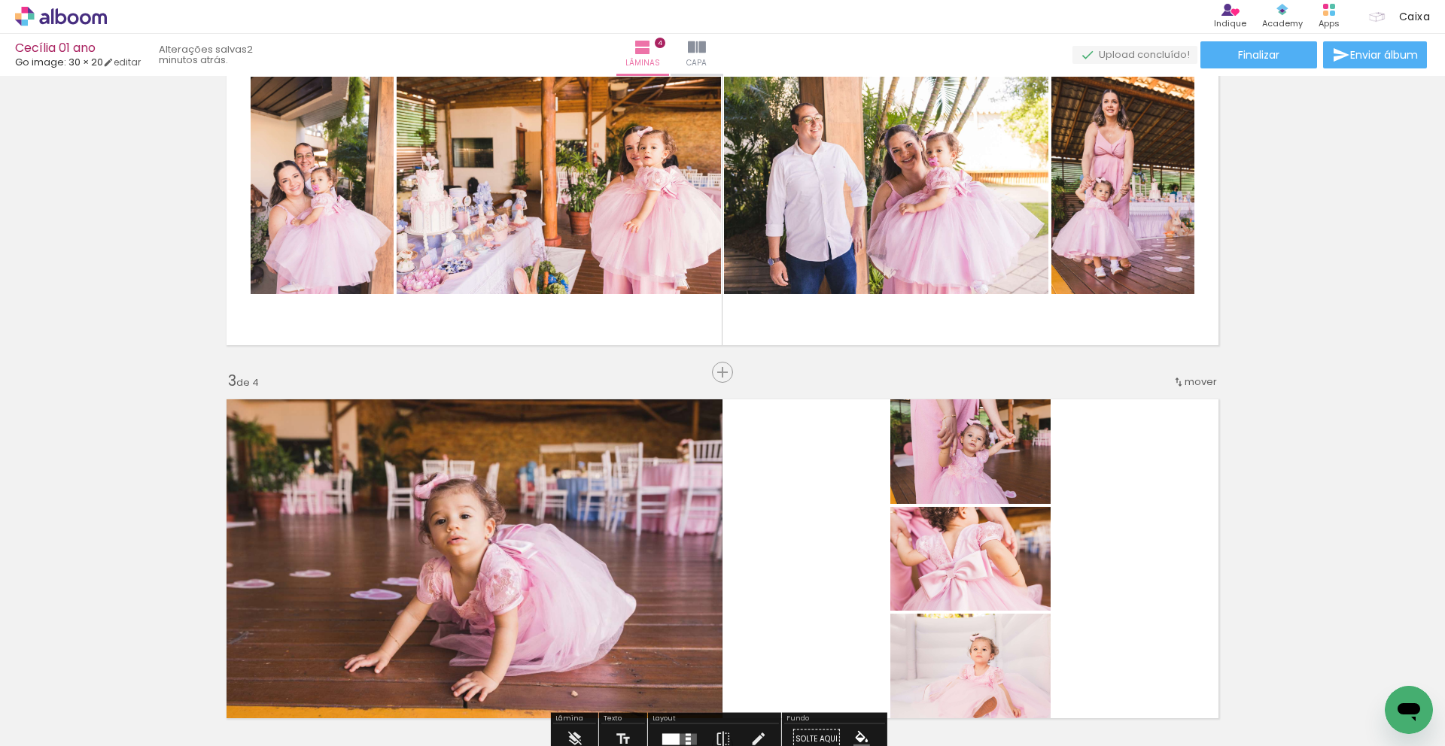
scroll to position [768, 0]
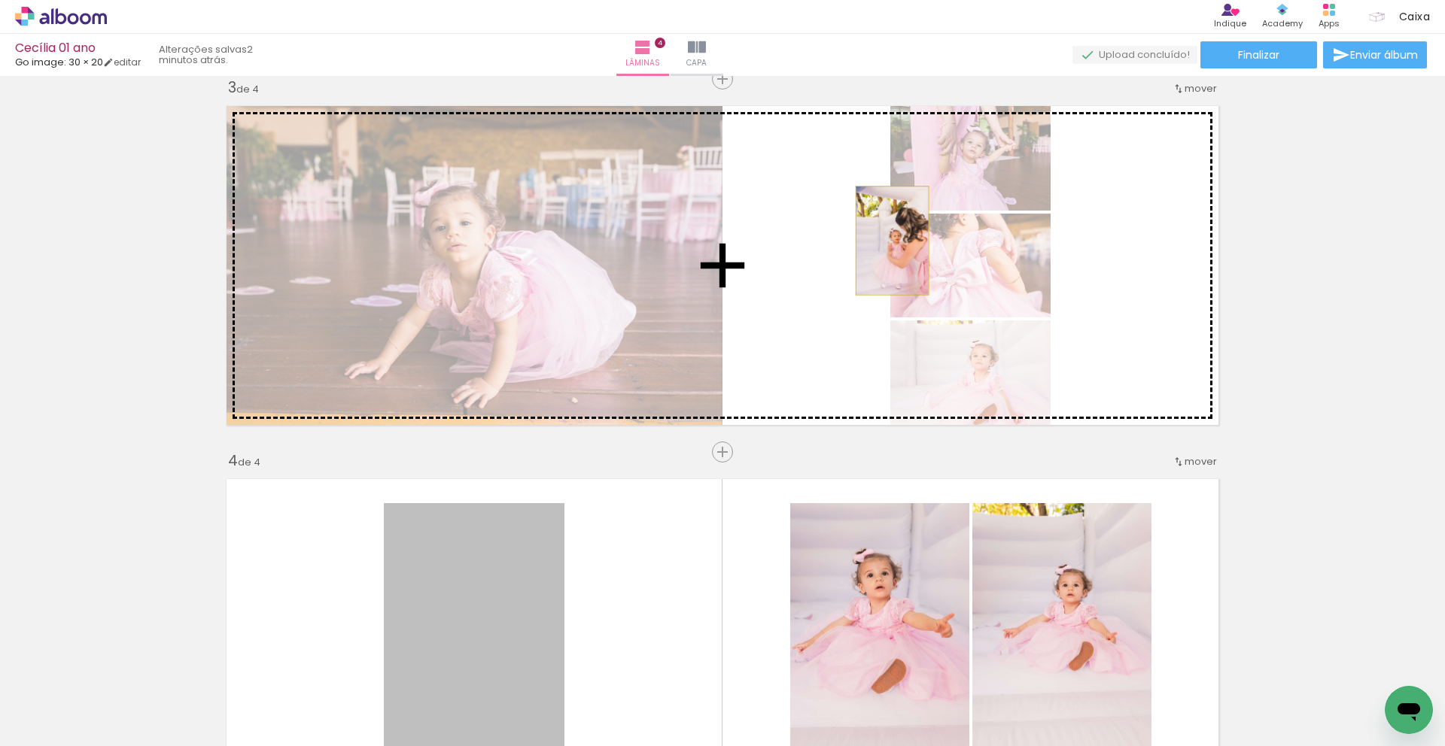
drag, startPoint x: 479, startPoint y: 580, endPoint x: 886, endPoint y: 241, distance: 530.5
click at [886, 241] on div "Inserir lâmina 1 de 4 Inserir lâmina 2 de 4 Inserir lâmina 3 de 4 Inserir lâmin…" at bounding box center [722, 246] width 1445 height 1867
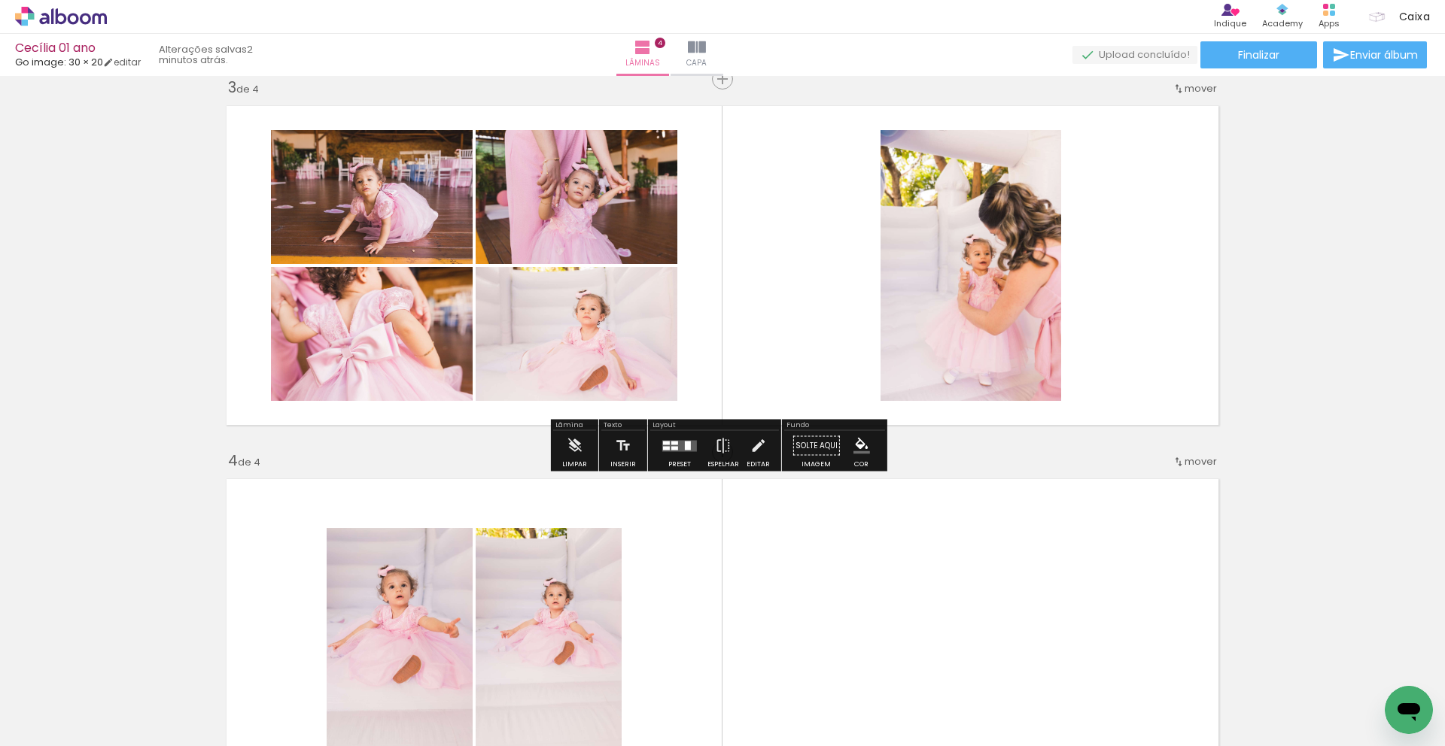
click at [676, 442] on quentale-layouter at bounding box center [679, 445] width 35 height 11
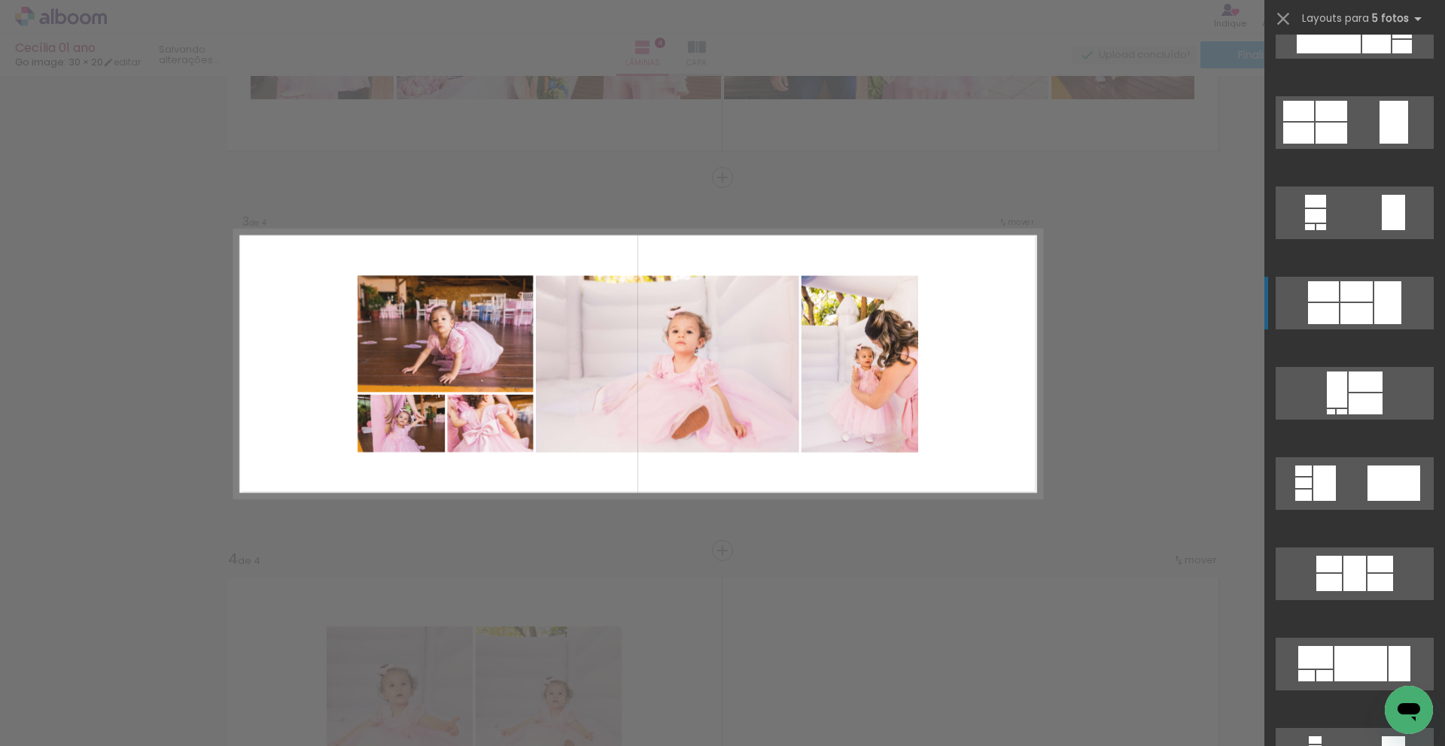
scroll to position [365, 0]
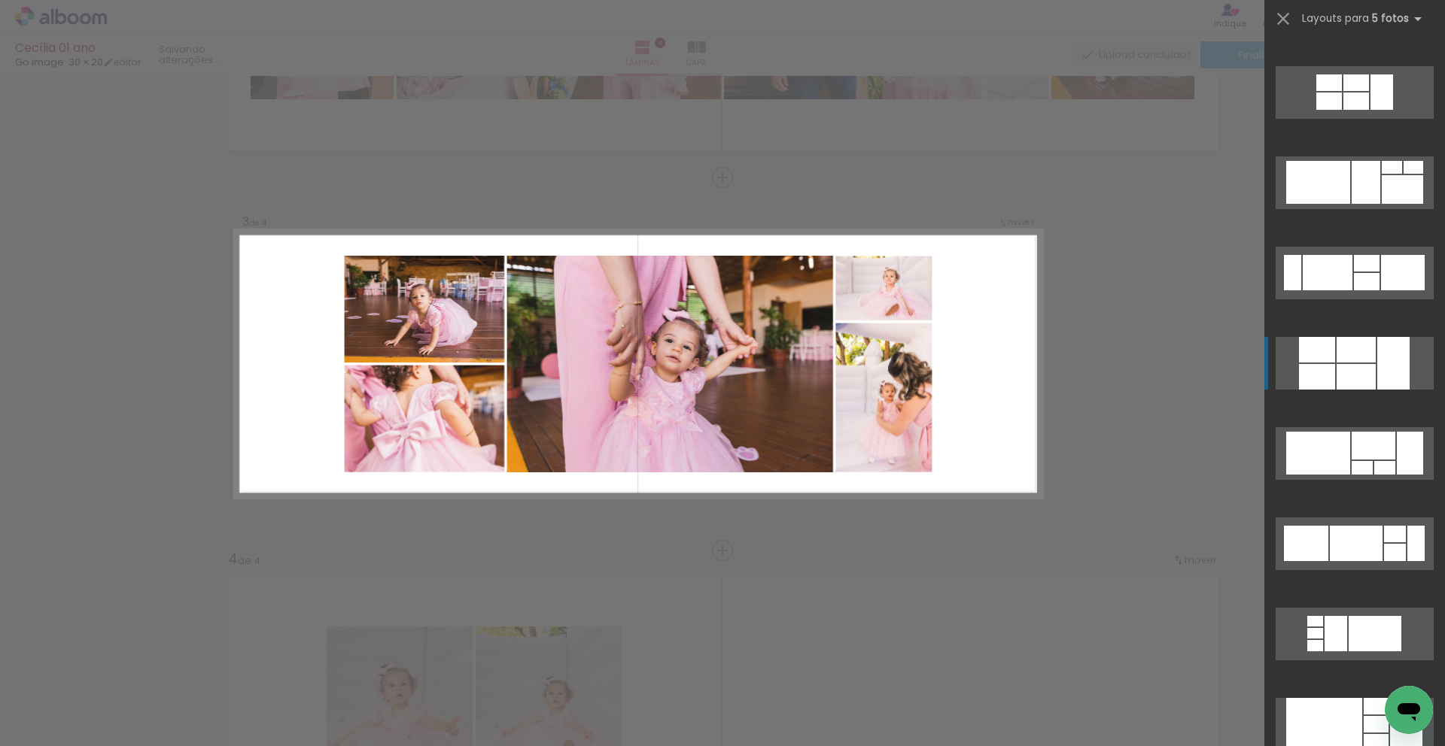
scroll to position [2014, 0]
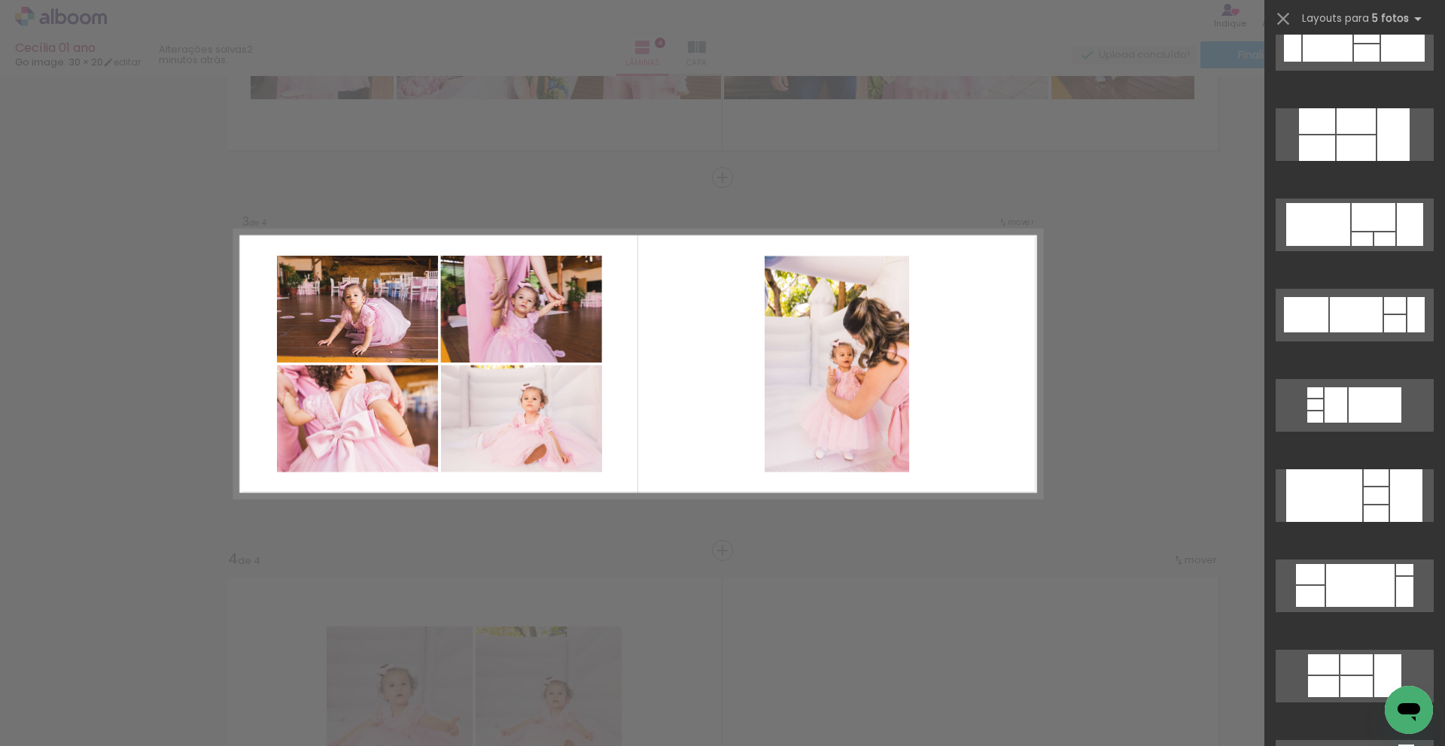
click at [1139, 405] on div "Confirmar Cancelar" at bounding box center [722, 357] width 1445 height 1902
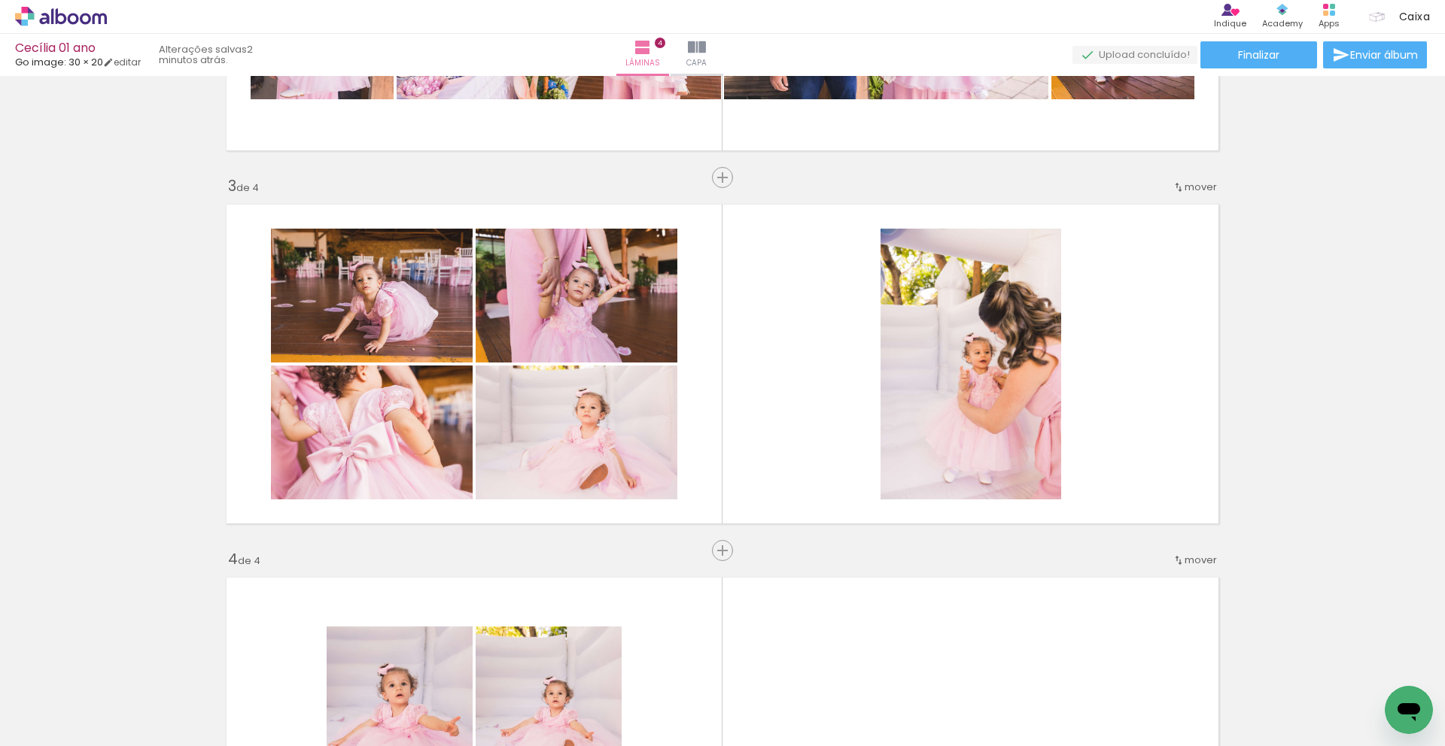
scroll to position [0, 2863]
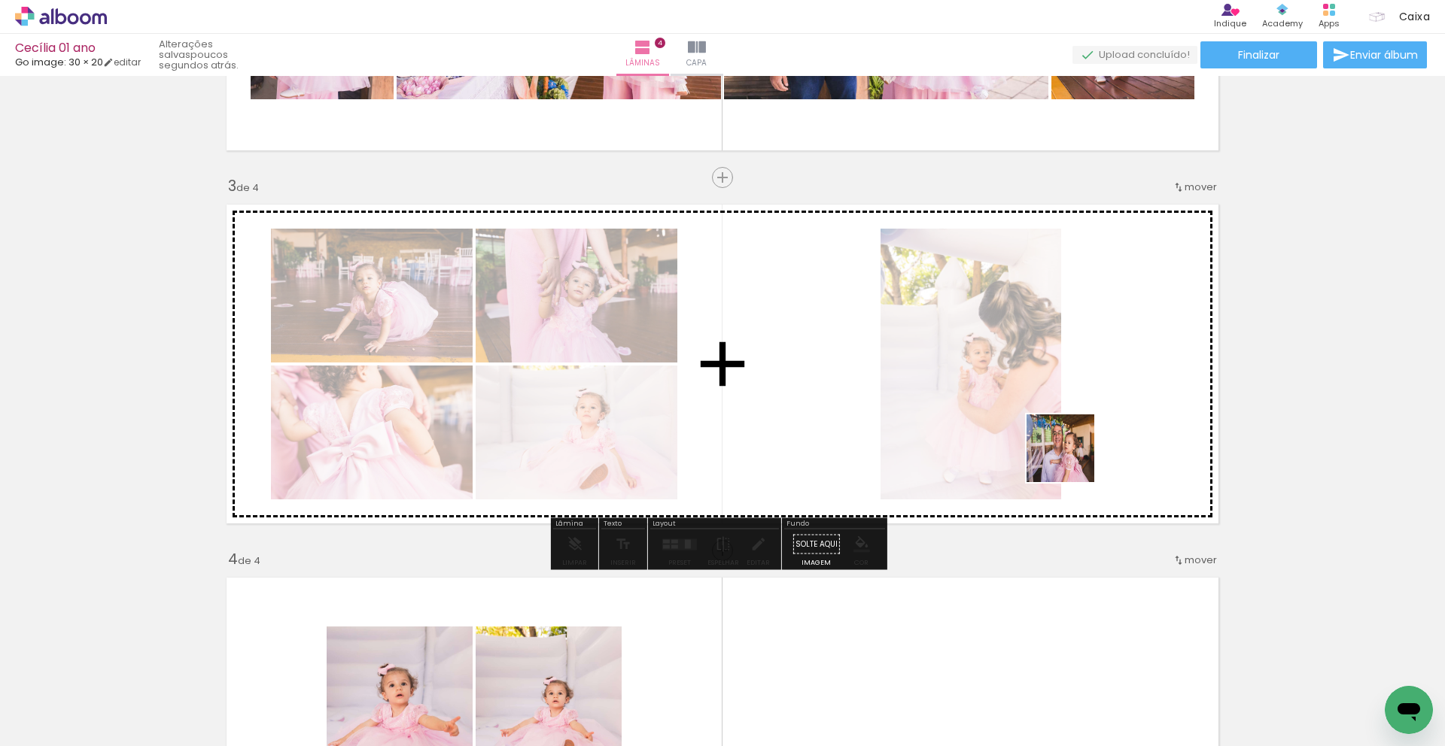
drag, startPoint x: 1171, startPoint y: 715, endPoint x: 1074, endPoint y: 455, distance: 277.1
click at [1074, 455] on quentale-workspace at bounding box center [722, 373] width 1445 height 746
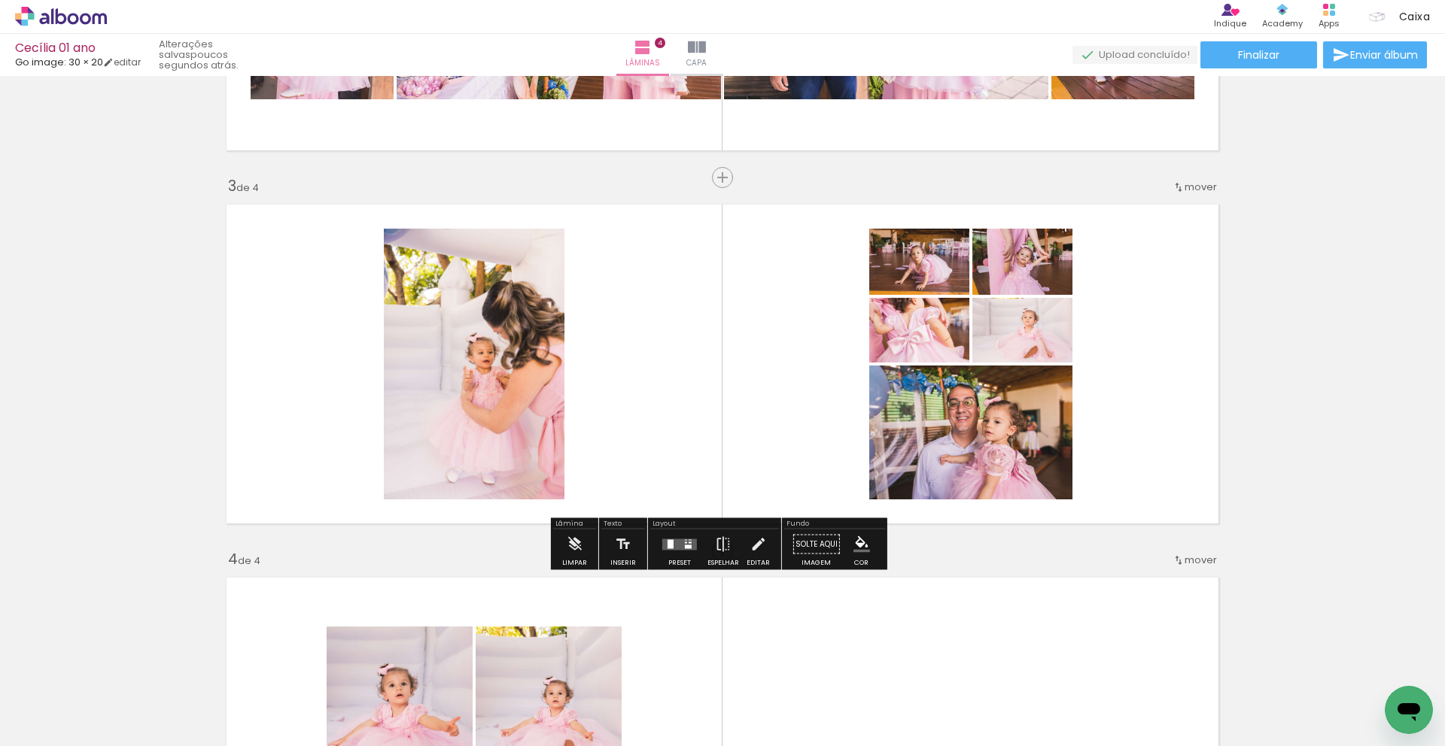
click at [687, 546] on div at bounding box center [688, 547] width 7 height 4
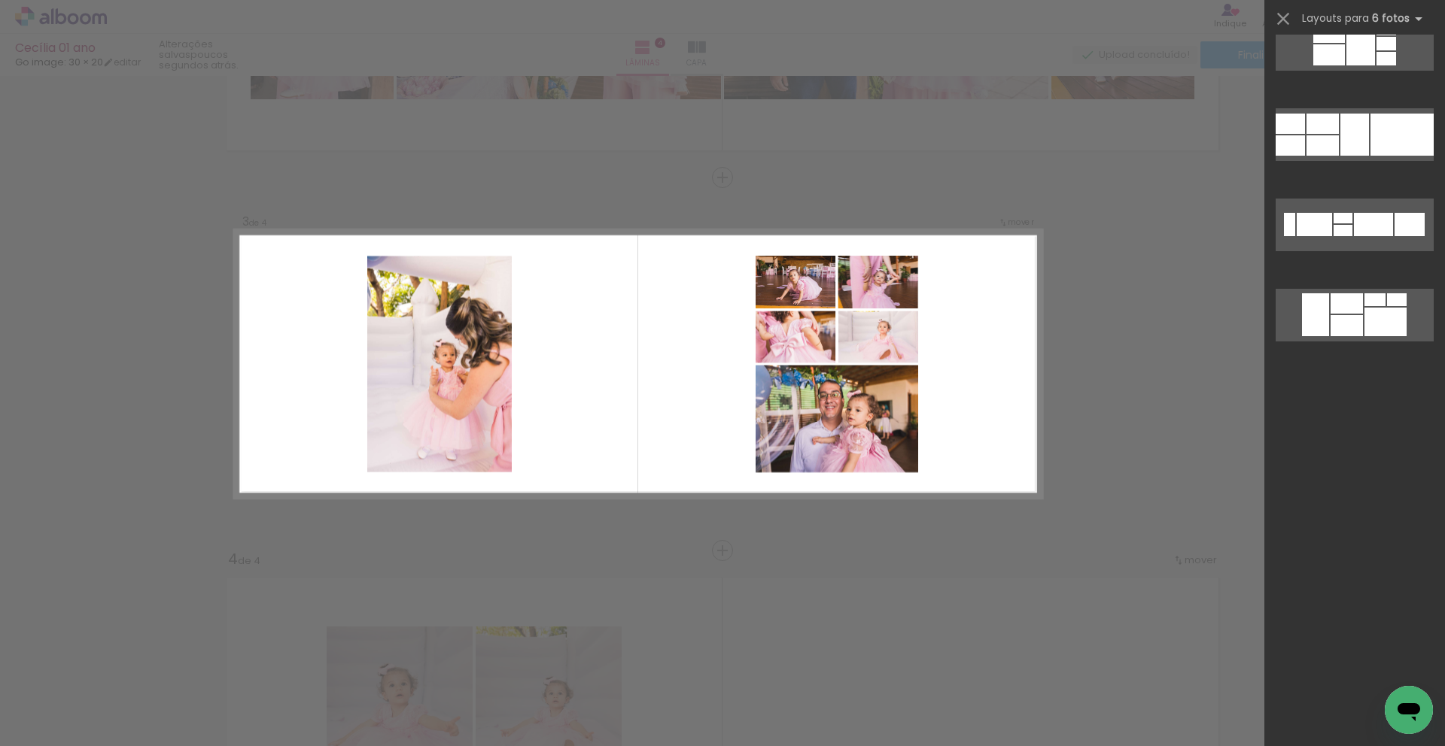
scroll to position [0, 0]
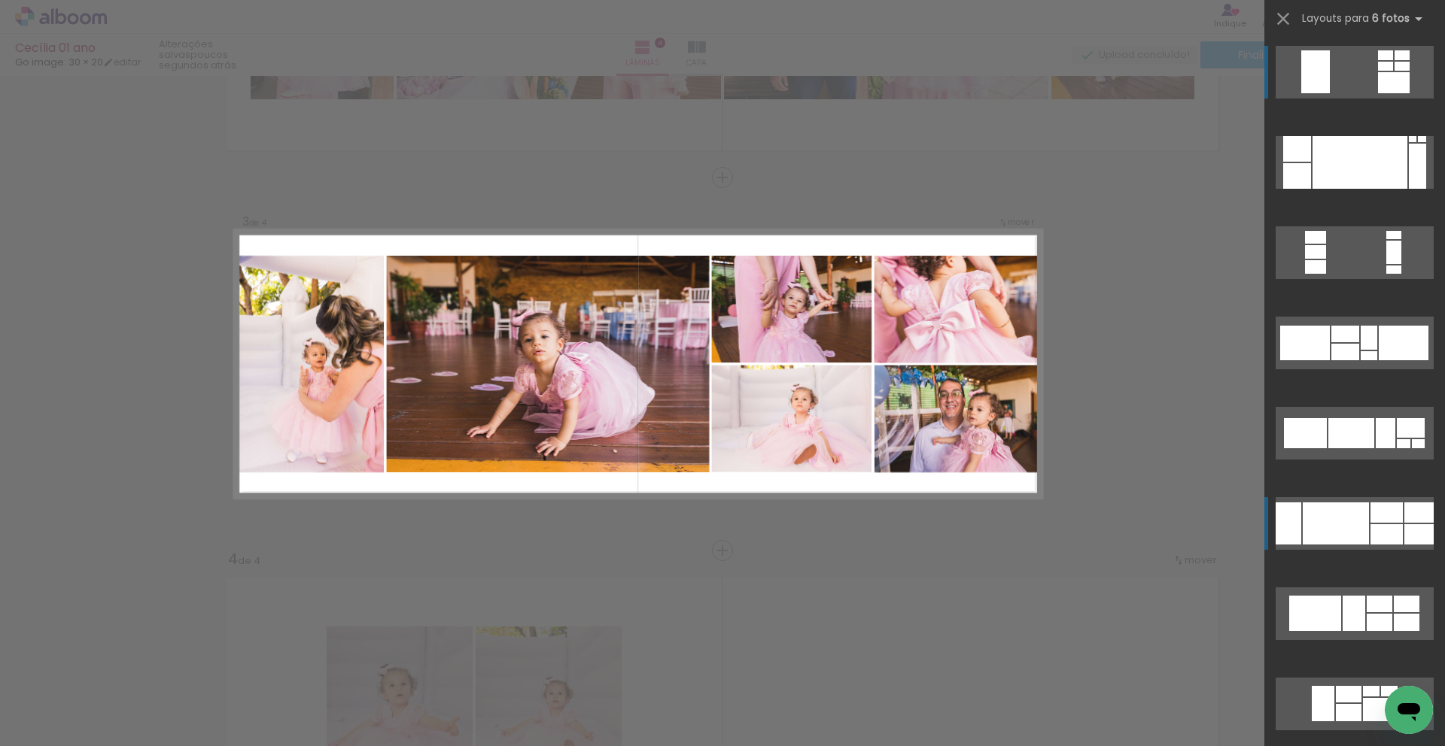
click at [1389, 513] on div at bounding box center [1386, 513] width 32 height 20
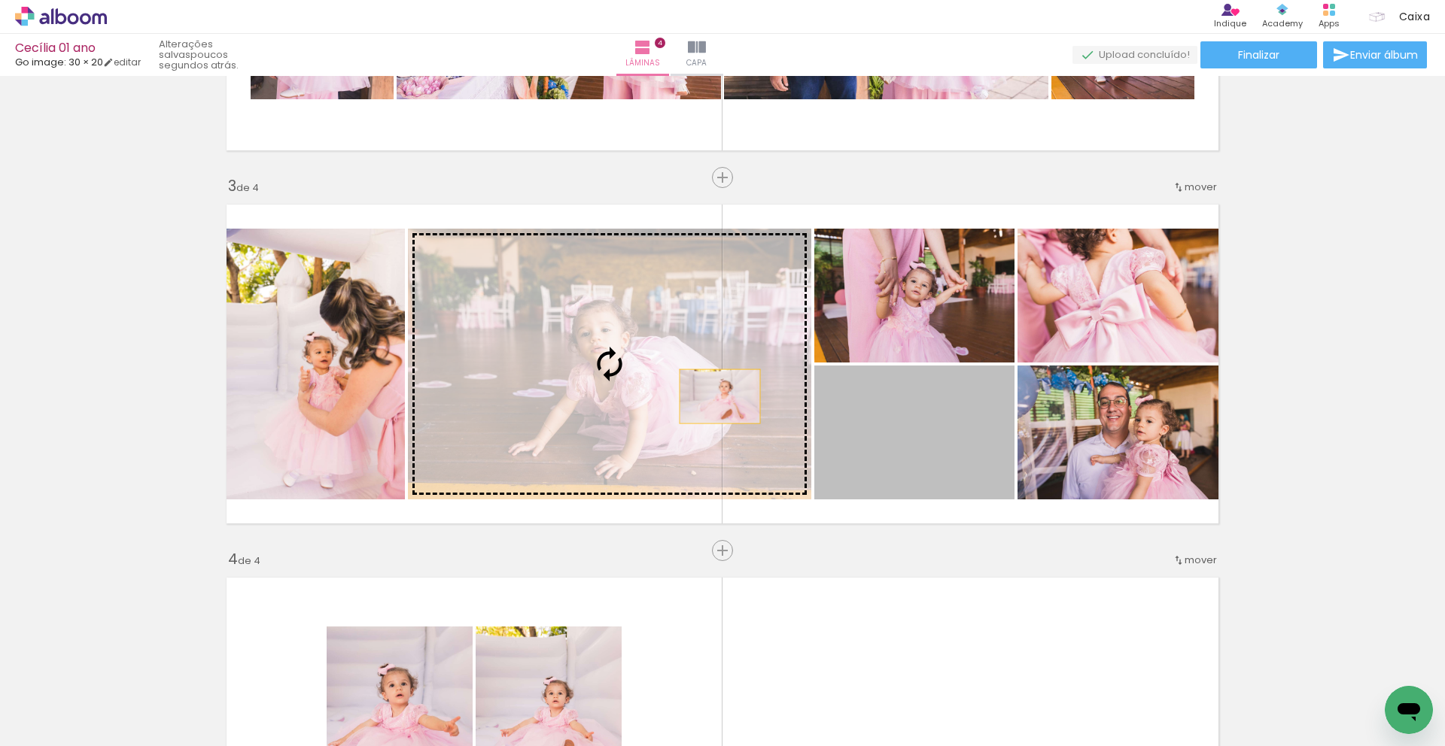
drag, startPoint x: 950, startPoint y: 449, endPoint x: 714, endPoint y: 397, distance: 241.3
click at [0, 0] on slot at bounding box center [0, 0] width 0 height 0
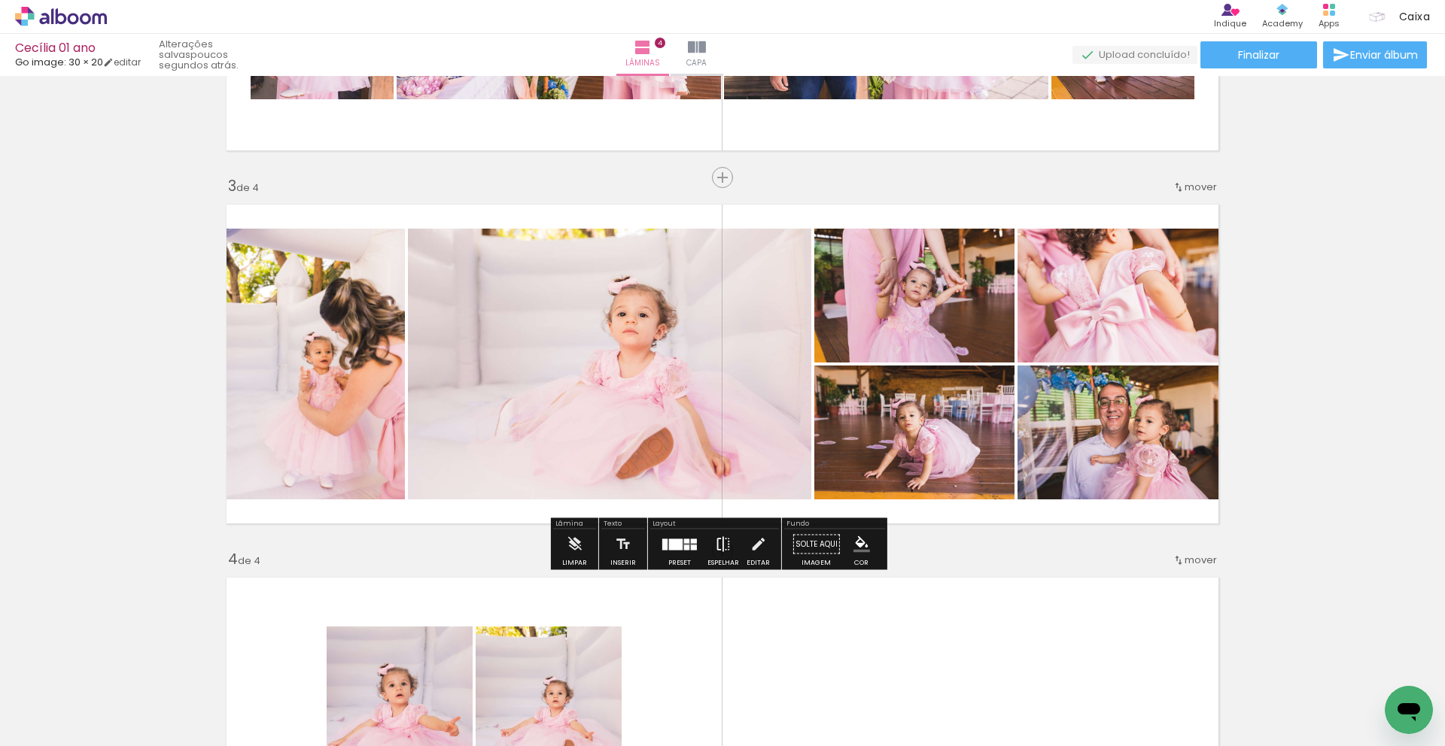
click at [719, 541] on iron-icon at bounding box center [723, 545] width 17 height 30
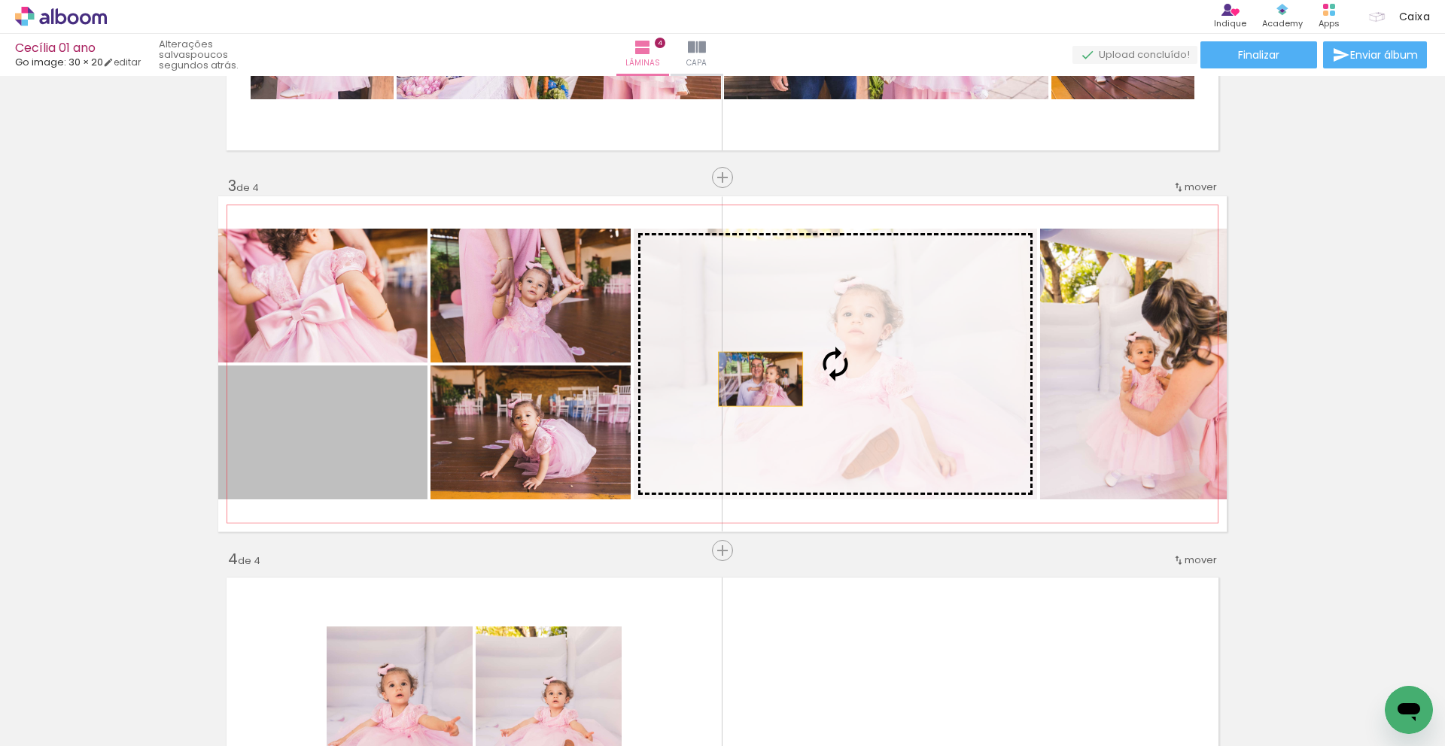
drag, startPoint x: 356, startPoint y: 465, endPoint x: 762, endPoint y: 378, distance: 415.6
click at [0, 0] on slot at bounding box center [0, 0] width 0 height 0
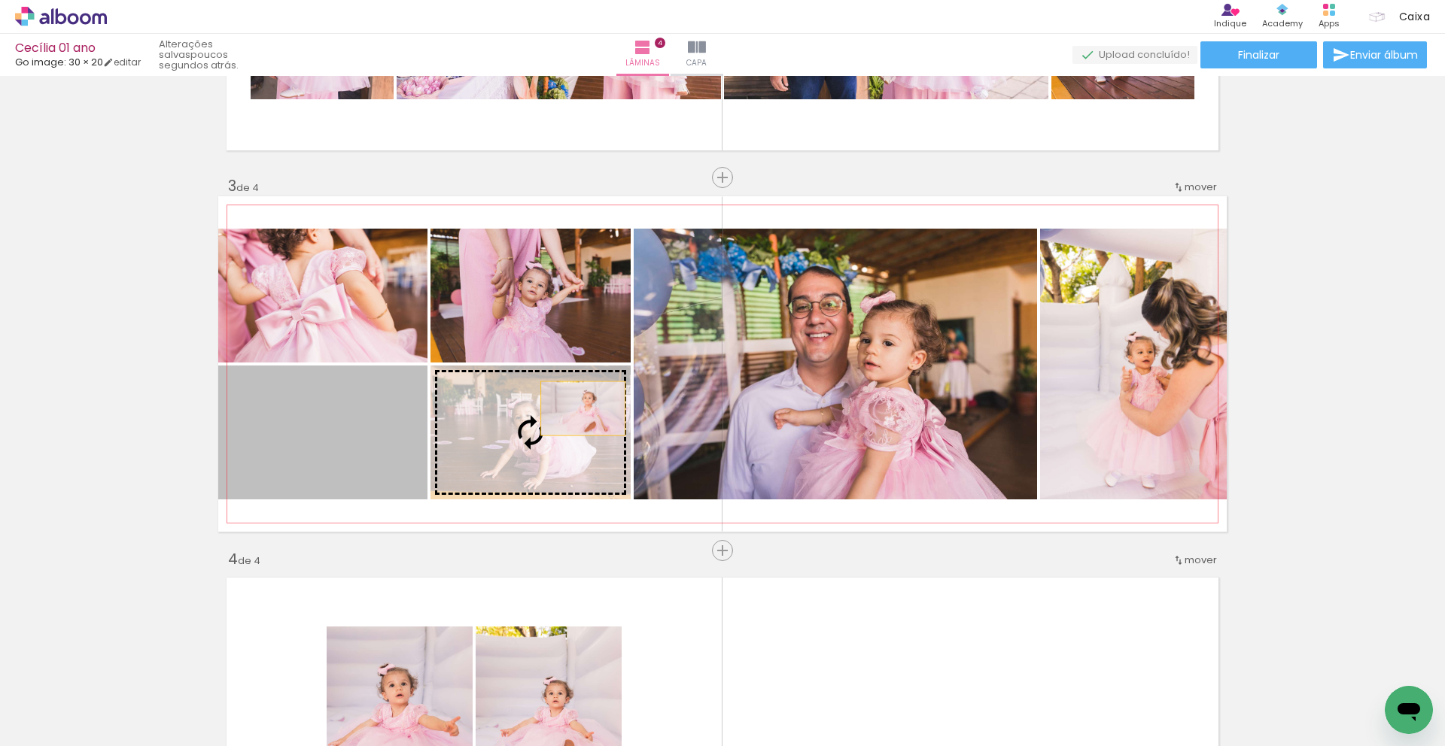
drag, startPoint x: 374, startPoint y: 443, endPoint x: 741, endPoint y: 386, distance: 371.6
click at [0, 0] on slot at bounding box center [0, 0] width 0 height 0
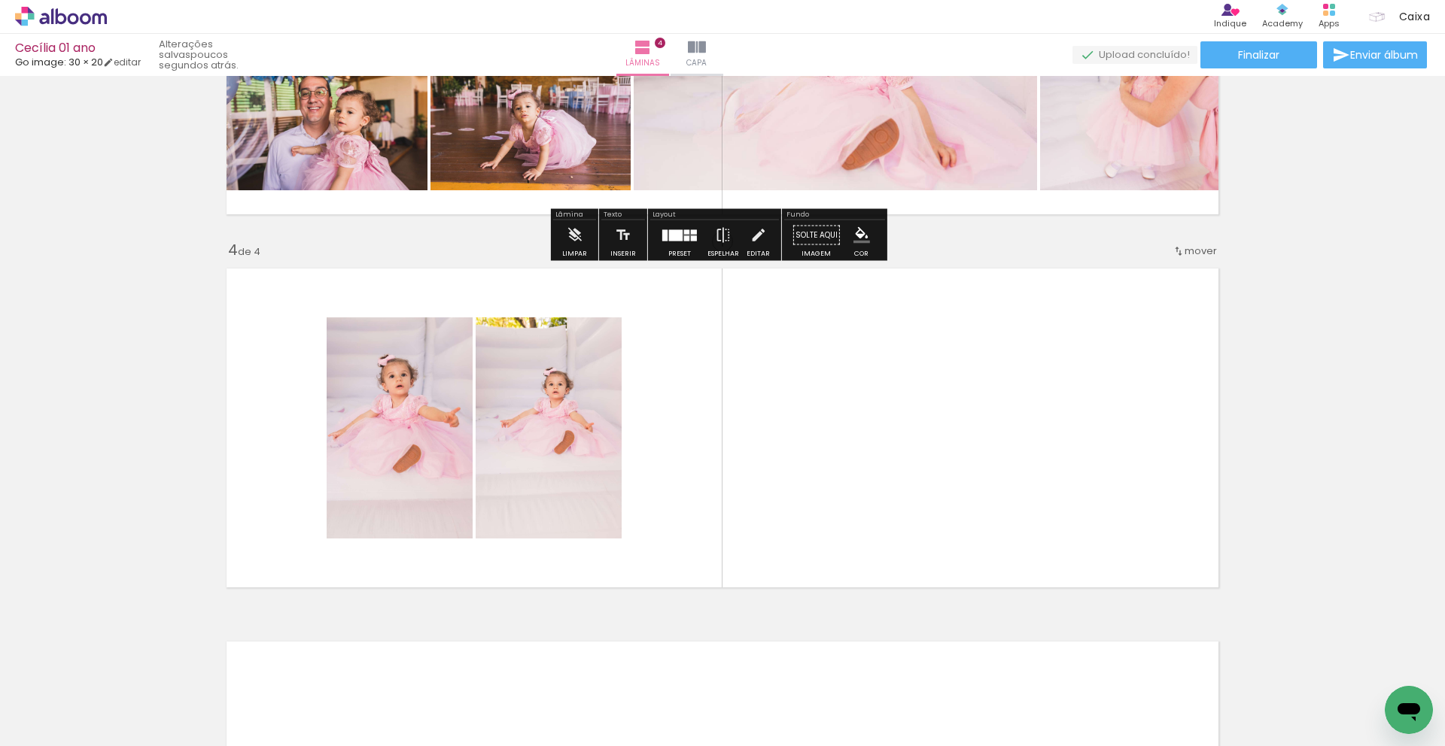
scroll to position [981, 0]
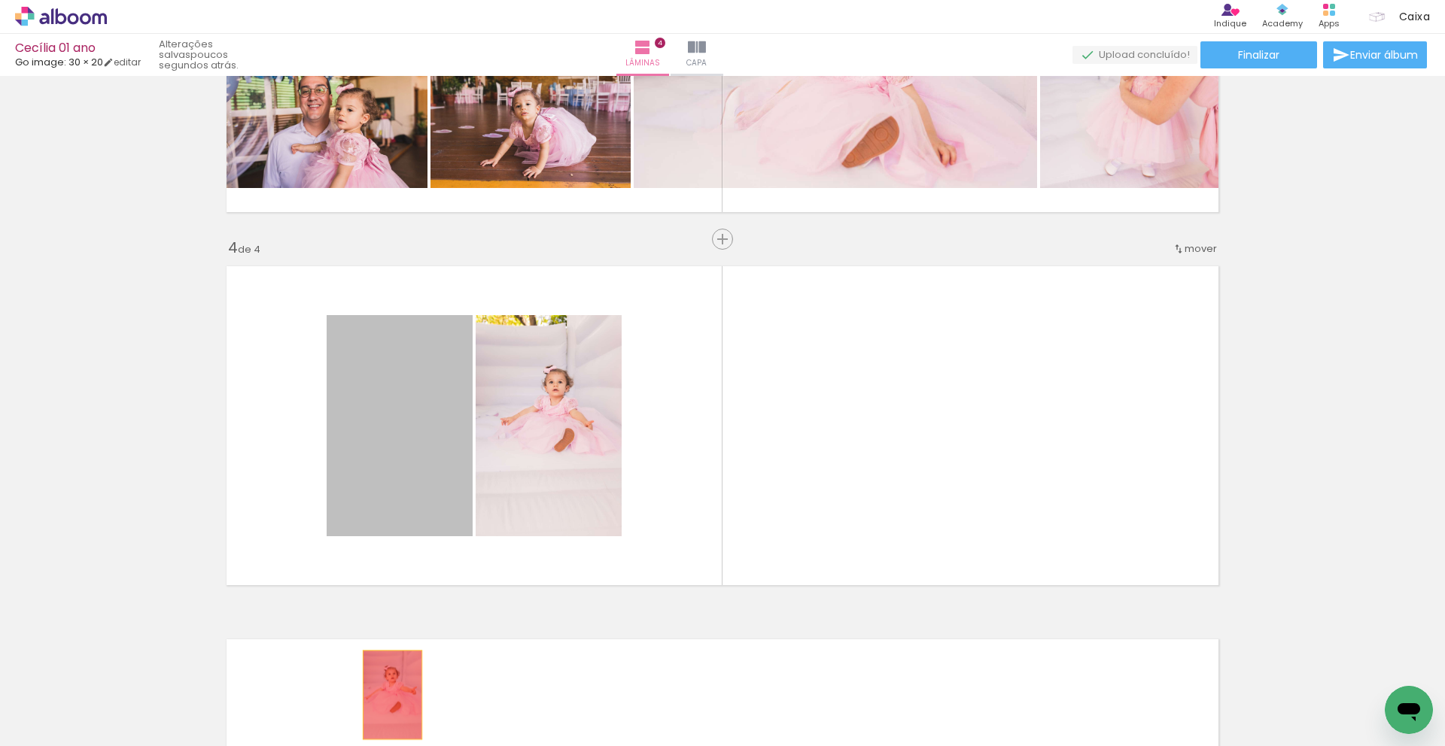
drag, startPoint x: 372, startPoint y: 413, endPoint x: 387, endPoint y: 695, distance: 282.5
click at [387, 695] on quentale-workspace at bounding box center [722, 373] width 1445 height 746
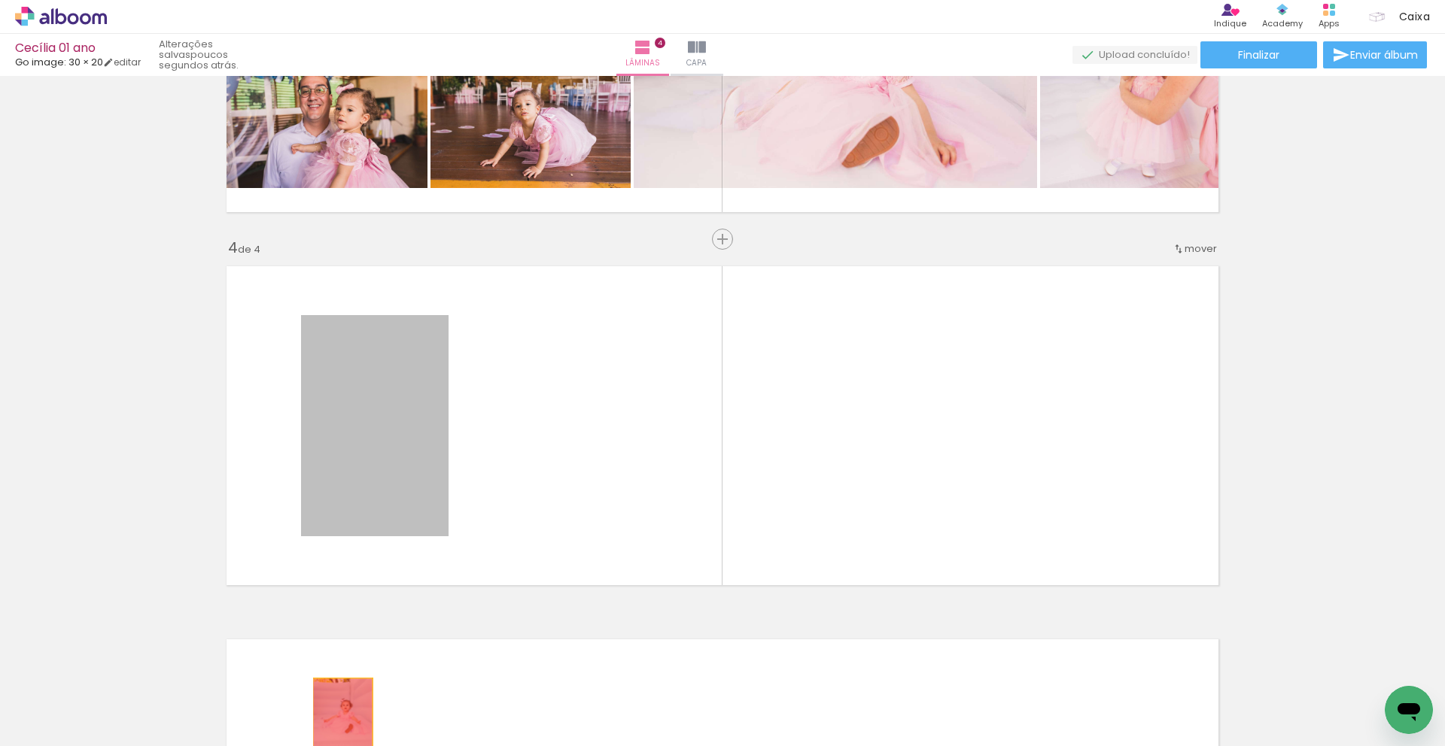
drag, startPoint x: 366, startPoint y: 410, endPoint x: 337, endPoint y: 723, distance: 314.4
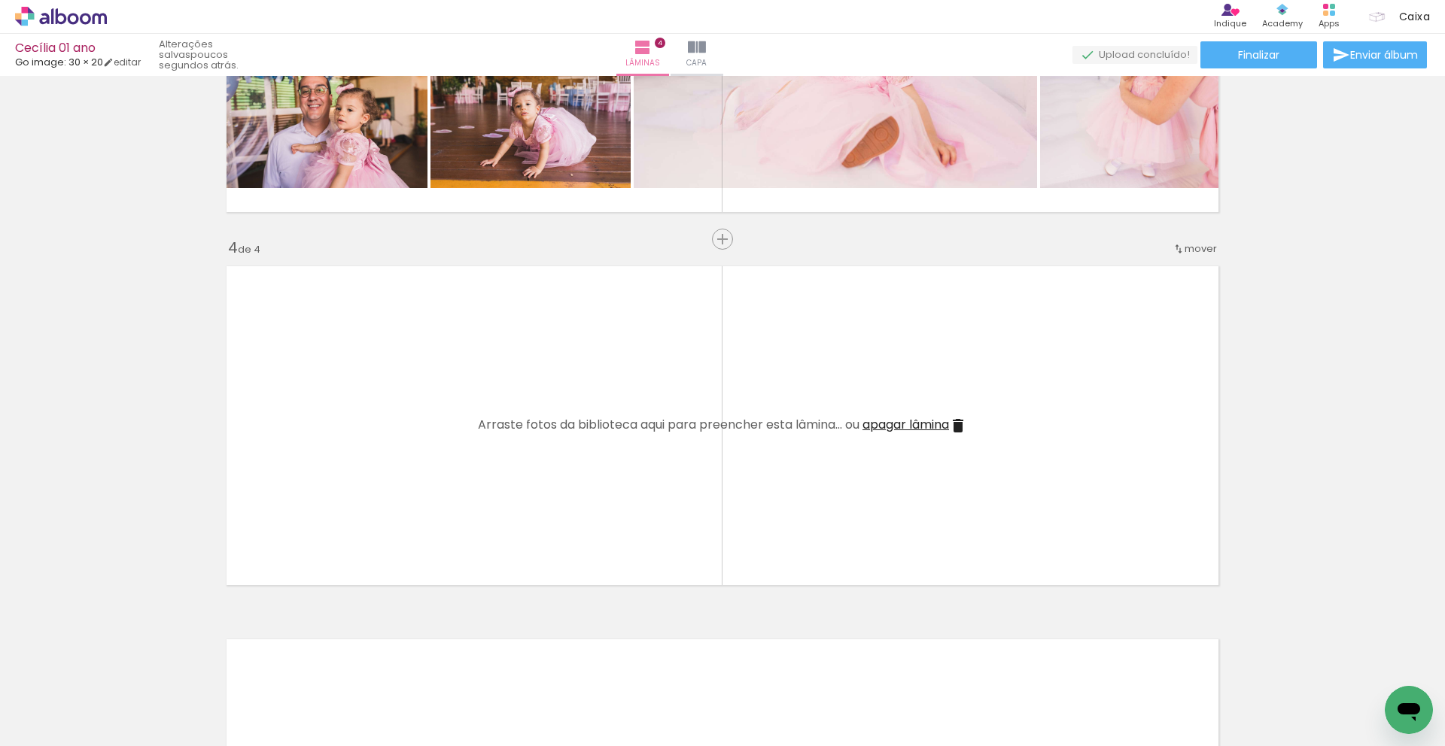
click at [67, 702] on input "Todas as fotos" at bounding box center [42, 700] width 57 height 13
click at [0, 0] on slot "Não utilizadas" at bounding box center [0, 0] width 0 height 0
type input "Não utilizadas"
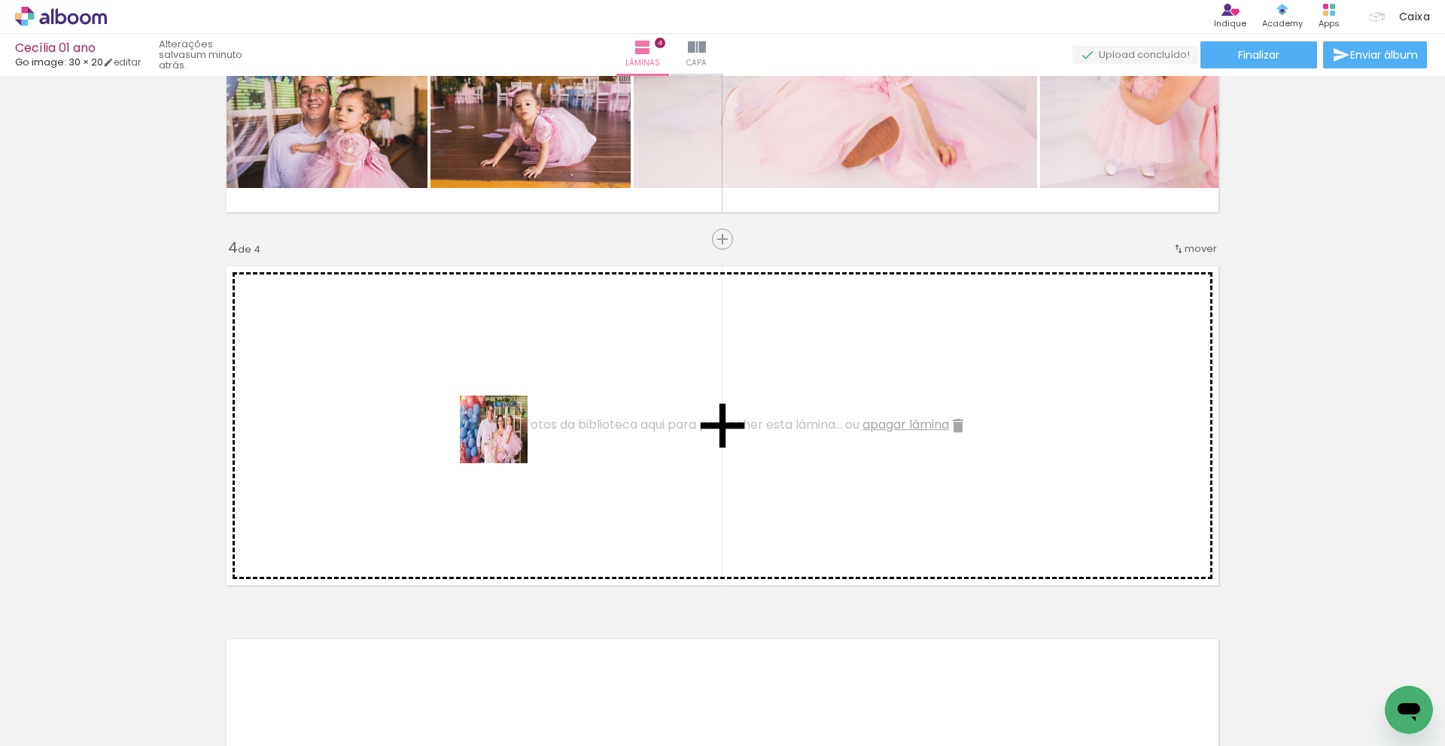
drag, startPoint x: 468, startPoint y: 708, endPoint x: 505, endPoint y: 441, distance: 269.6
click at [505, 441] on quentale-workspace at bounding box center [722, 373] width 1445 height 746
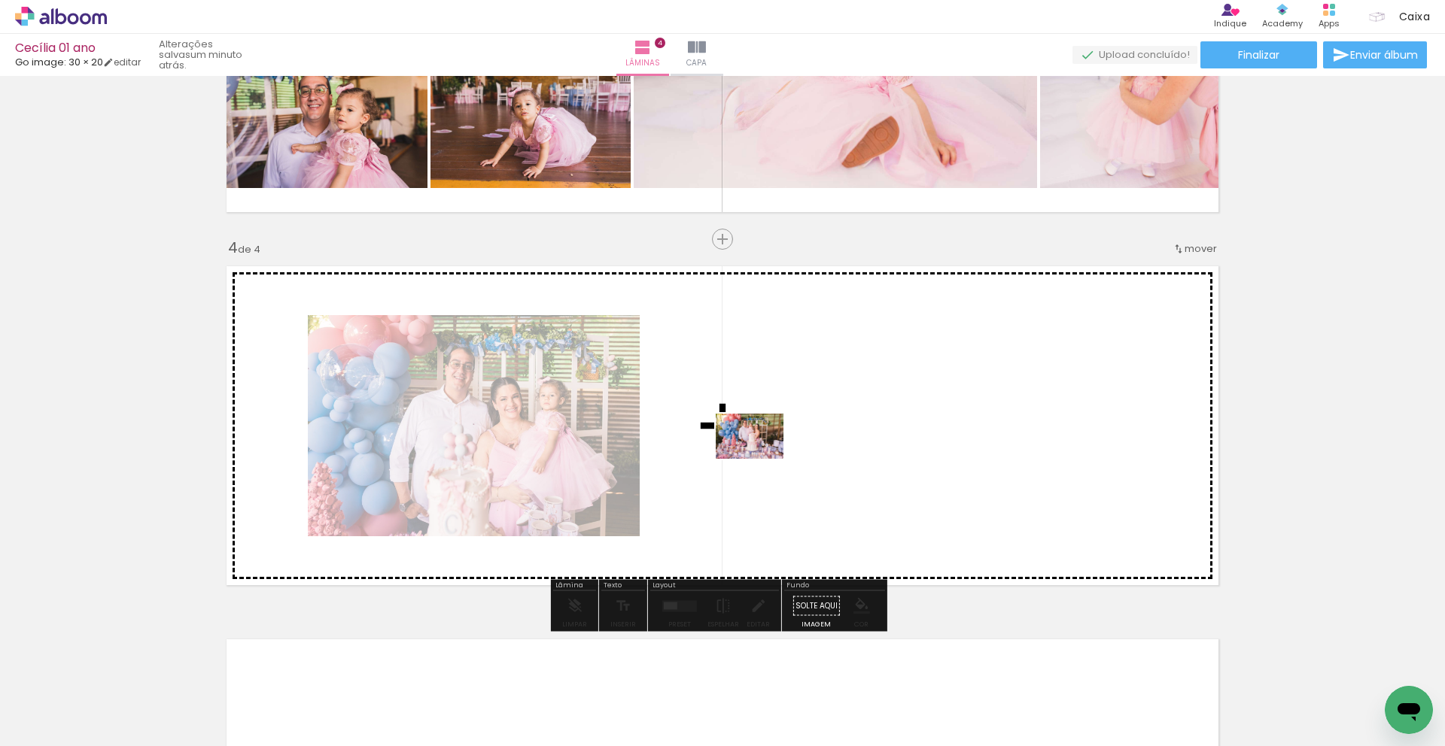
drag, startPoint x: 773, startPoint y: 706, endPoint x: 761, endPoint y: 459, distance: 247.9
click at [761, 459] on quentale-workspace at bounding box center [722, 373] width 1445 height 746
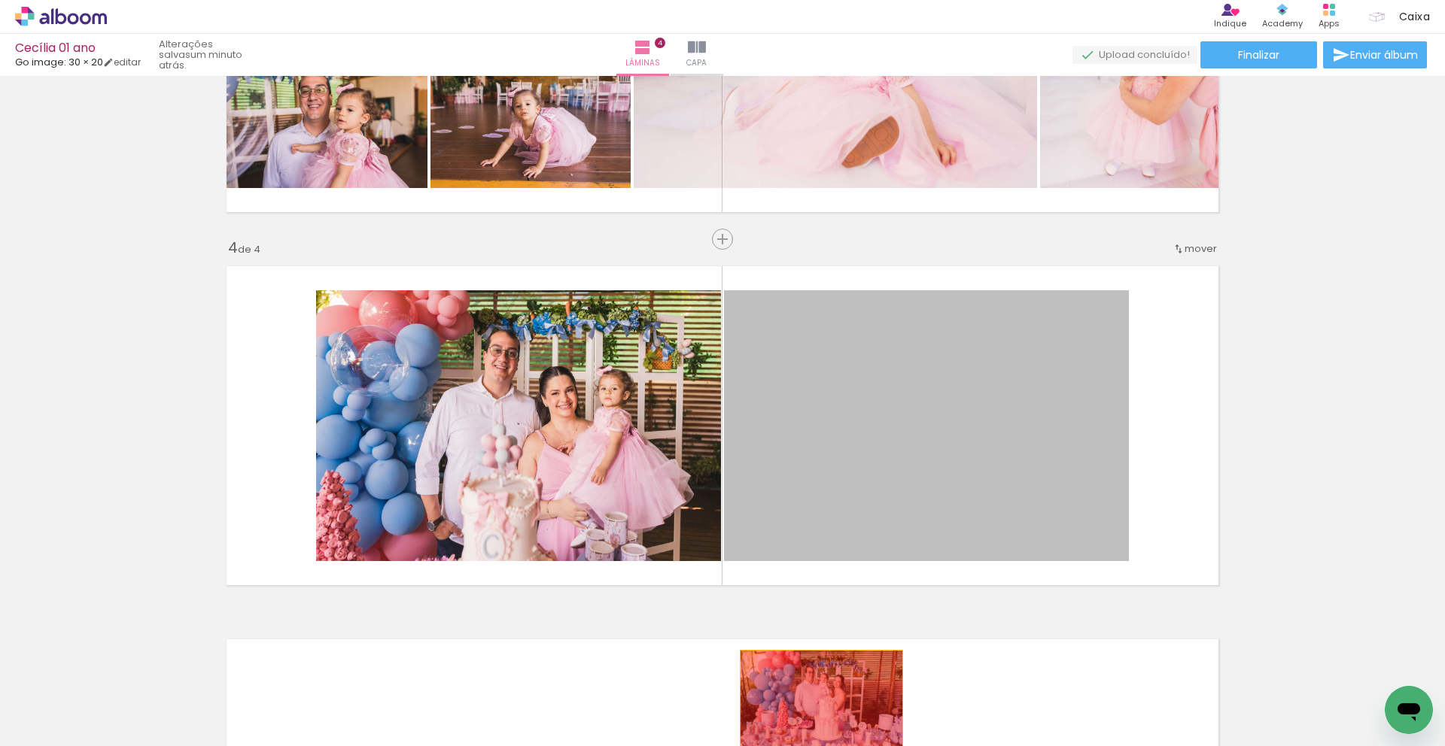
drag, startPoint x: 931, startPoint y: 383, endPoint x: 816, endPoint y: 705, distance: 342.2
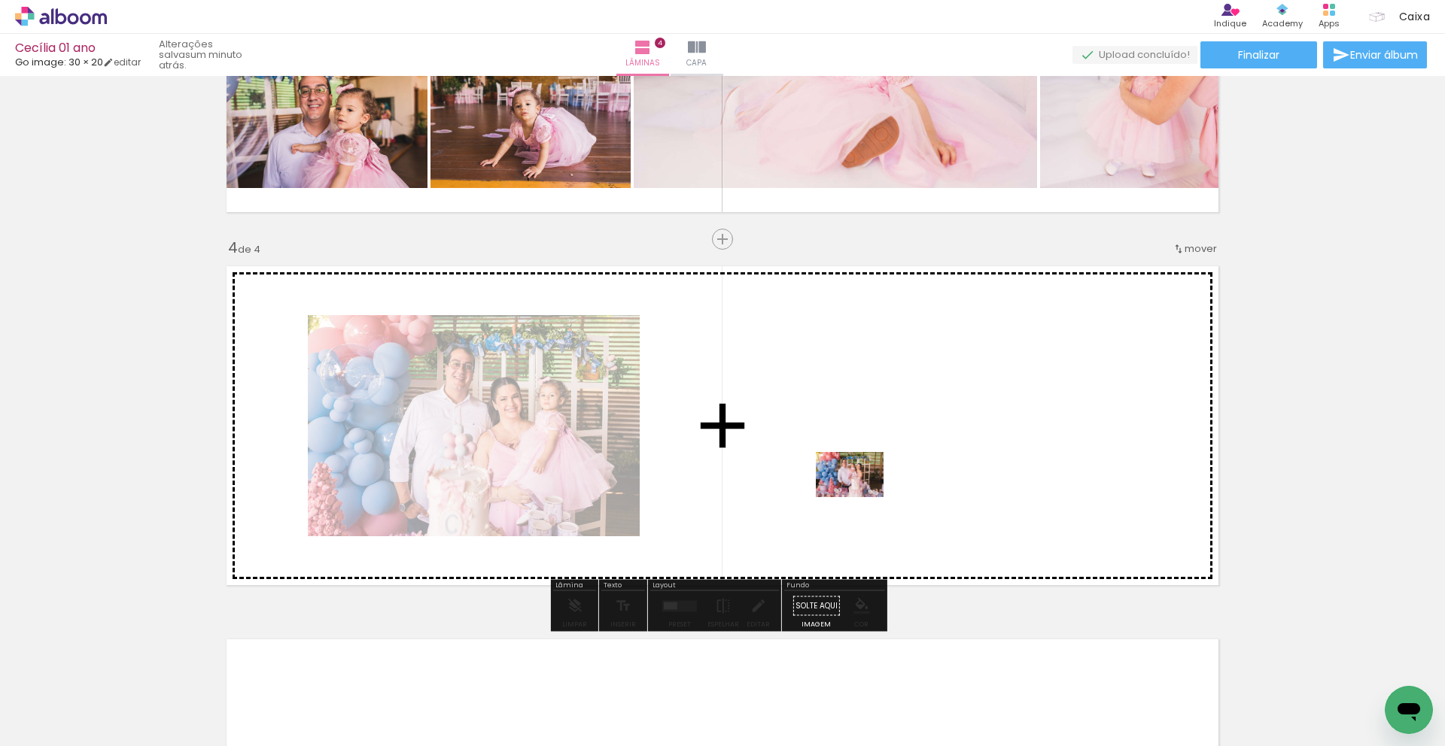
drag, startPoint x: 709, startPoint y: 706, endPoint x: 861, endPoint y: 497, distance: 258.1
click at [861, 497] on quentale-workspace at bounding box center [722, 373] width 1445 height 746
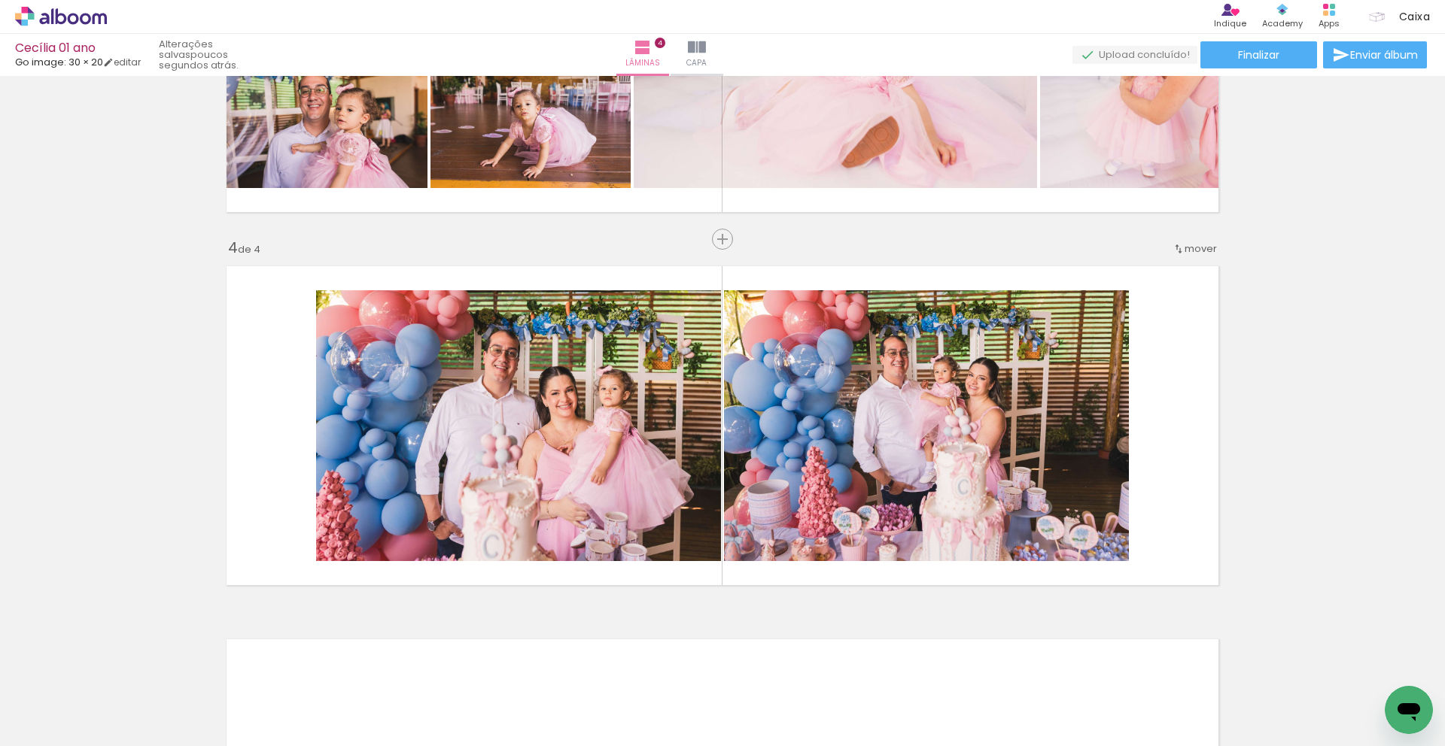
scroll to position [0, 3877]
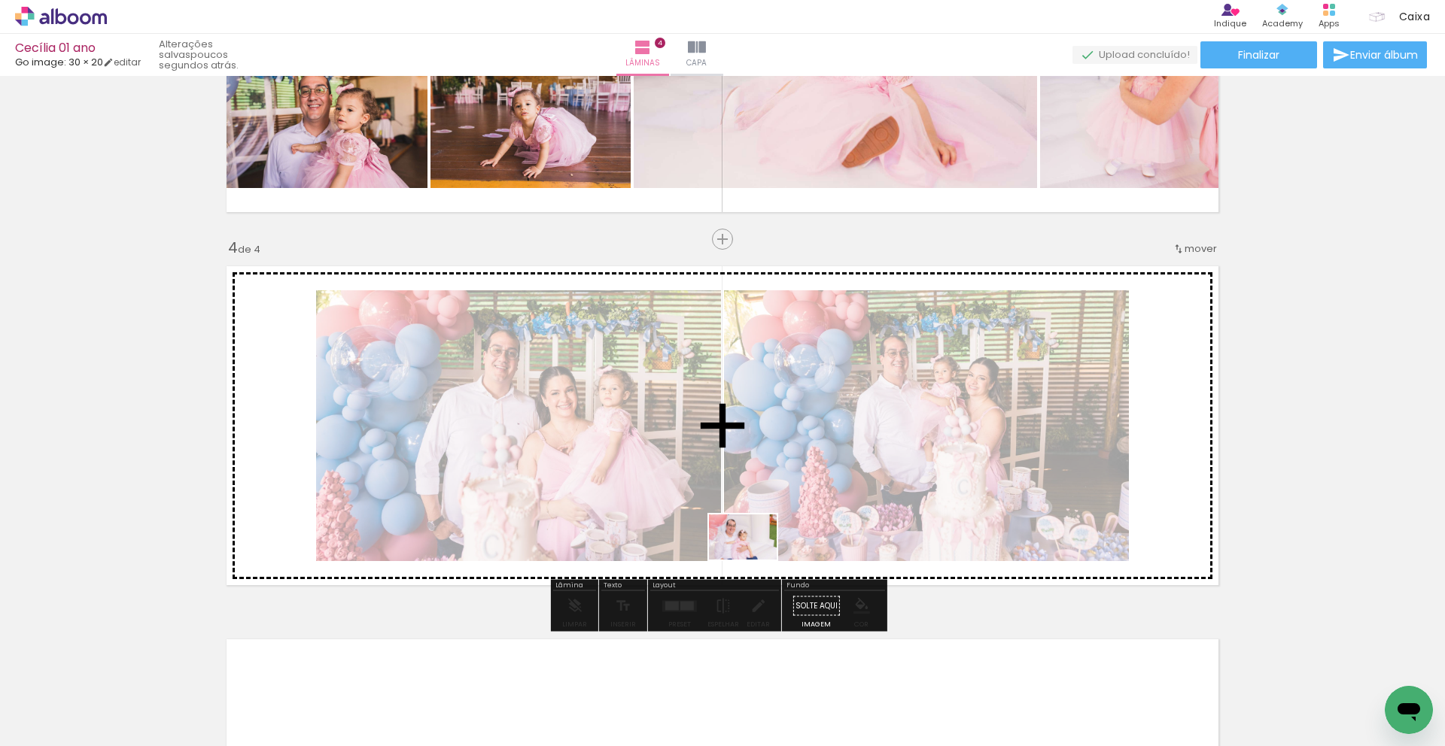
drag, startPoint x: 742, startPoint y: 705, endPoint x: 754, endPoint y: 560, distance: 145.7
click at [754, 560] on quentale-workspace at bounding box center [722, 373] width 1445 height 746
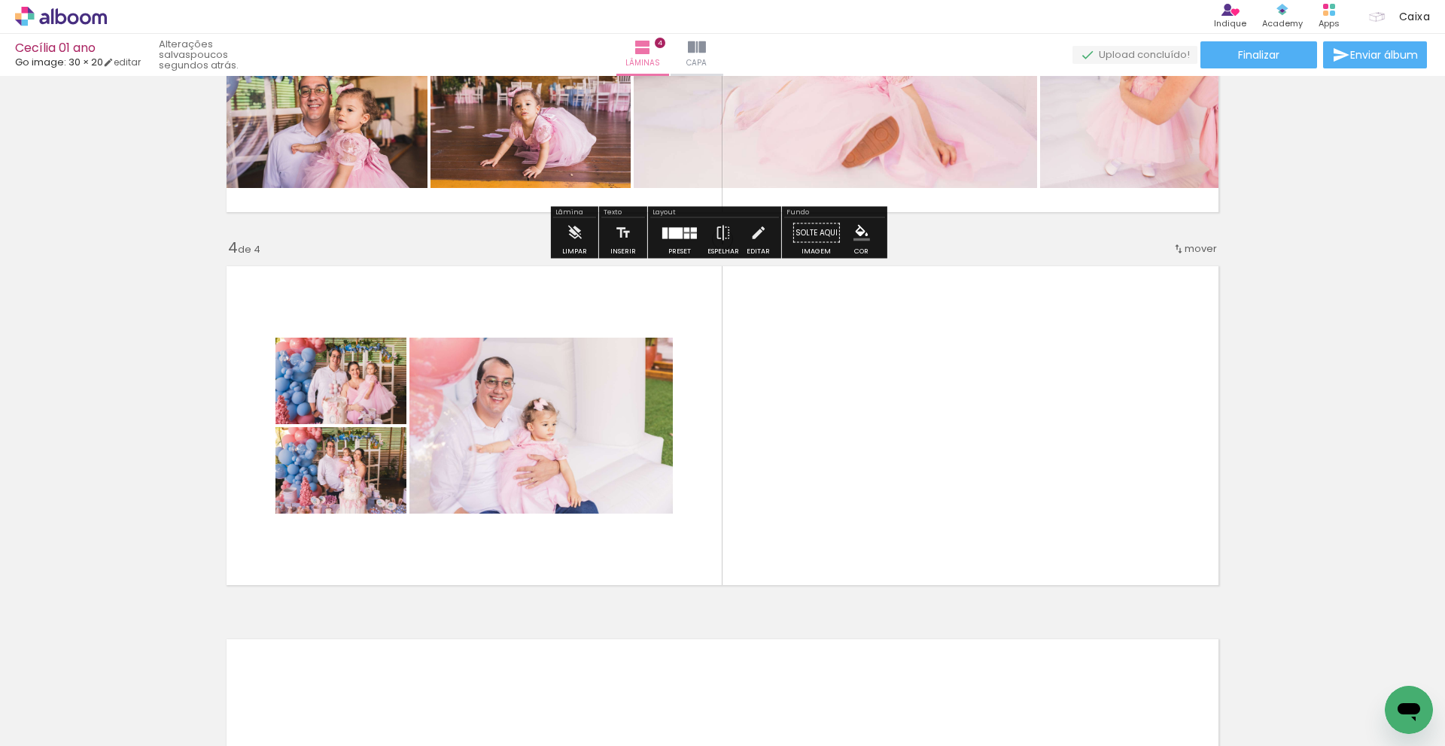
scroll to position [983, 0]
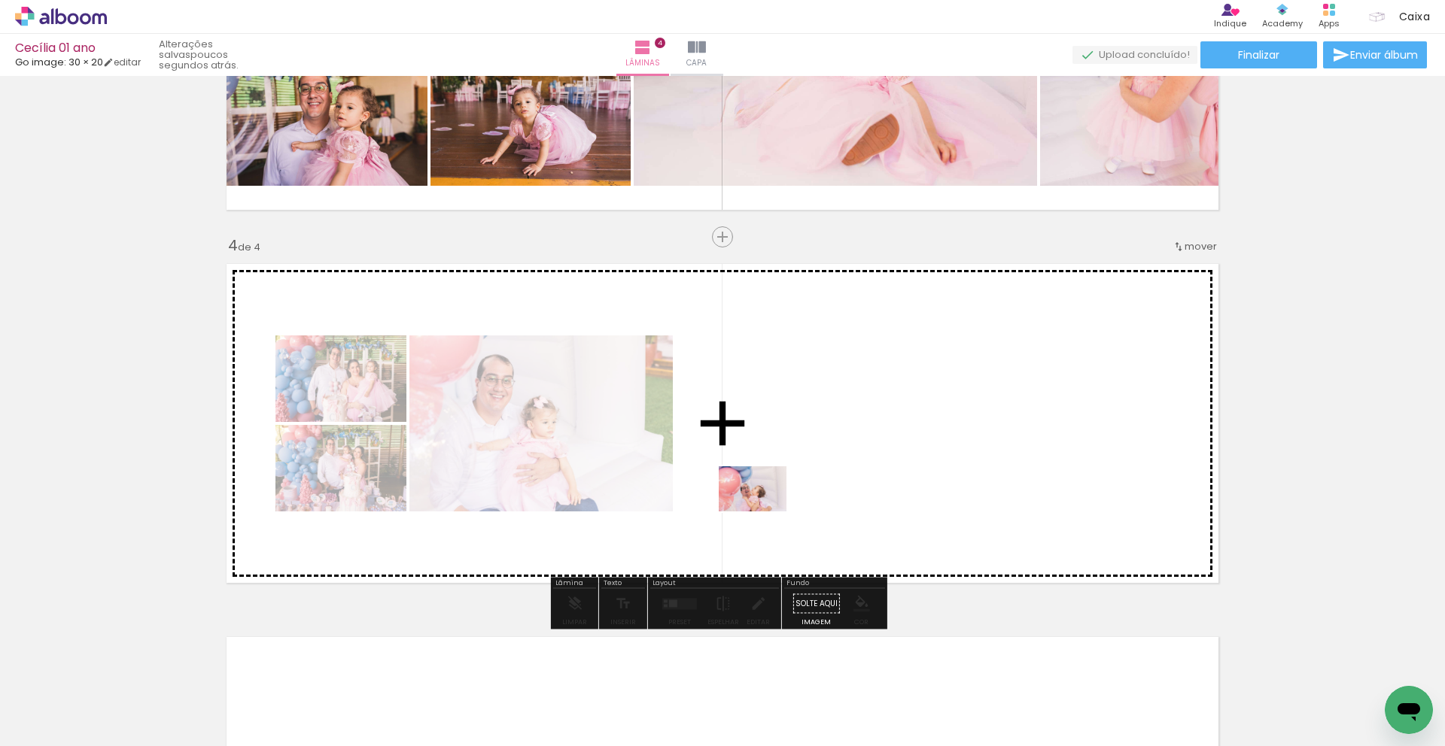
drag, startPoint x: 743, startPoint y: 715, endPoint x: 764, endPoint y: 512, distance: 204.2
click at [764, 512] on quentale-workspace at bounding box center [722, 373] width 1445 height 746
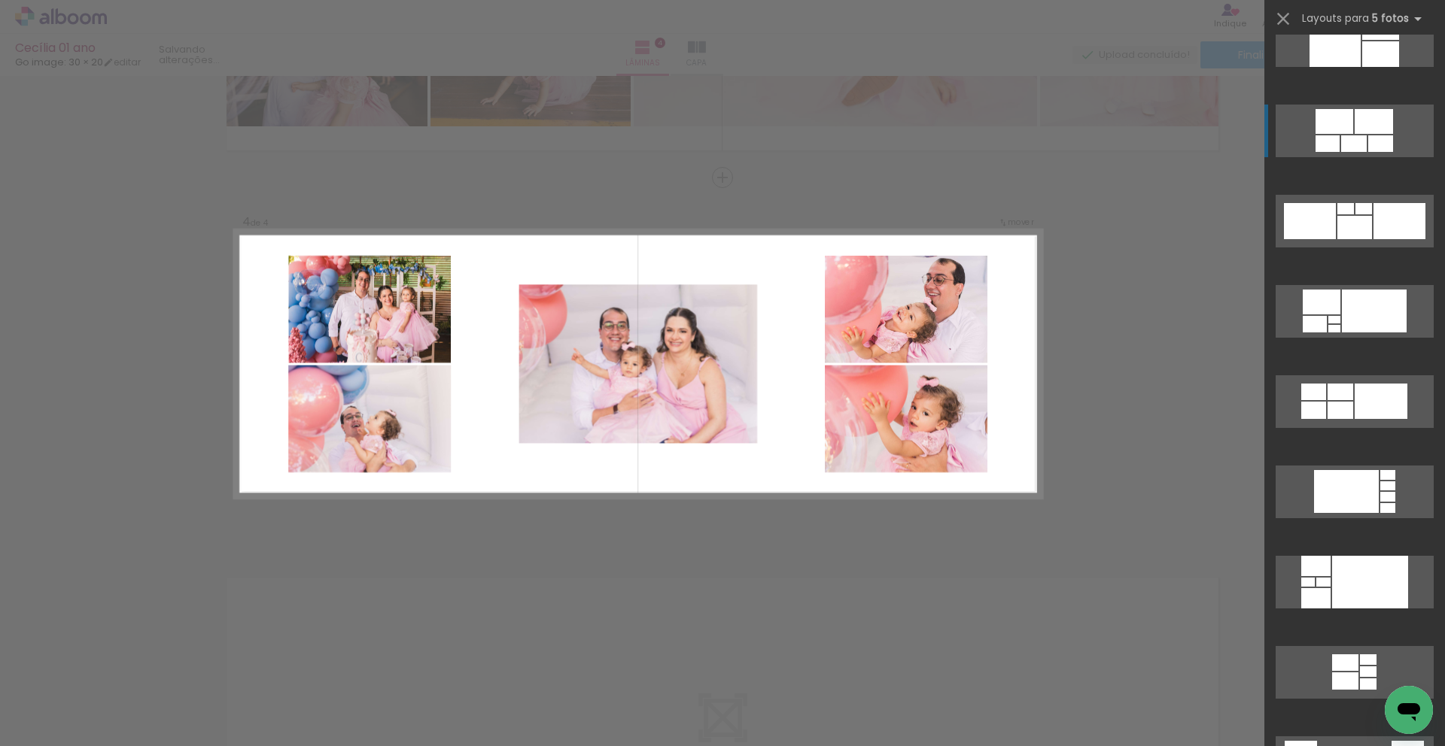
scroll to position [2080, 0]
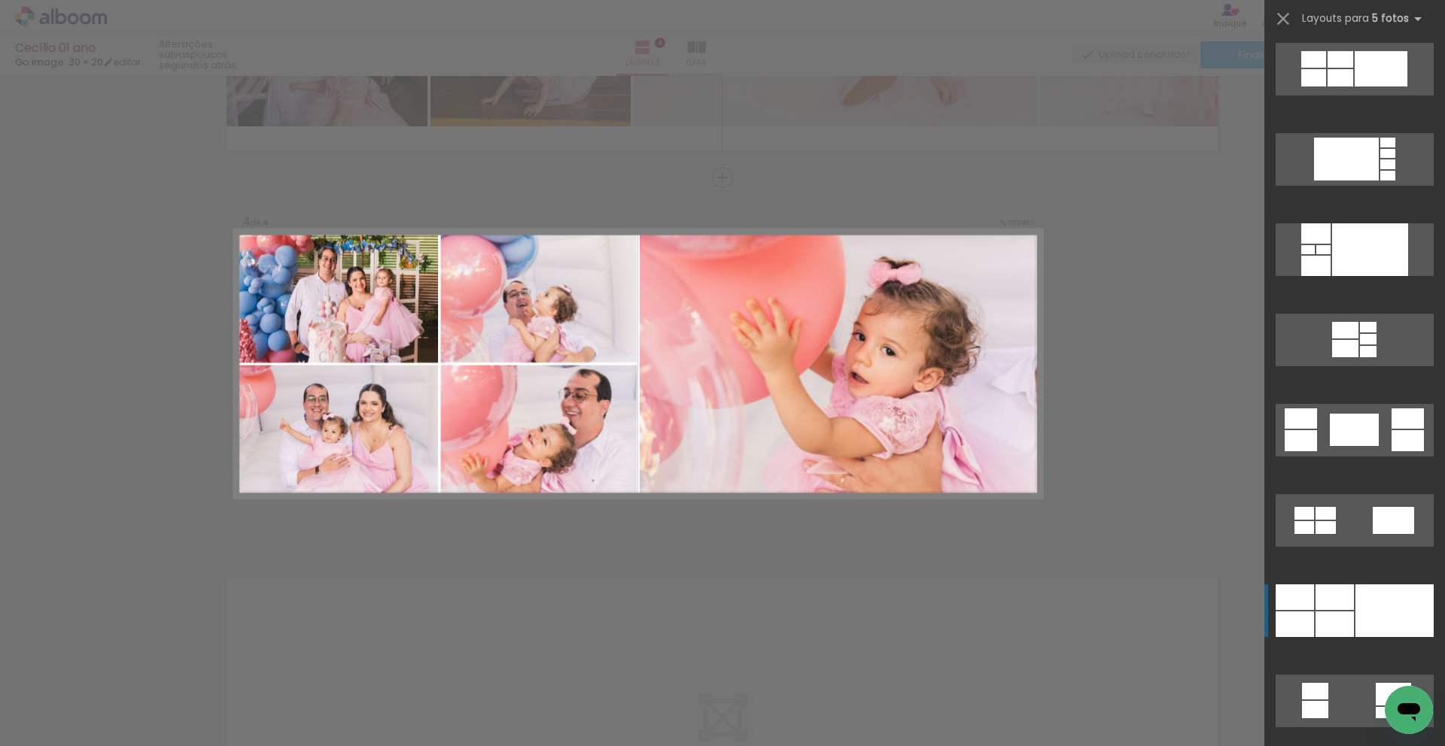
click at [1388, 595] on div at bounding box center [1394, 611] width 78 height 53
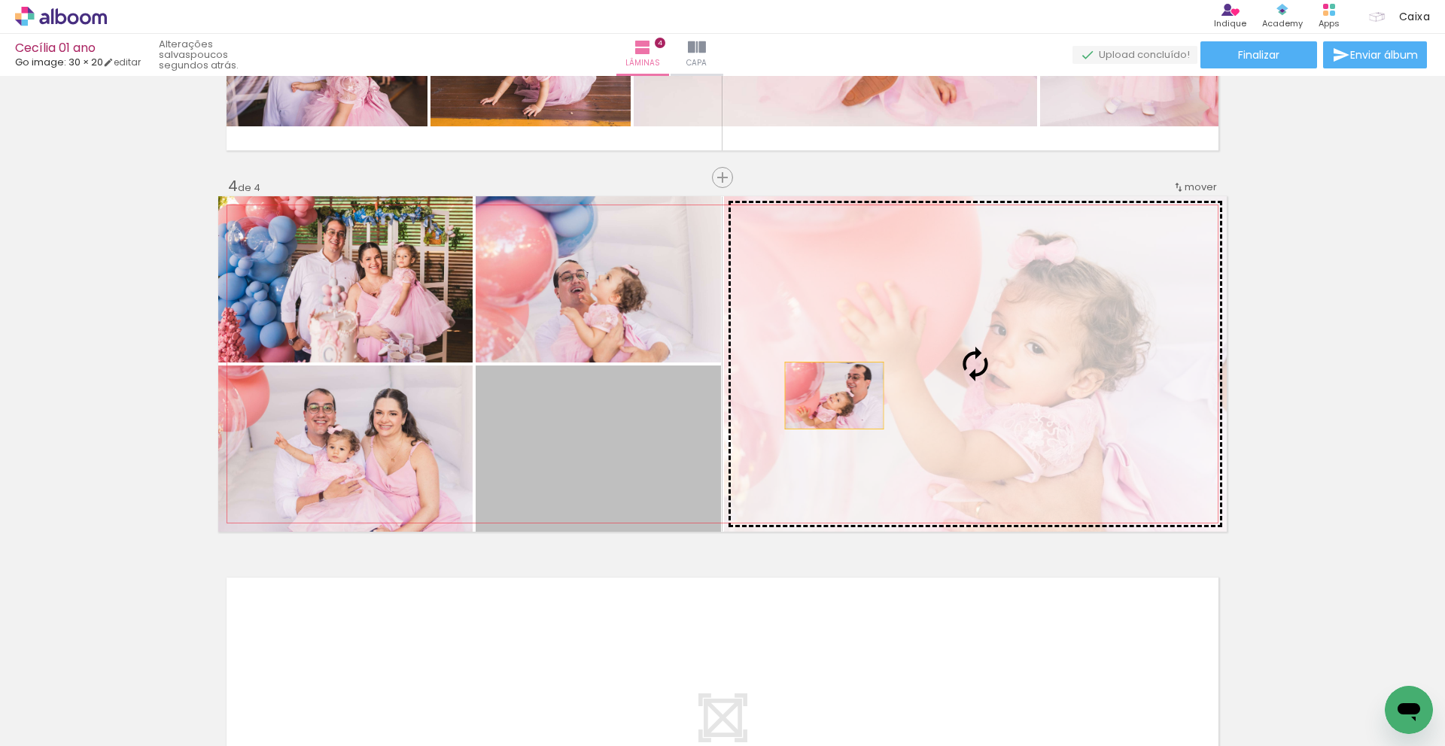
drag, startPoint x: 640, startPoint y: 448, endPoint x: 829, endPoint y: 393, distance: 196.5
click at [0, 0] on slot at bounding box center [0, 0] width 0 height 0
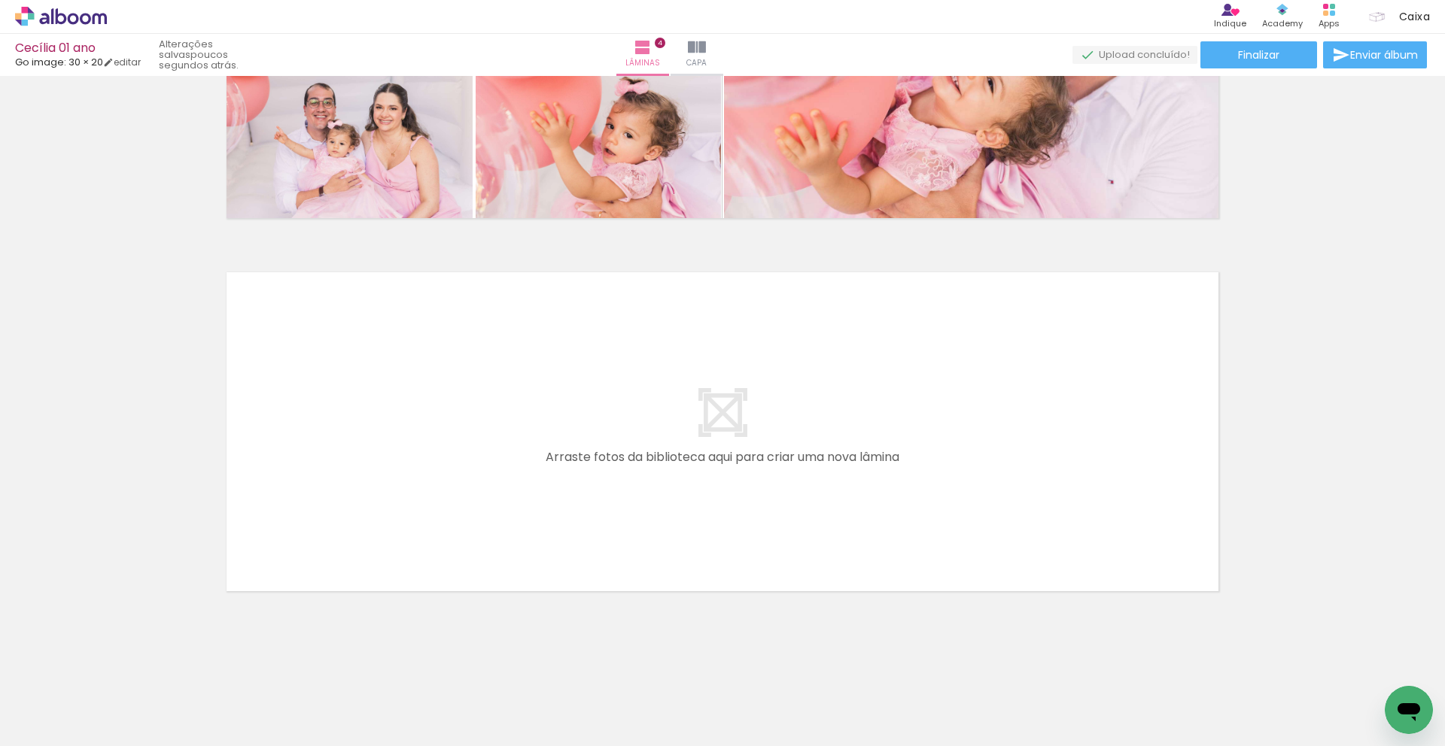
scroll to position [0, 5656]
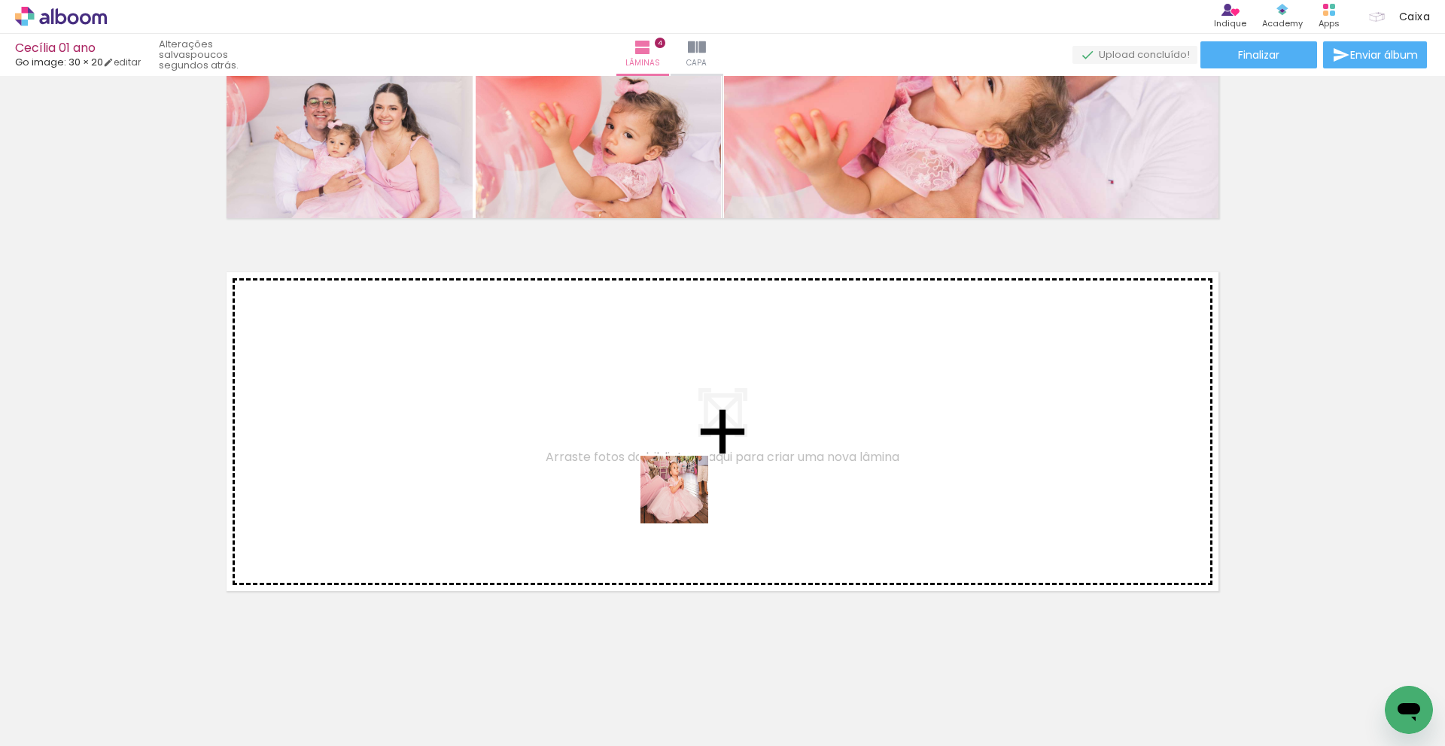
drag, startPoint x: 842, startPoint y: 713, endPoint x: 673, endPoint y: 491, distance: 279.7
click at [673, 491] on quentale-workspace at bounding box center [722, 373] width 1445 height 746
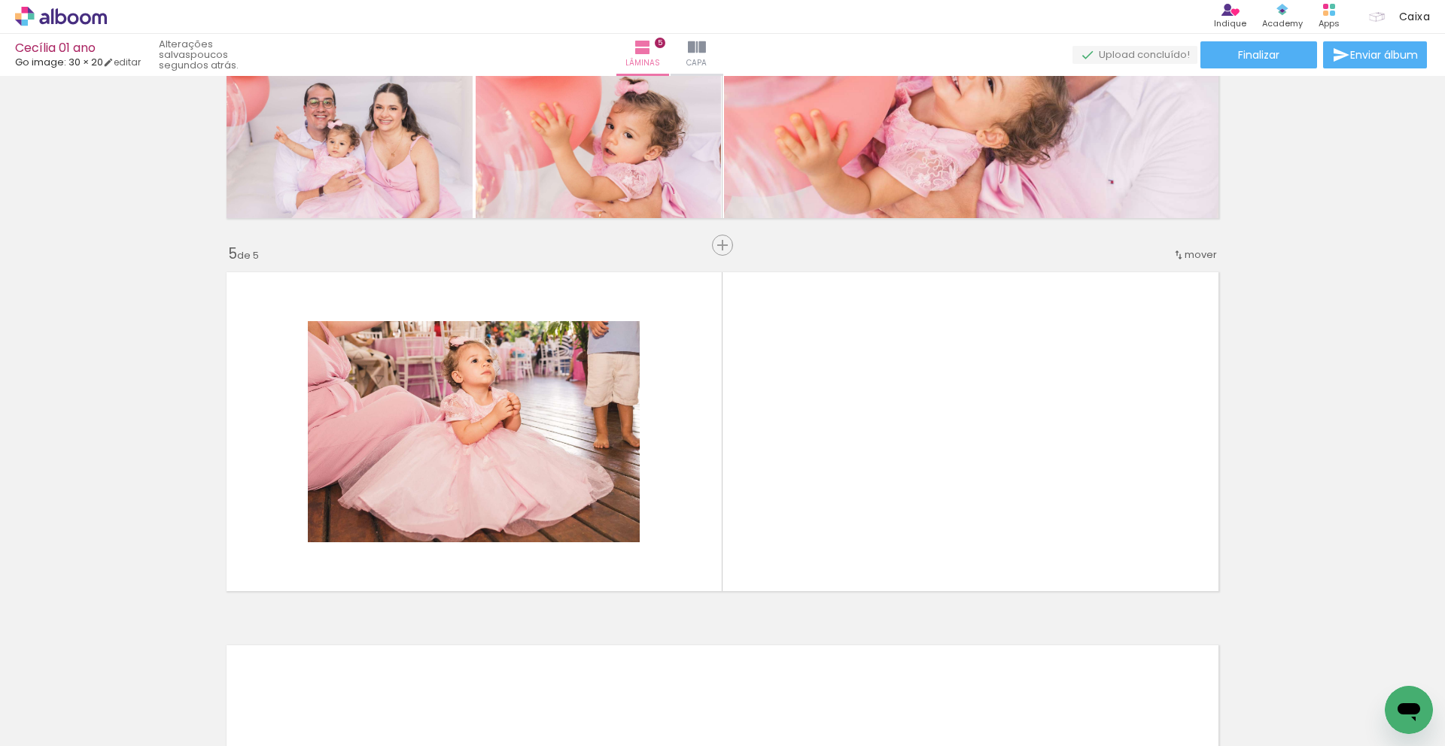
scroll to position [1416, 0]
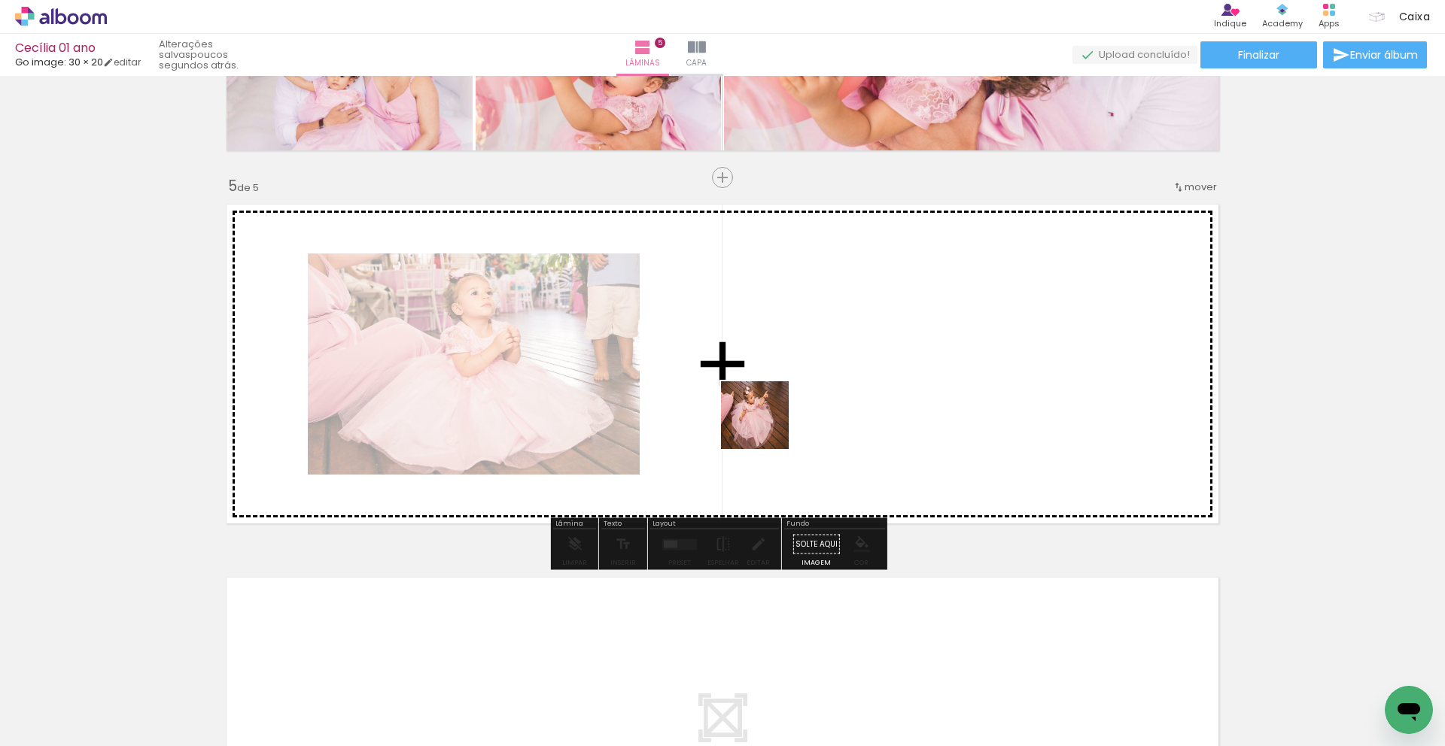
drag, startPoint x: 897, startPoint y: 703, endPoint x: 750, endPoint y: 385, distance: 350.4
click at [750, 385] on quentale-workspace at bounding box center [722, 373] width 1445 height 746
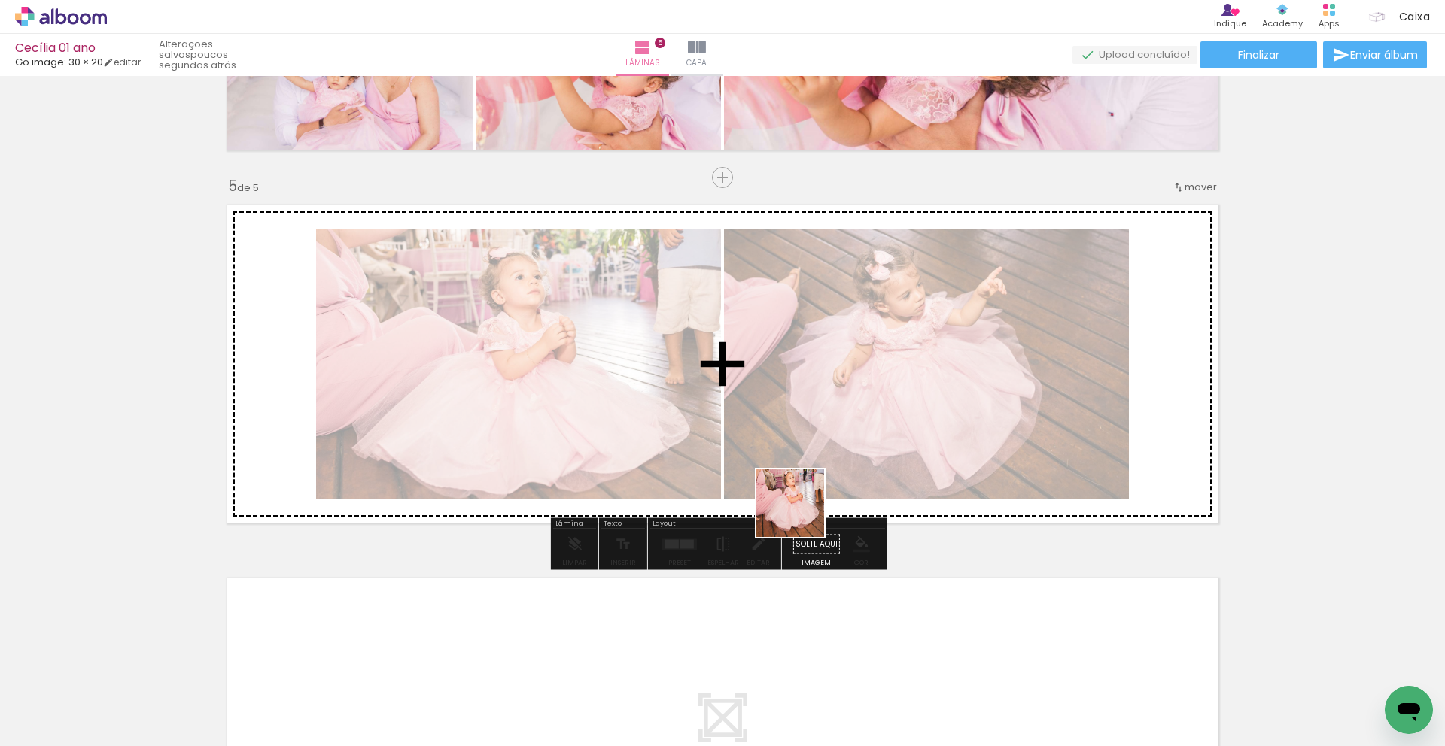
drag, startPoint x: 817, startPoint y: 709, endPoint x: 811, endPoint y: 411, distance: 298.0
click at [811, 411] on quentale-workspace at bounding box center [722, 373] width 1445 height 746
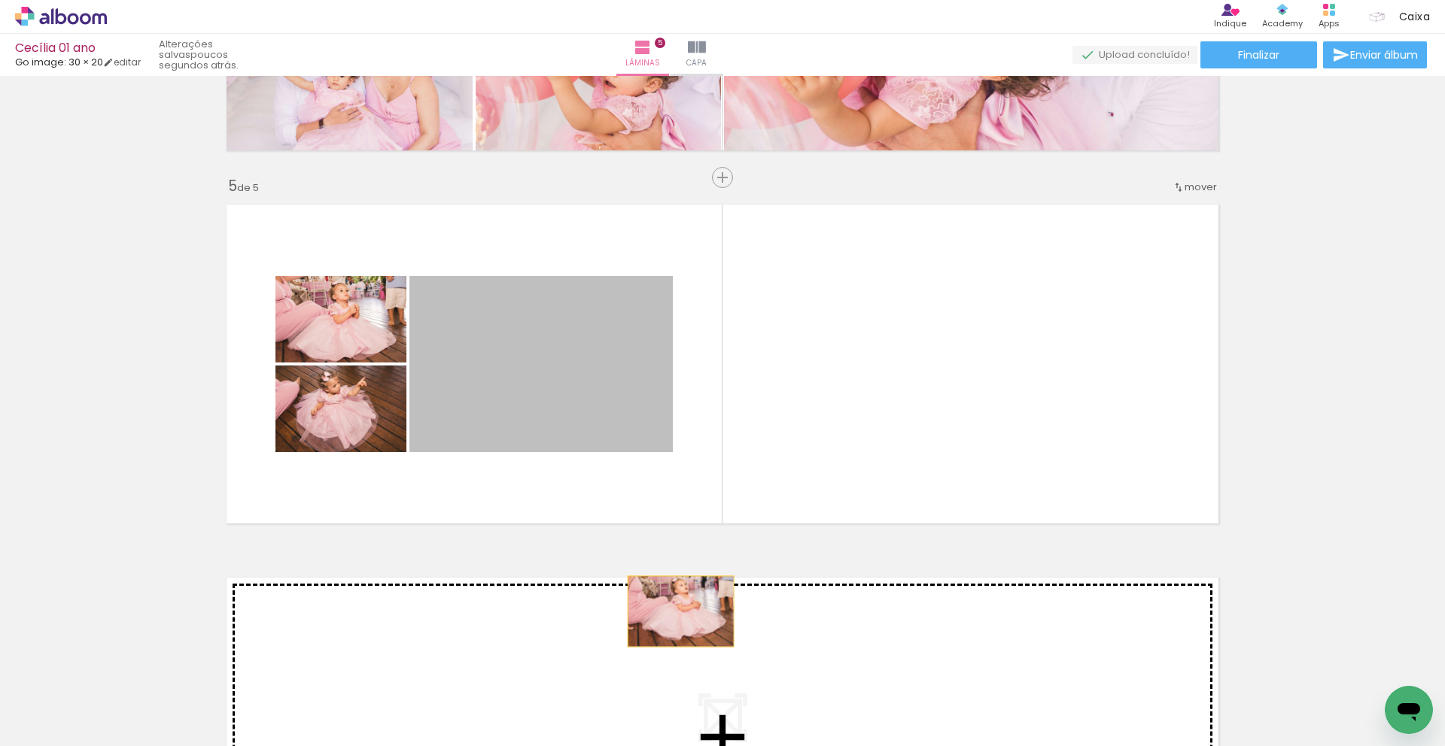
drag, startPoint x: 523, startPoint y: 372, endPoint x: 494, endPoint y: 445, distance: 79.4
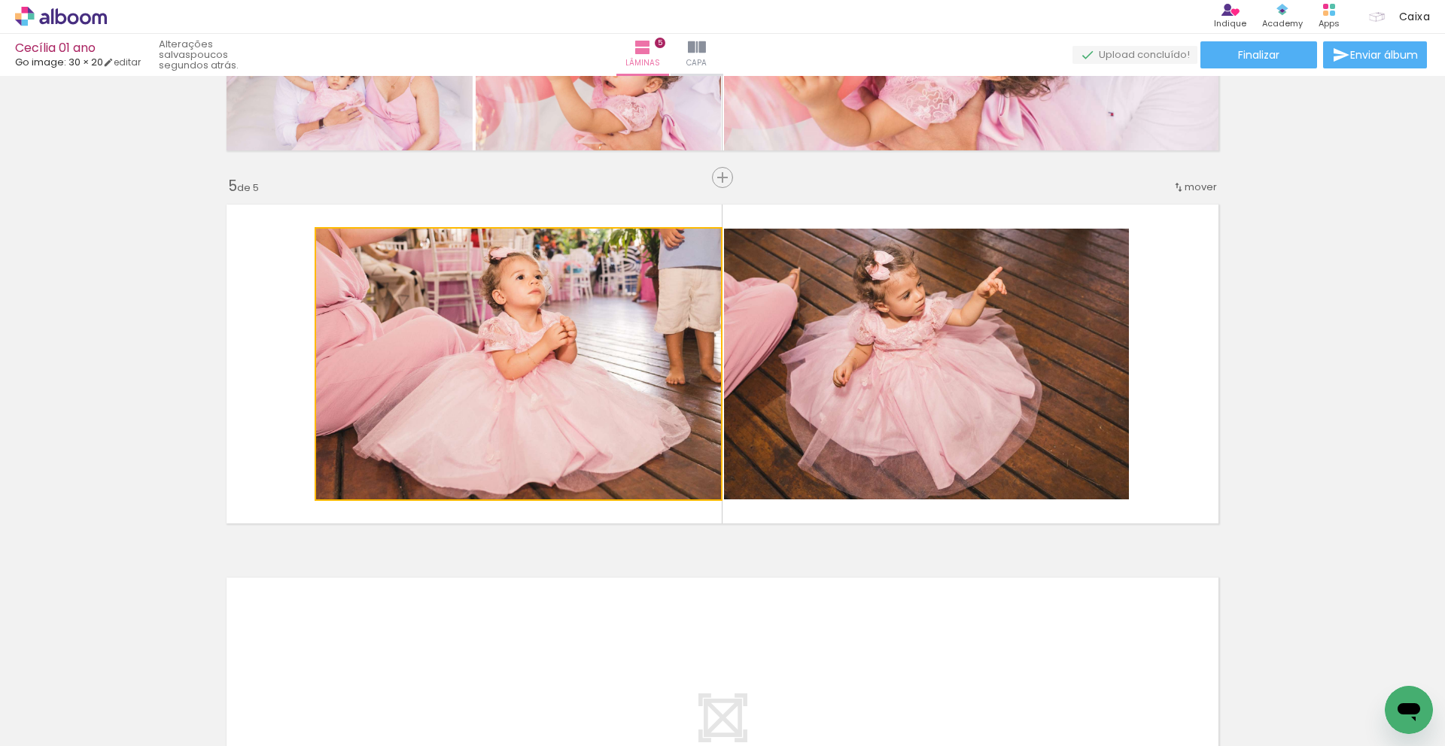
drag, startPoint x: 378, startPoint y: 402, endPoint x: 563, endPoint y: 600, distance: 270.4
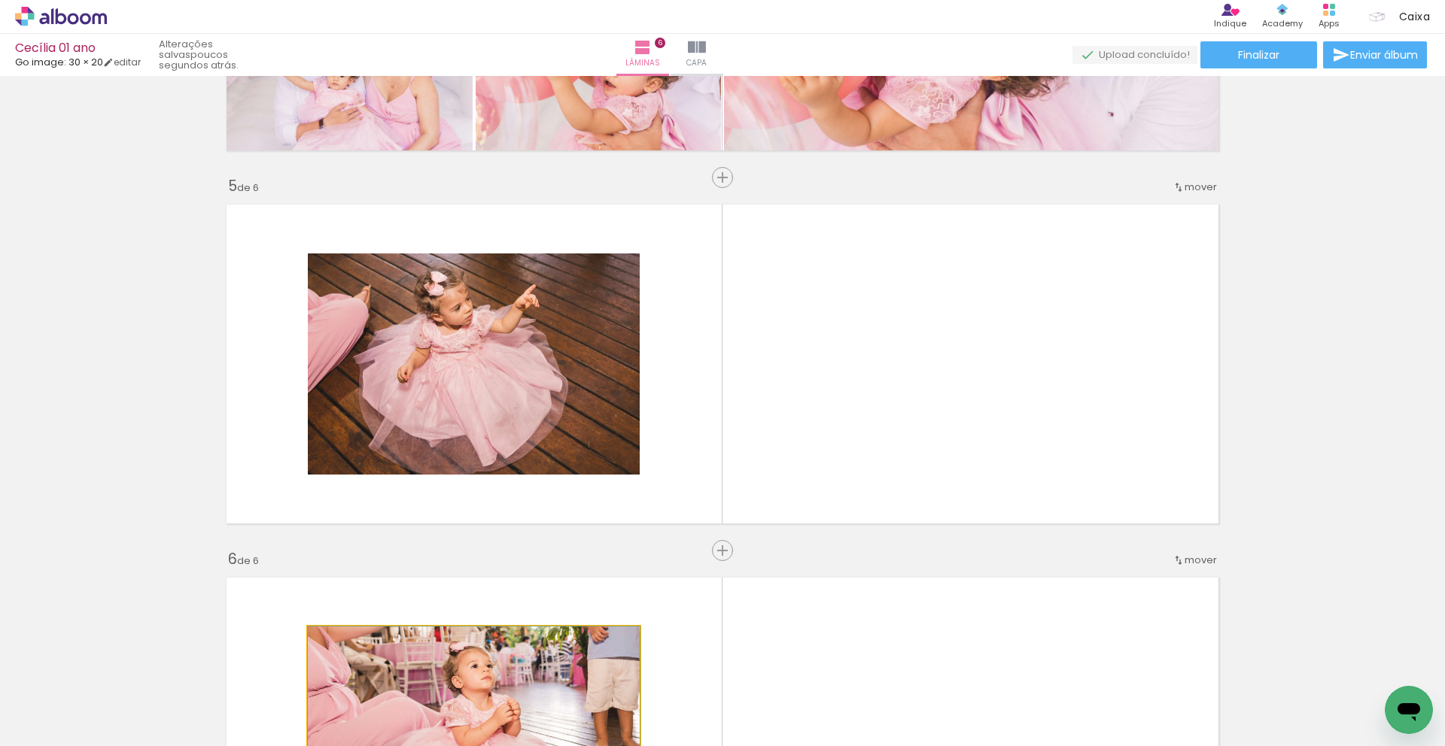
scroll to position [1789, 0]
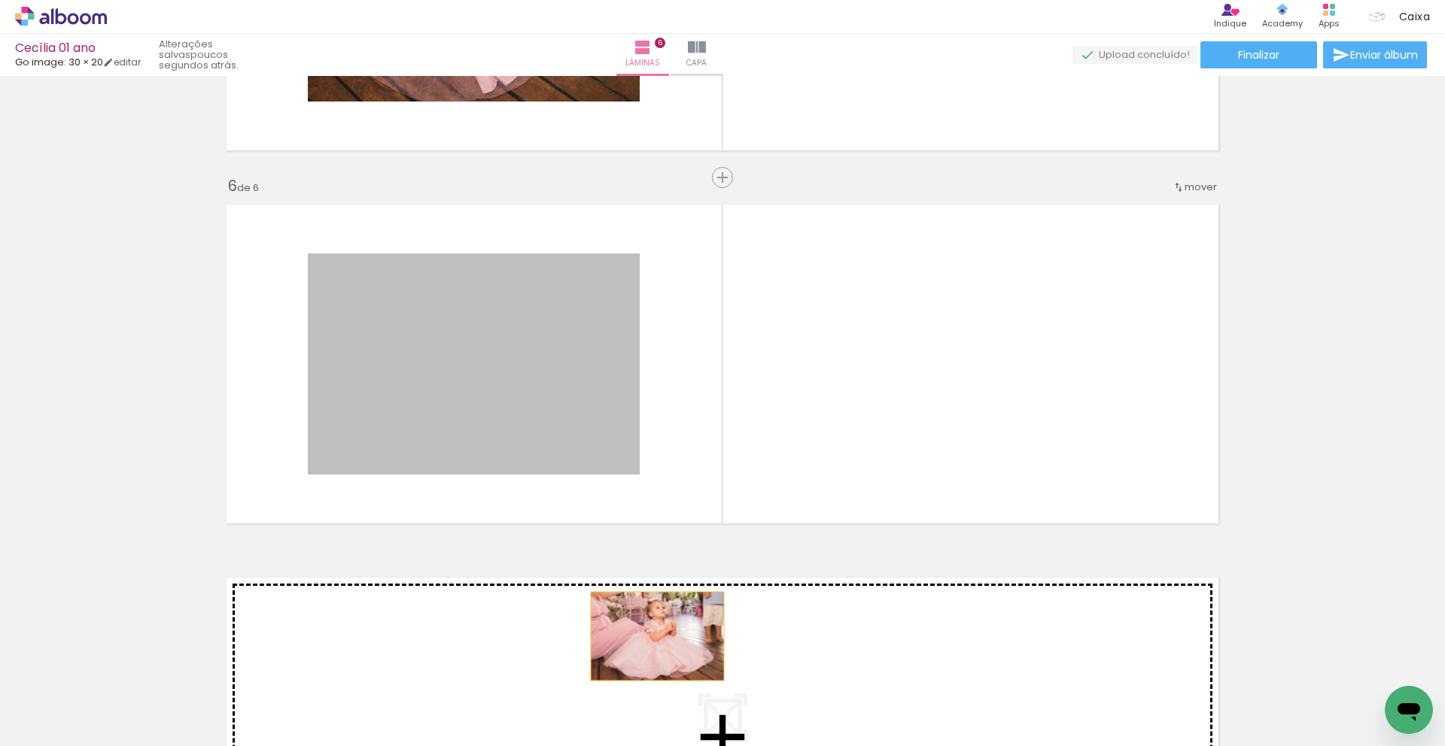
drag, startPoint x: 509, startPoint y: 369, endPoint x: 655, endPoint y: 642, distance: 309.3
